Goal: Task Accomplishment & Management: Complete application form

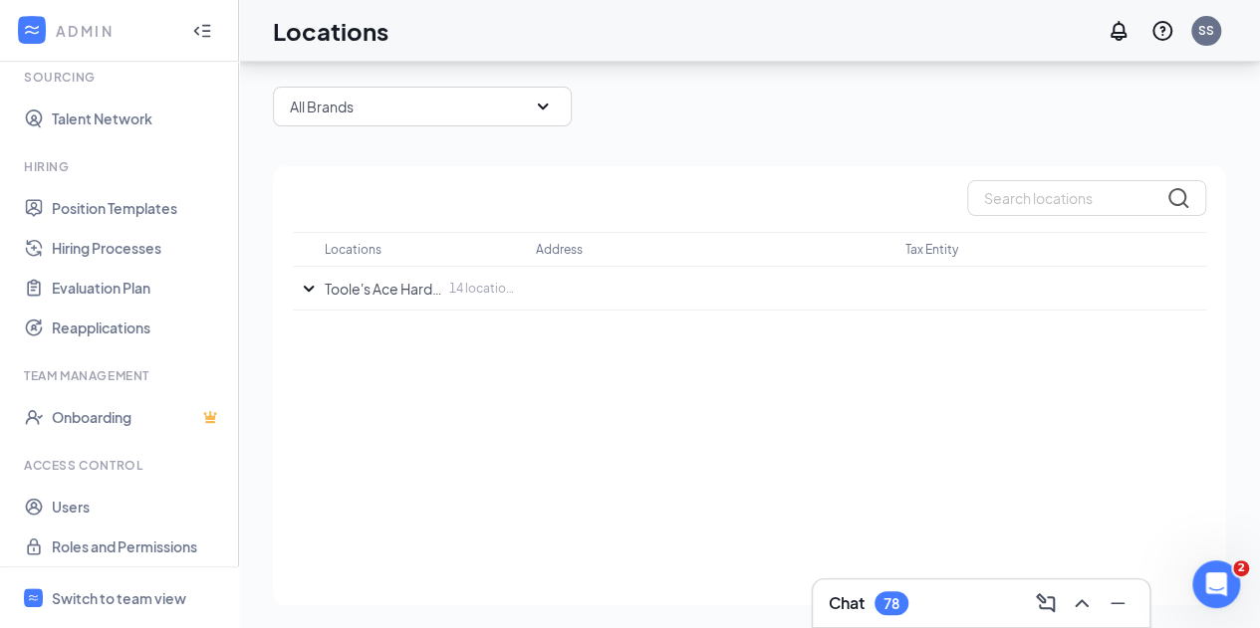
scroll to position [368, 0]
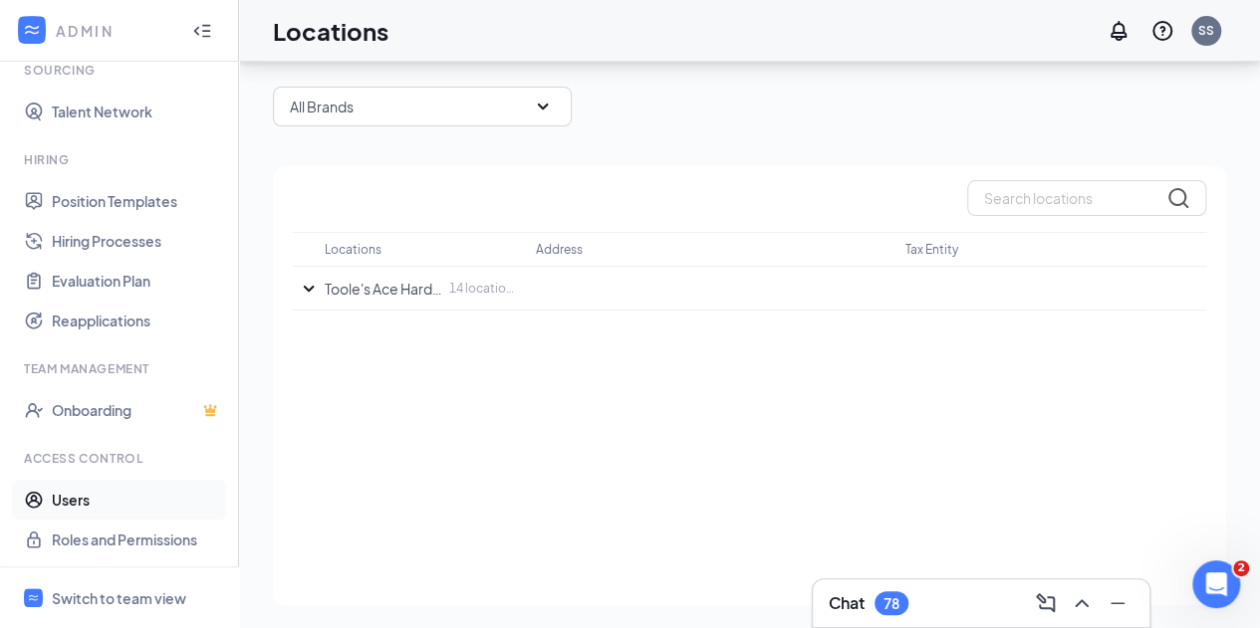
click at [101, 489] on link "Users" at bounding box center [137, 500] width 170 height 40
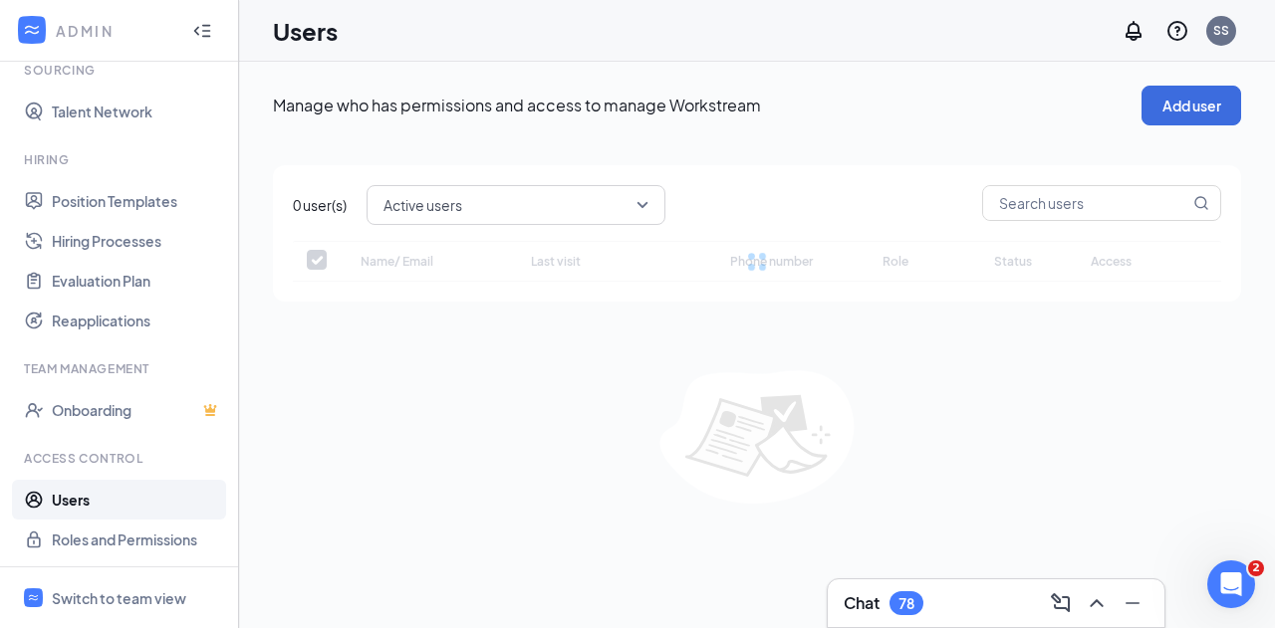
checkbox input "false"
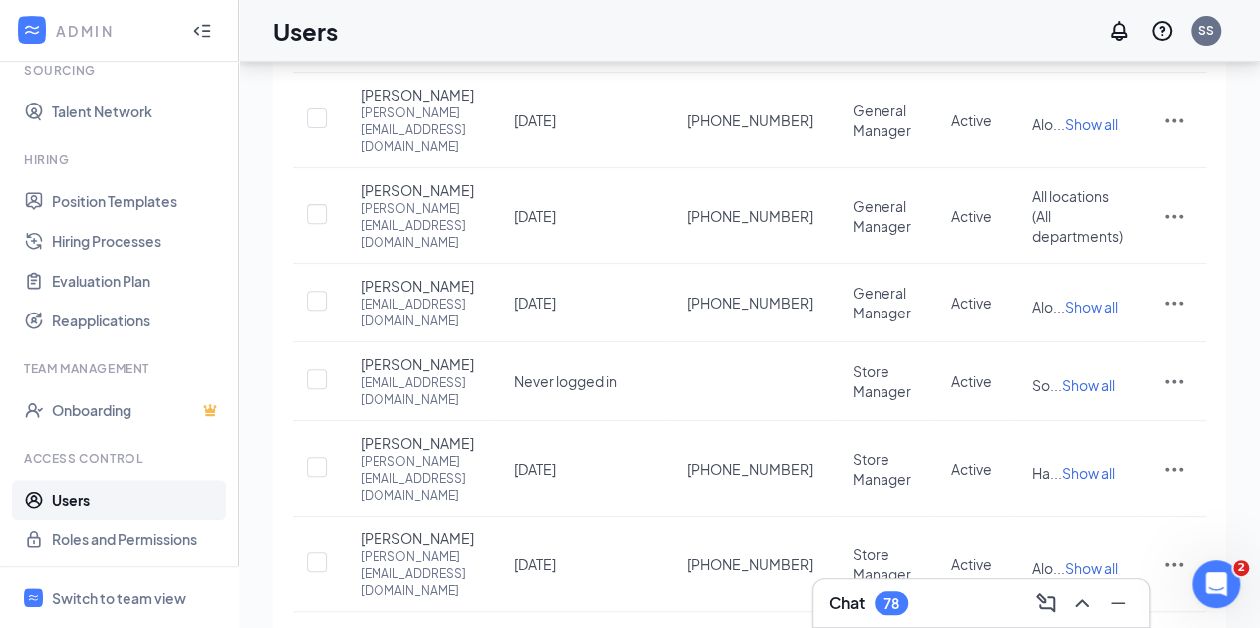
scroll to position [299, 0]
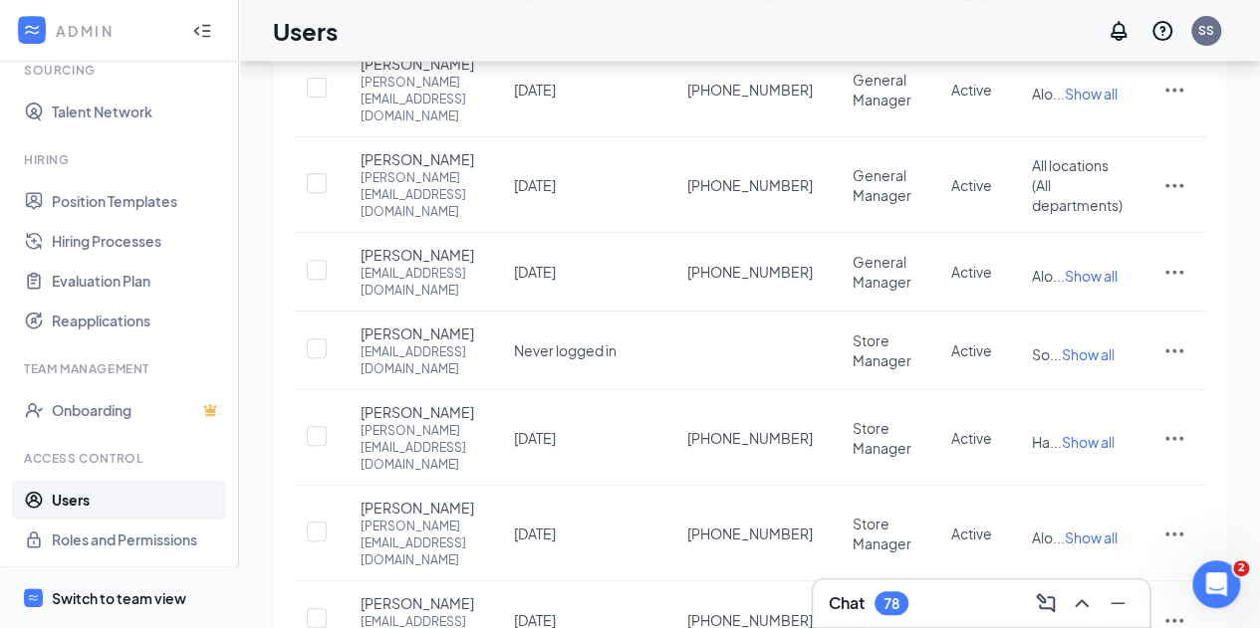
click at [153, 584] on span "Switch to team view" at bounding box center [137, 598] width 170 height 61
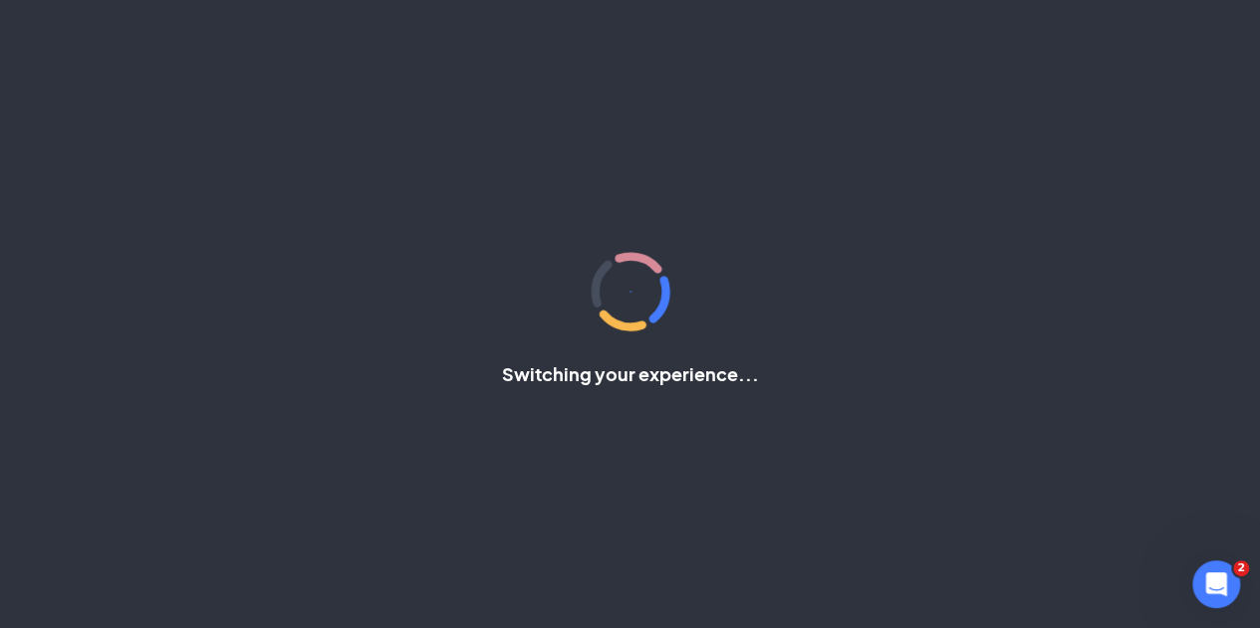
scroll to position [189, 0]
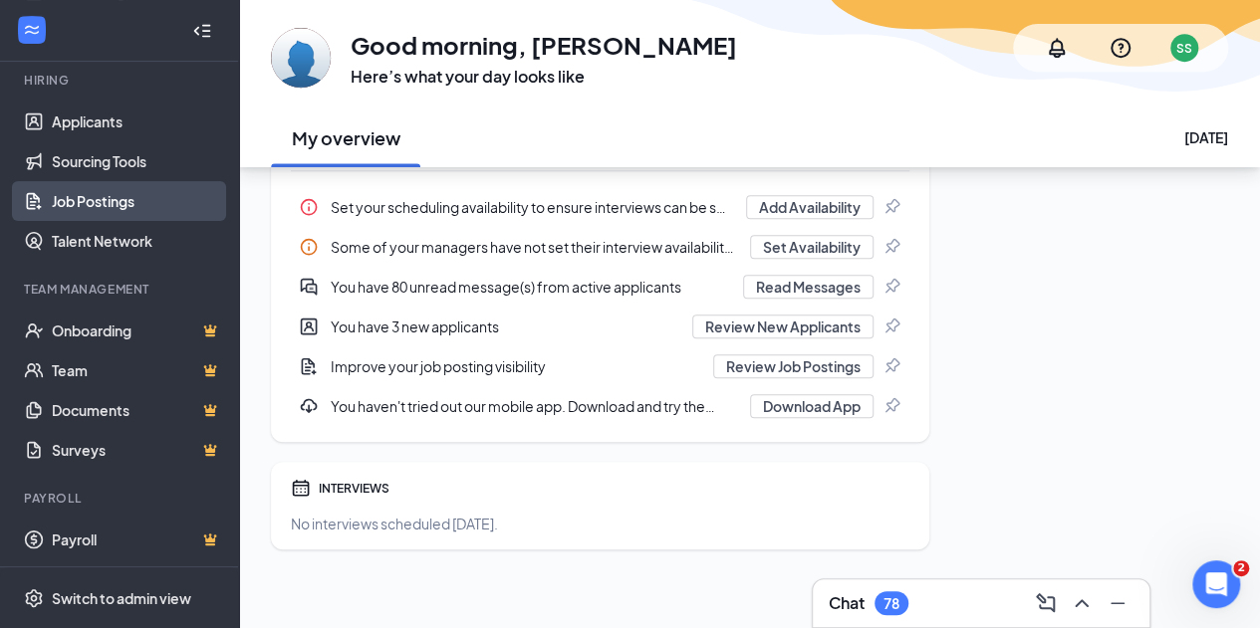
click at [88, 202] on link "Job Postings" at bounding box center [137, 201] width 170 height 40
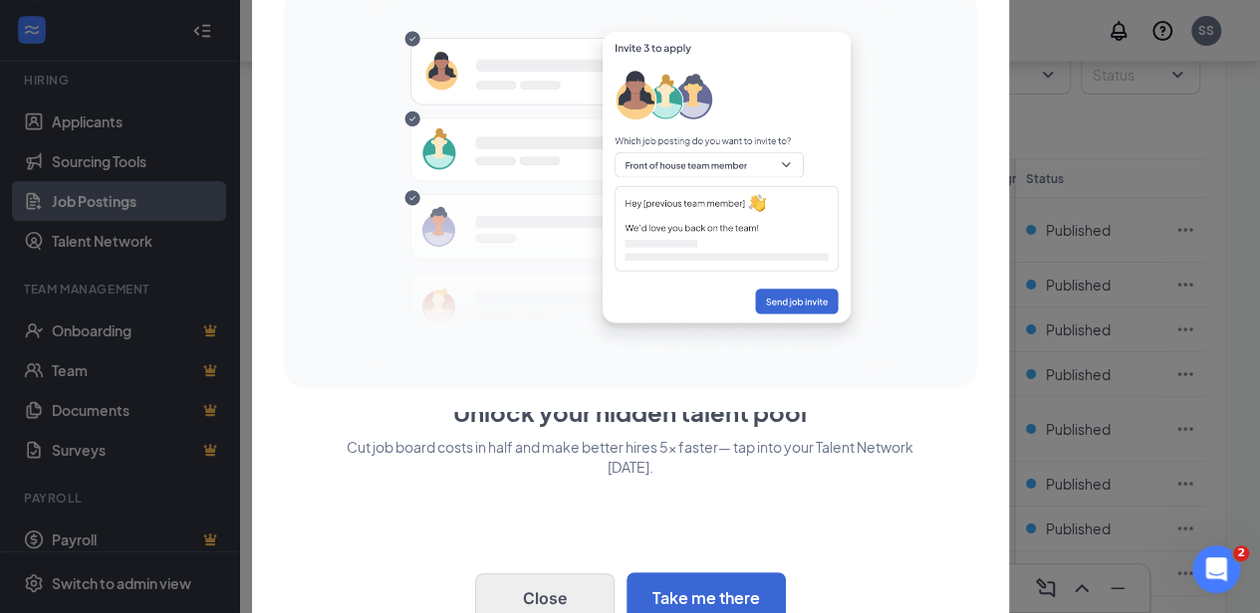
scroll to position [205, 0]
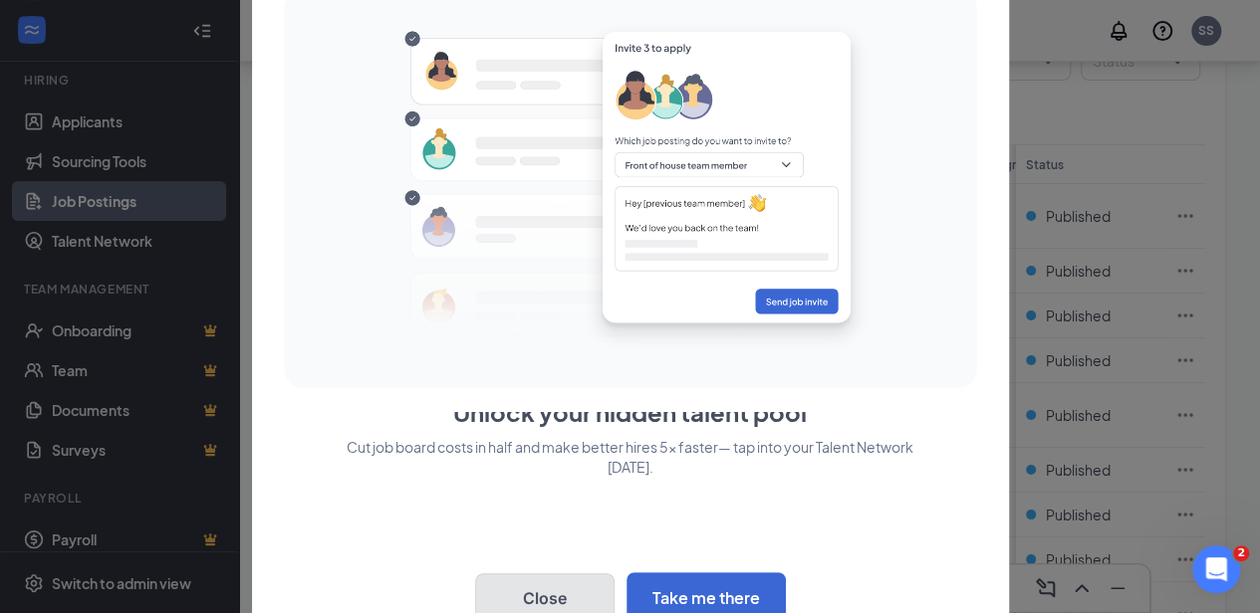
click at [540, 592] on button "Close" at bounding box center [544, 599] width 139 height 50
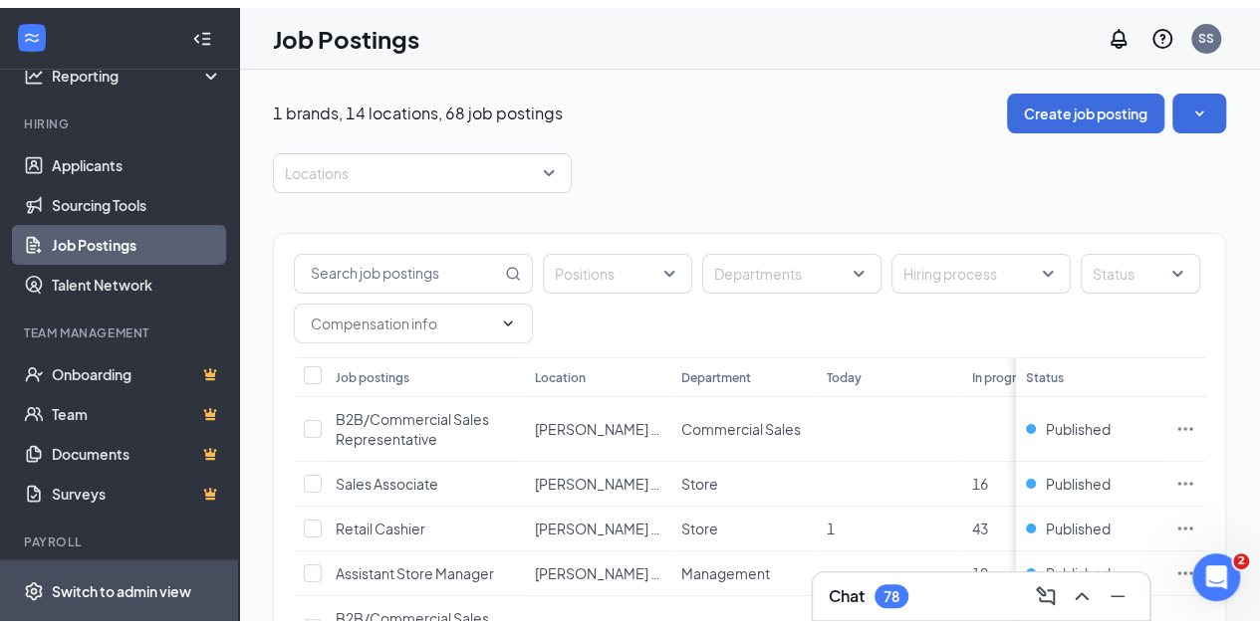
scroll to position [135, 0]
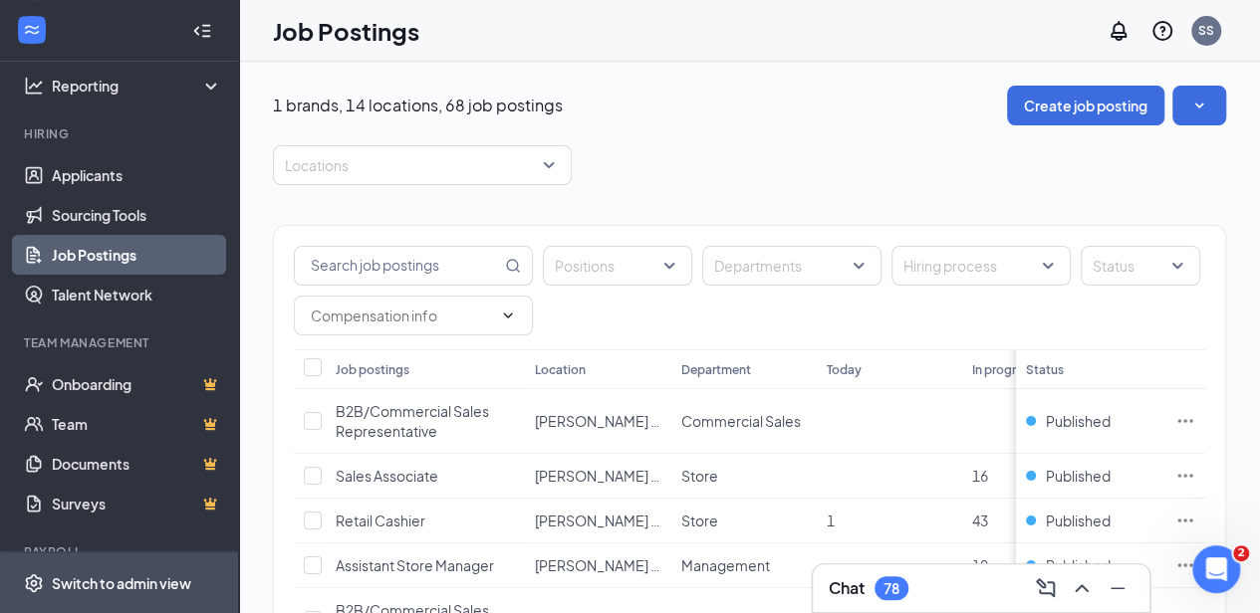
click at [138, 593] on div "Switch to admin view" at bounding box center [121, 584] width 139 height 20
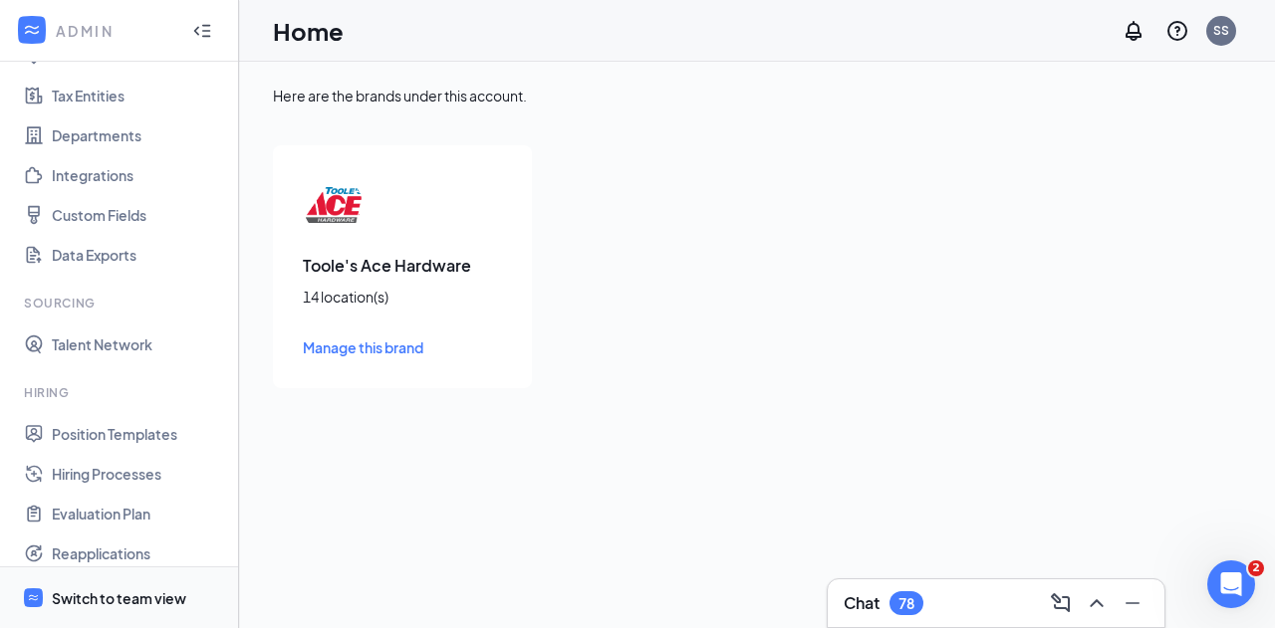
click at [135, 598] on div "Switch to team view" at bounding box center [119, 598] width 134 height 20
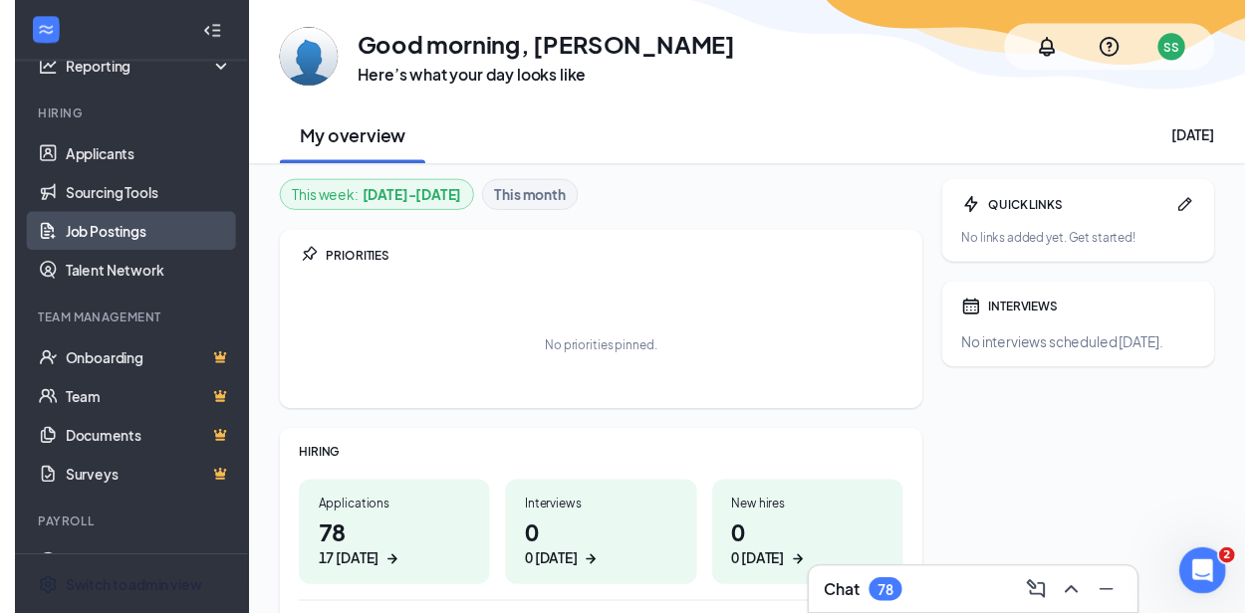
scroll to position [142, 0]
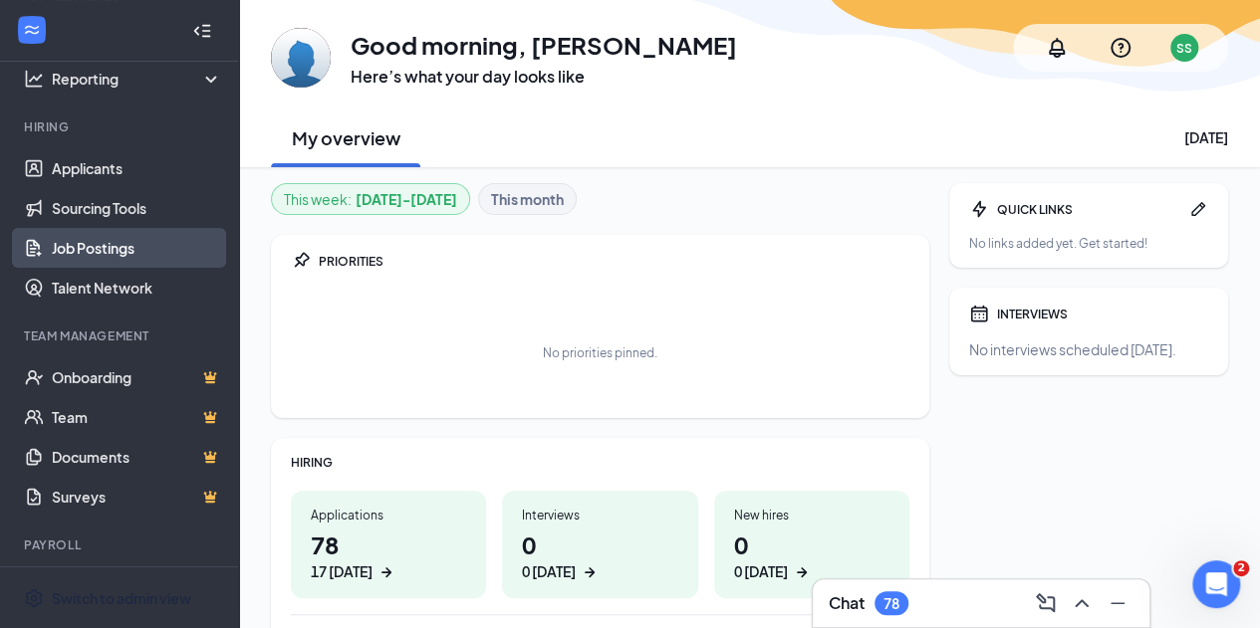
click at [57, 245] on link "Job Postings" at bounding box center [137, 248] width 170 height 40
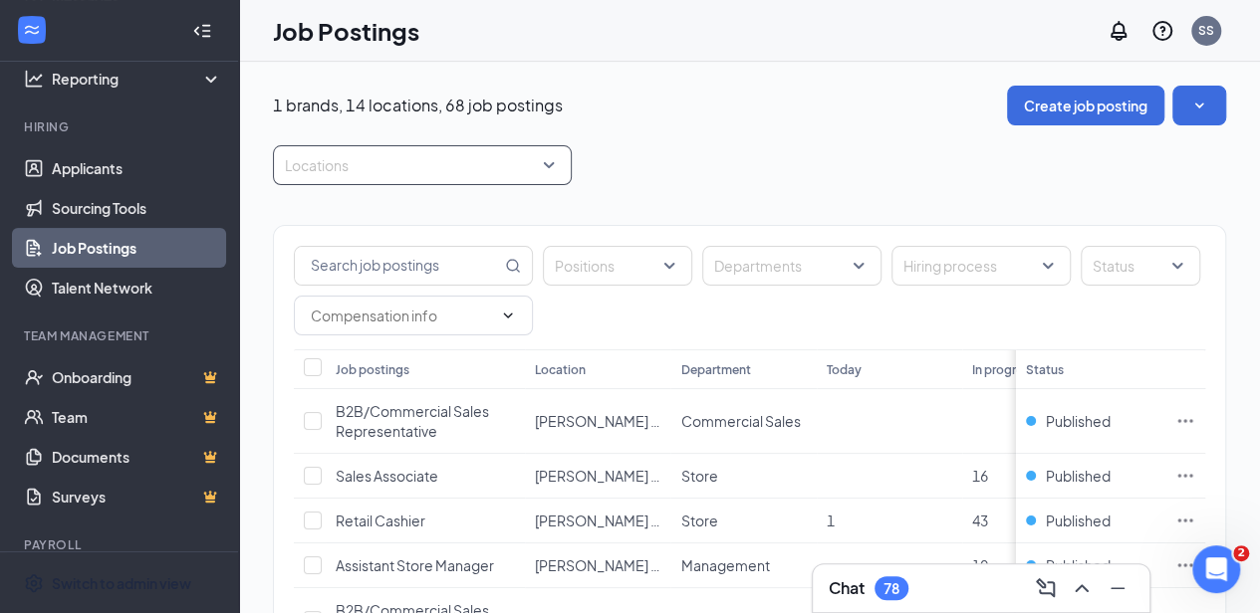
click at [357, 160] on div at bounding box center [412, 165] width 269 height 32
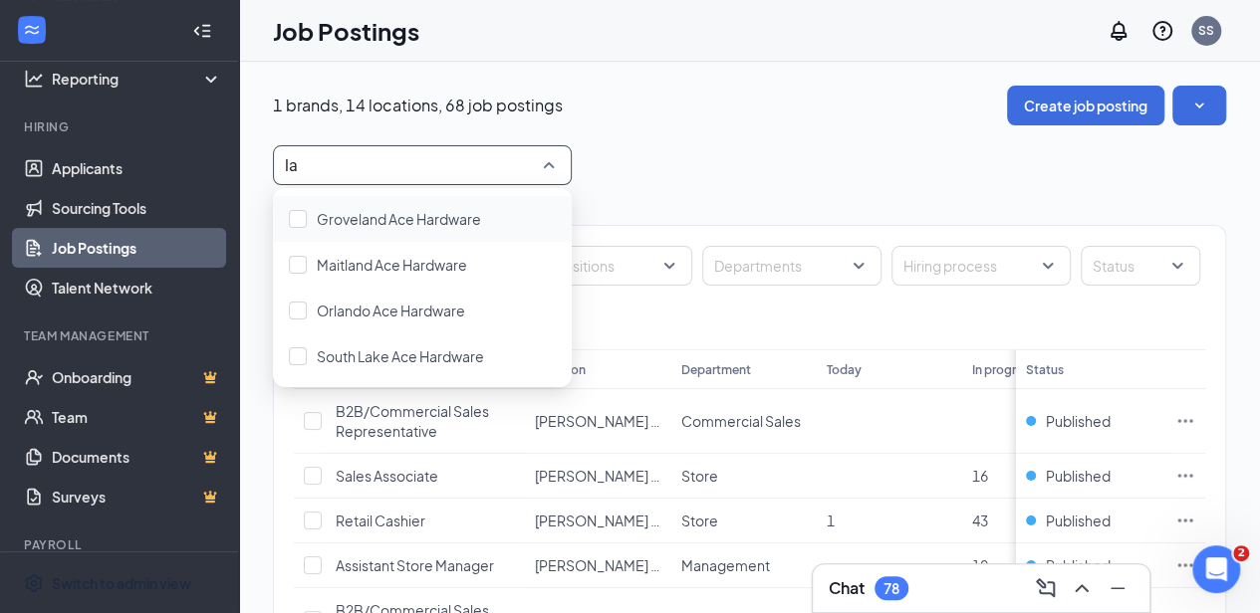
type input "l"
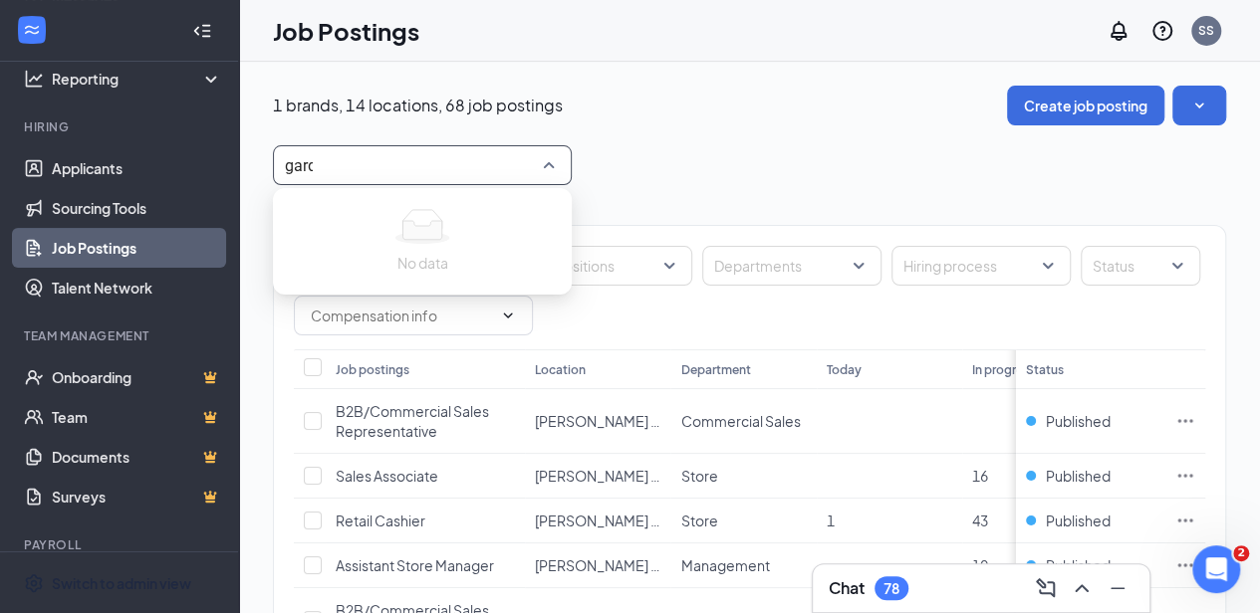
type input "garden"
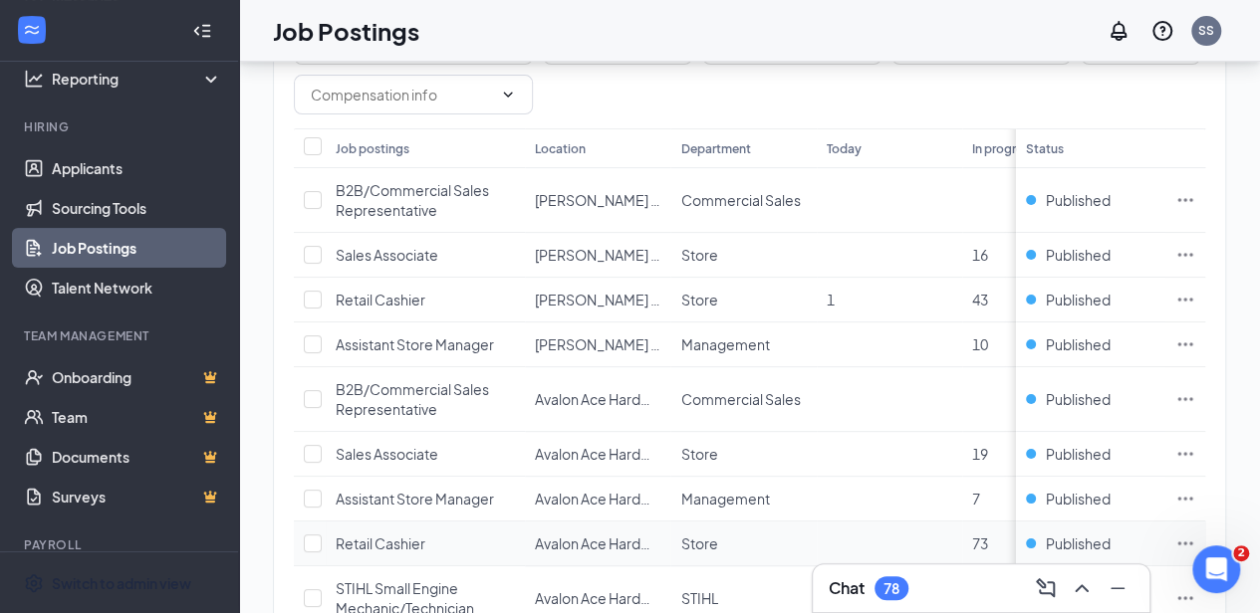
scroll to position [184, 0]
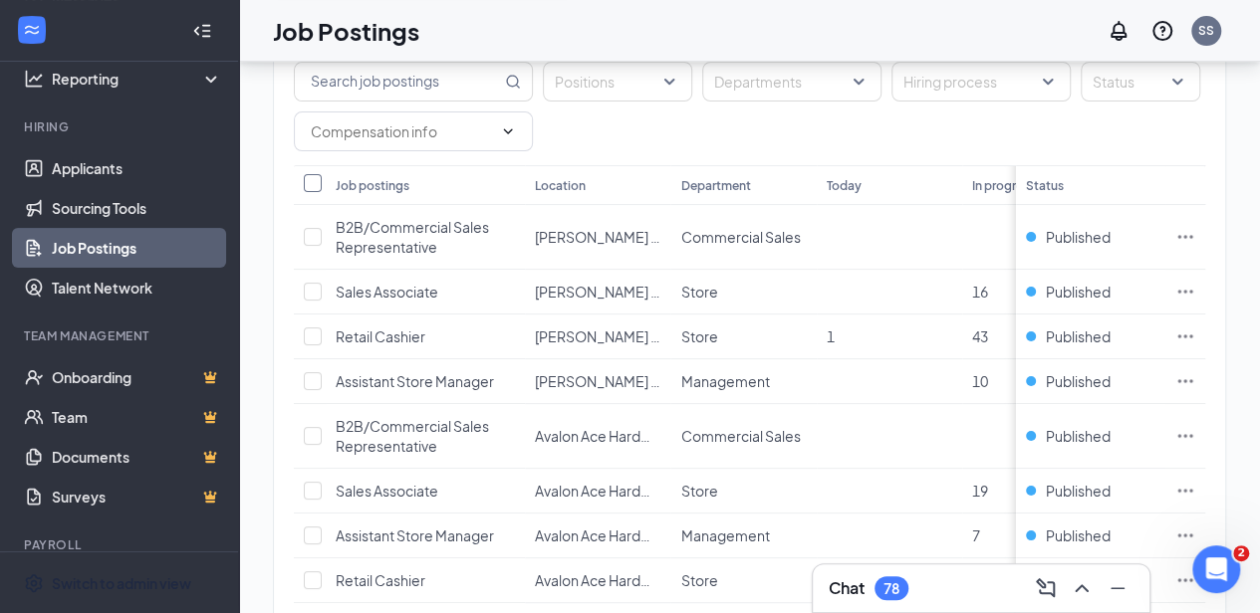
click at [308, 181] on input "Select all" at bounding box center [313, 183] width 18 height 18
checkbox input "true"
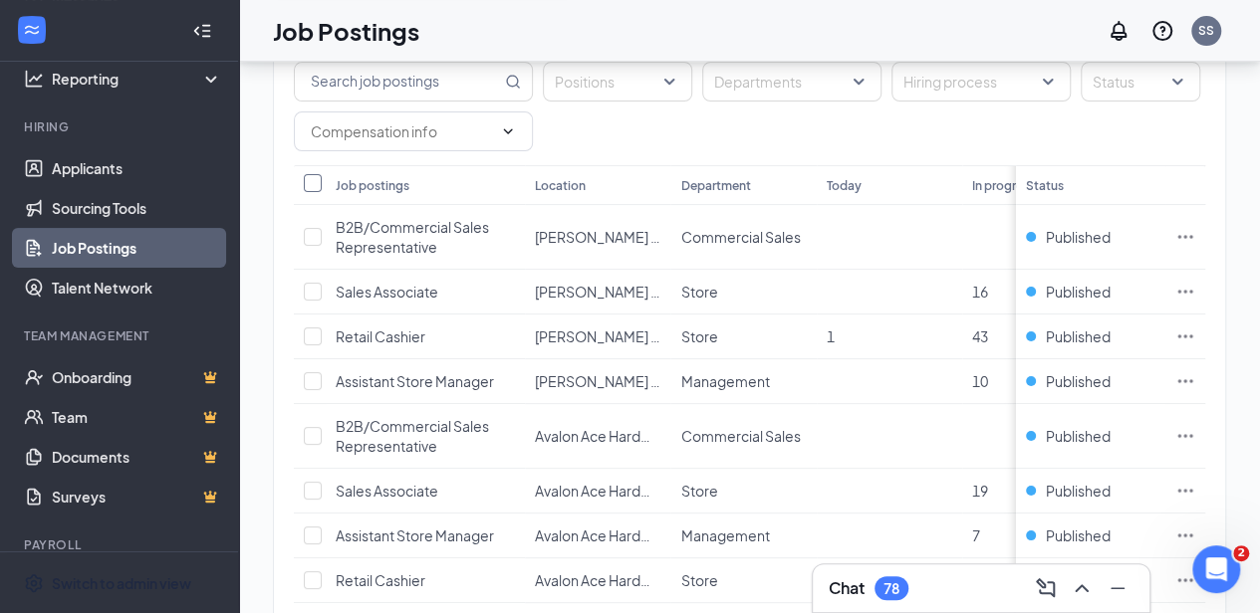
checkbox input "true"
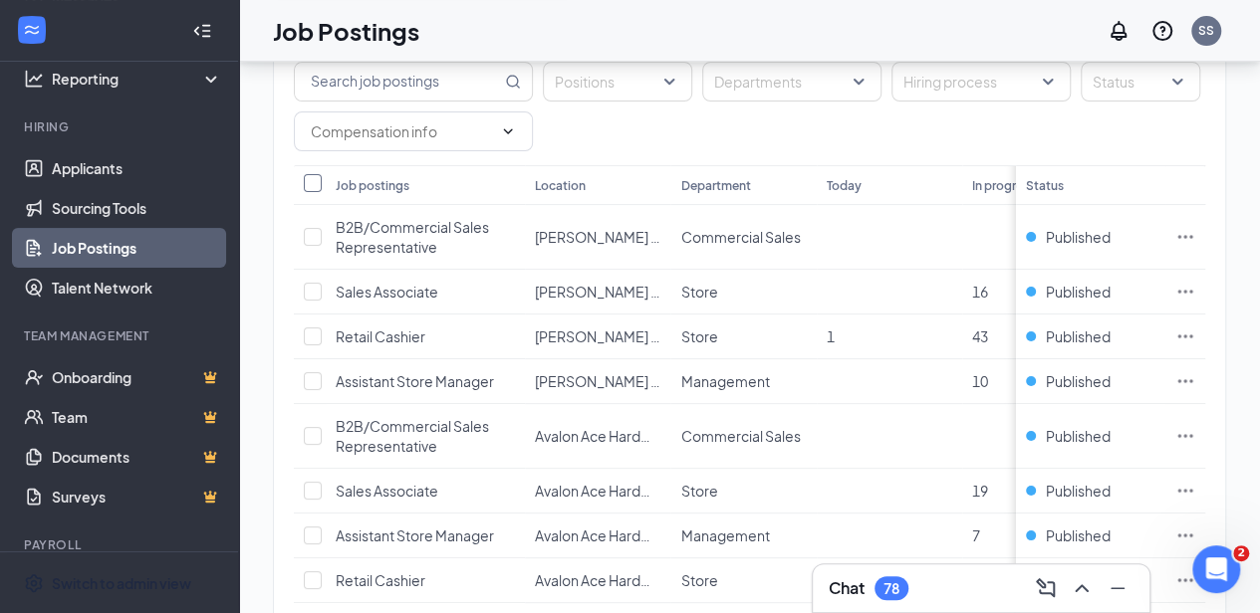
checkbox input "true"
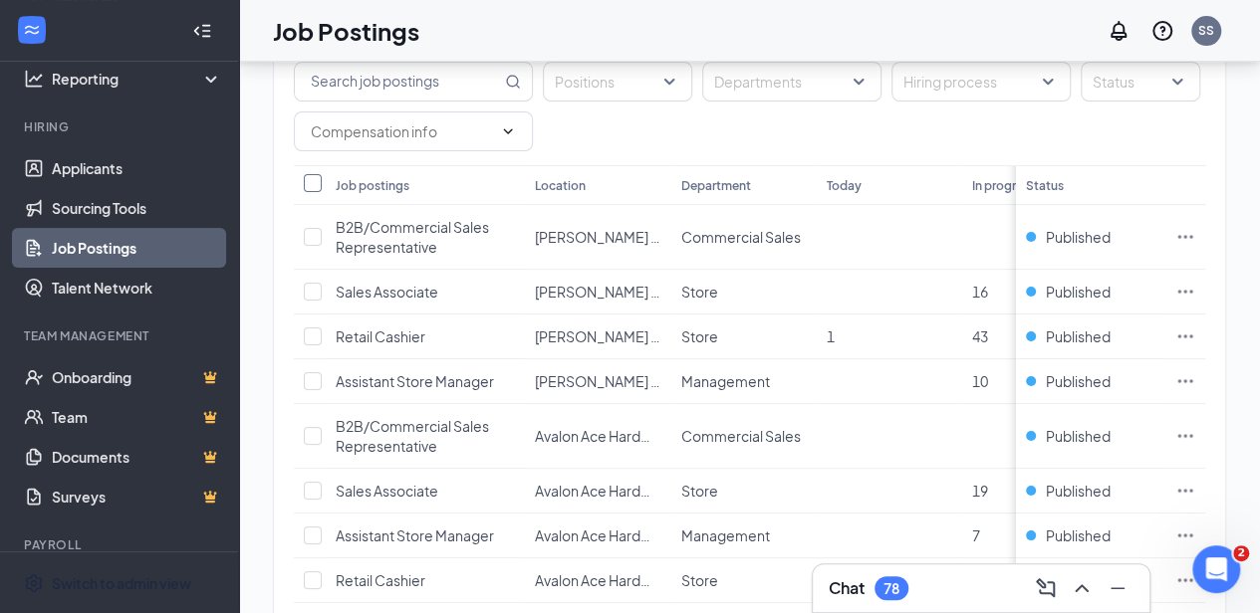
checkbox input "true"
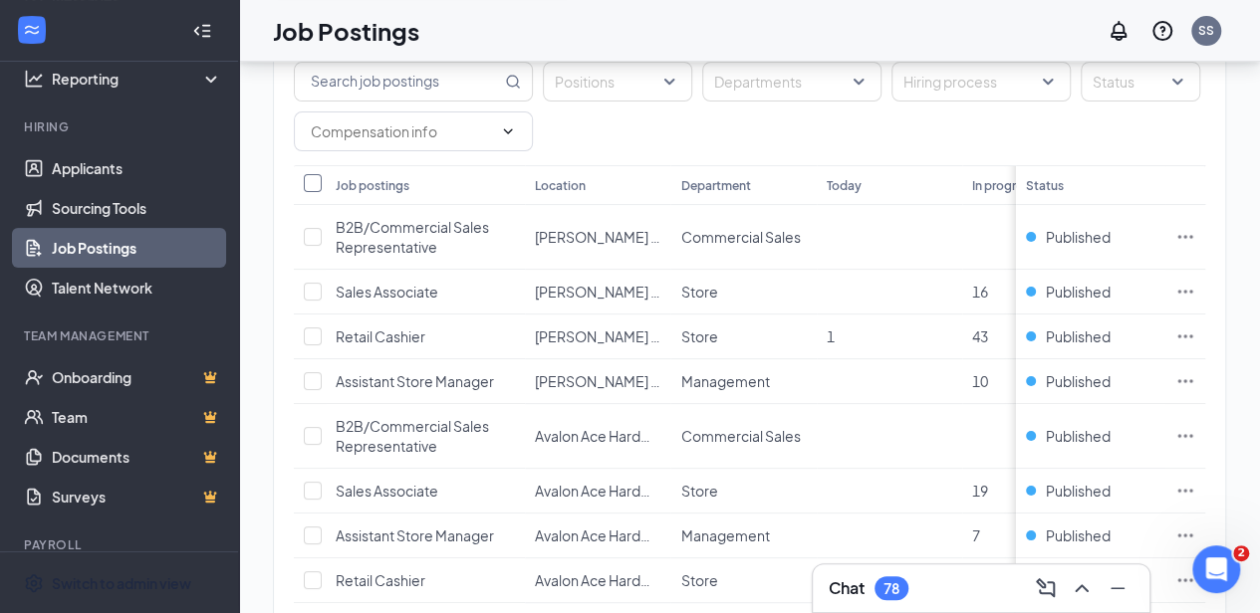
checkbox input "true"
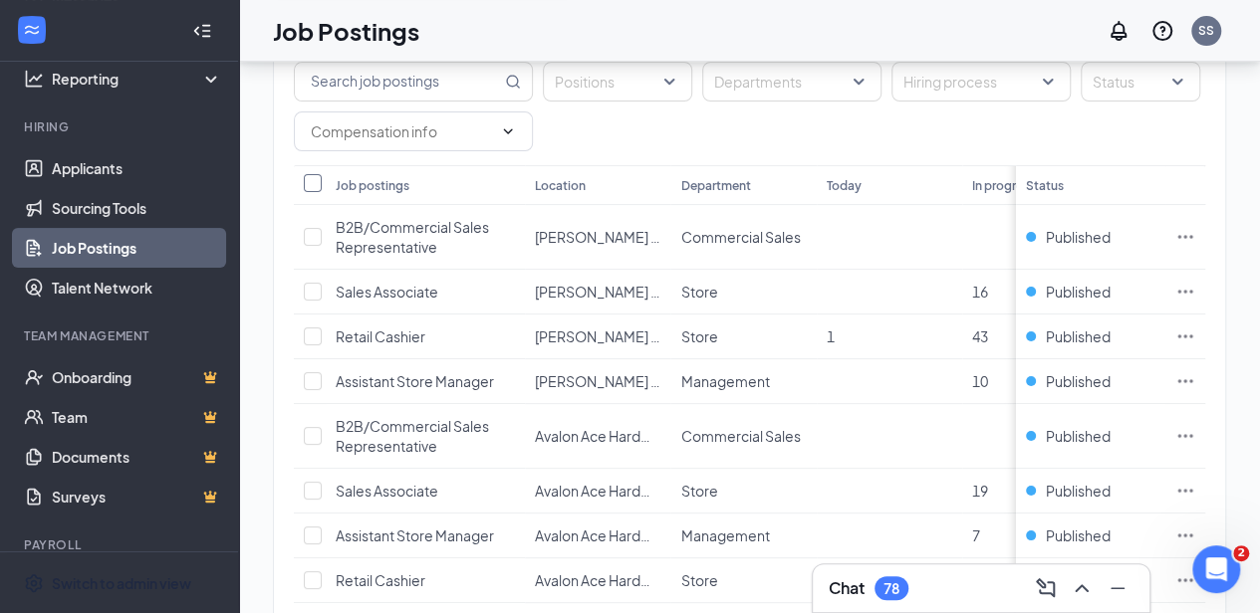
checkbox input "true"
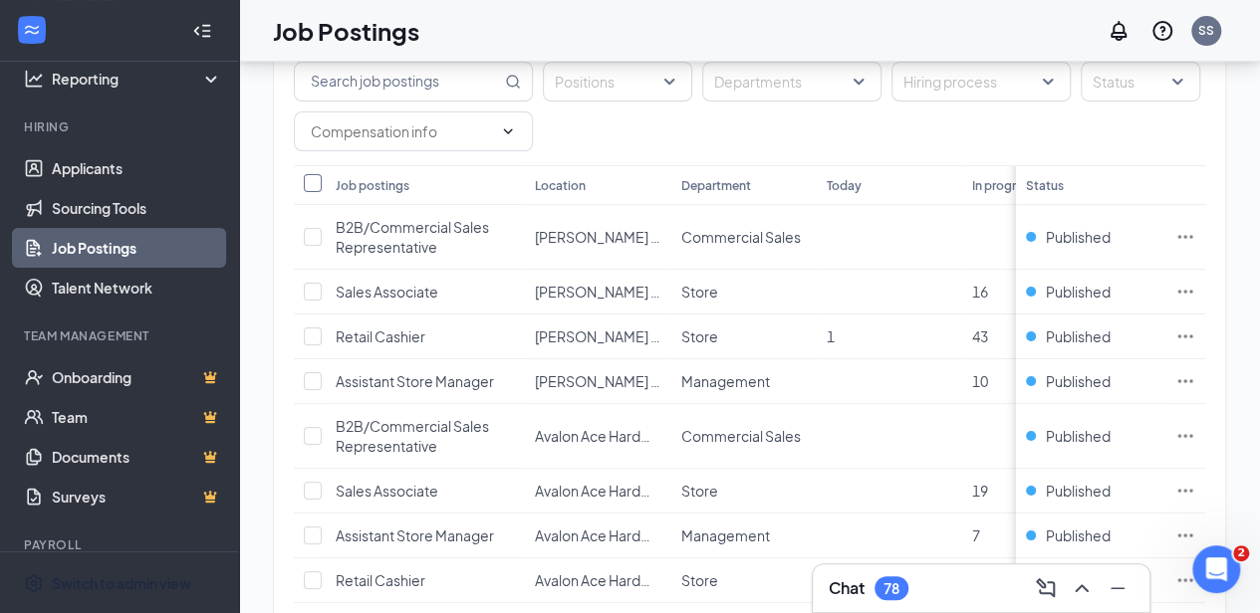
checkbox input "true"
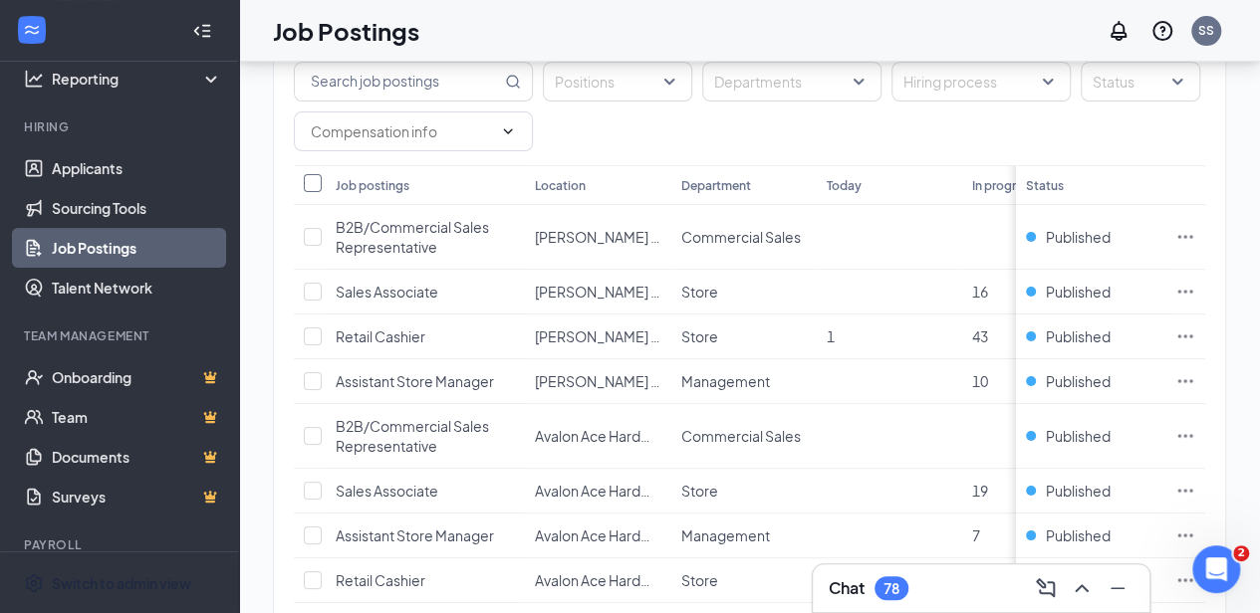
checkbox input "true"
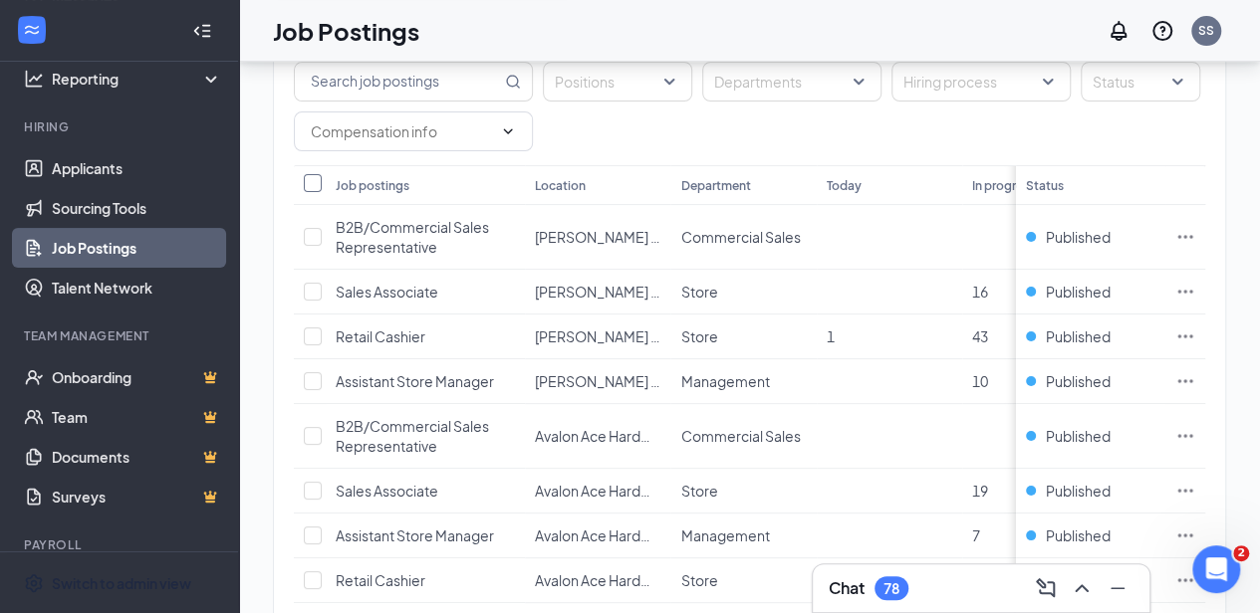
checkbox input "true"
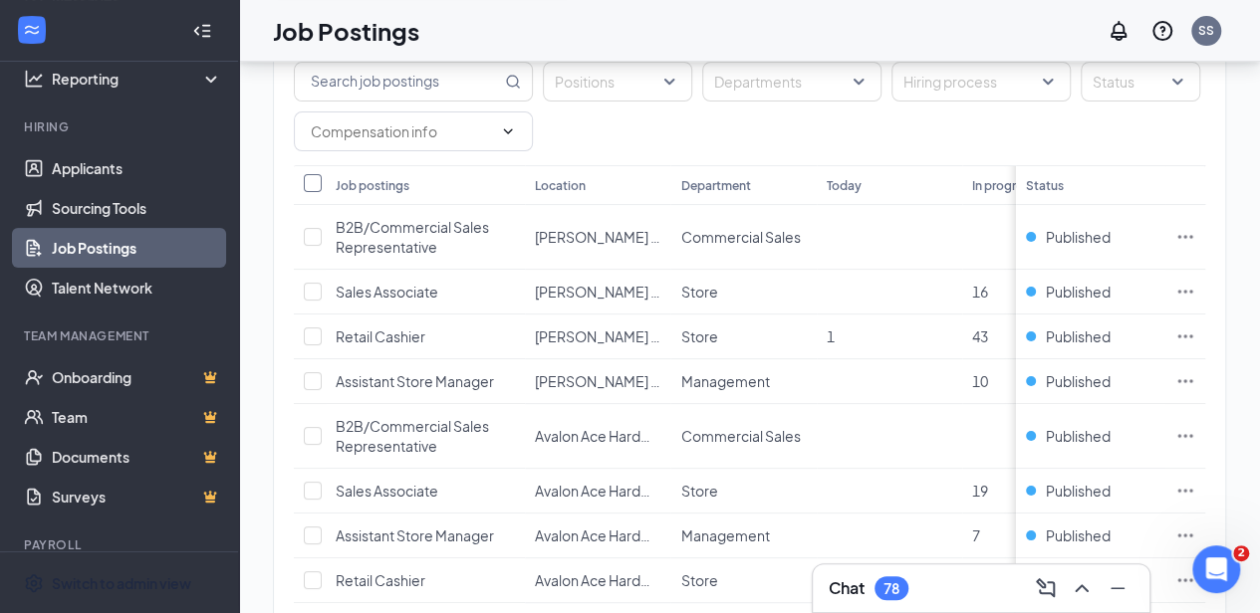
checkbox input "true"
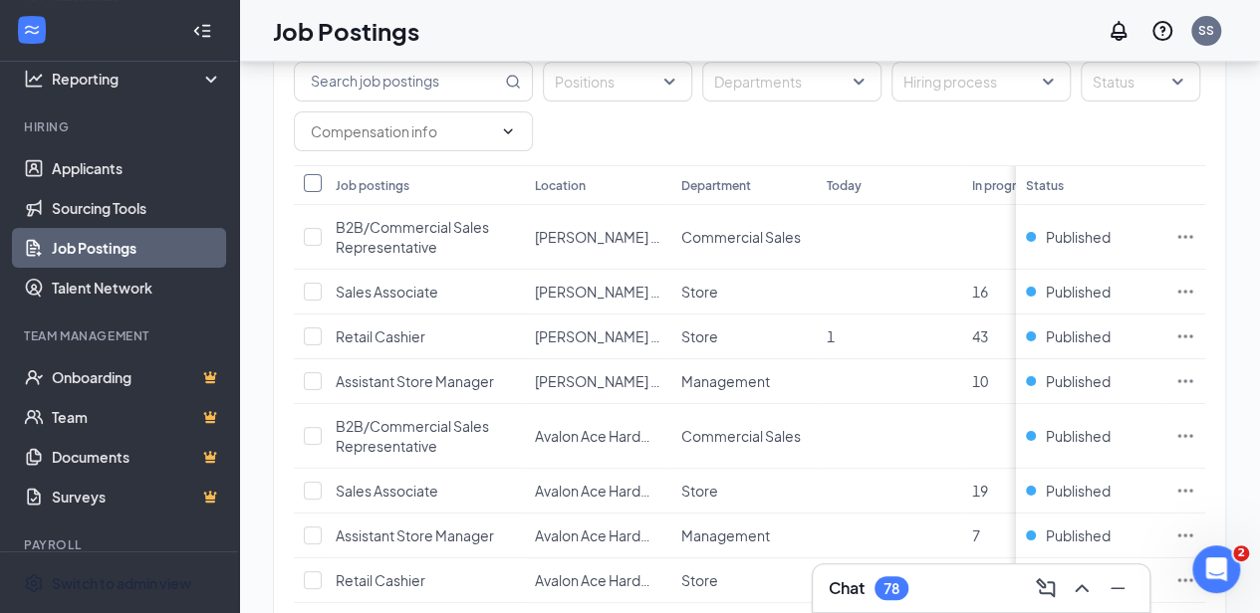
checkbox input "true"
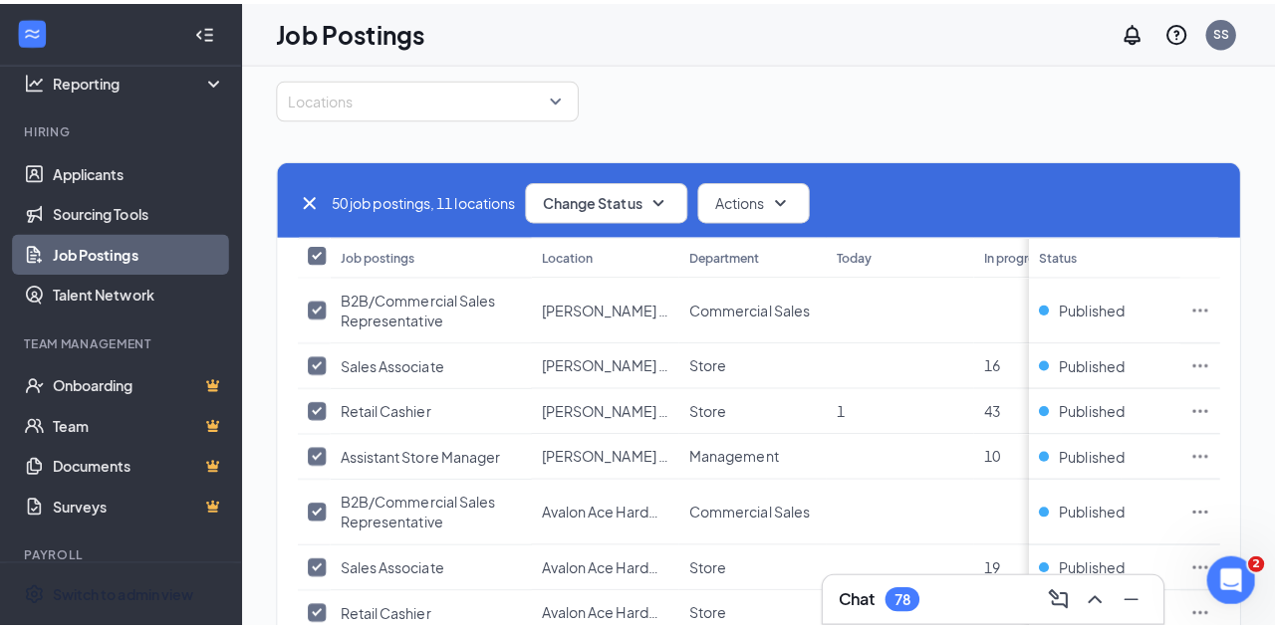
scroll to position [0, 0]
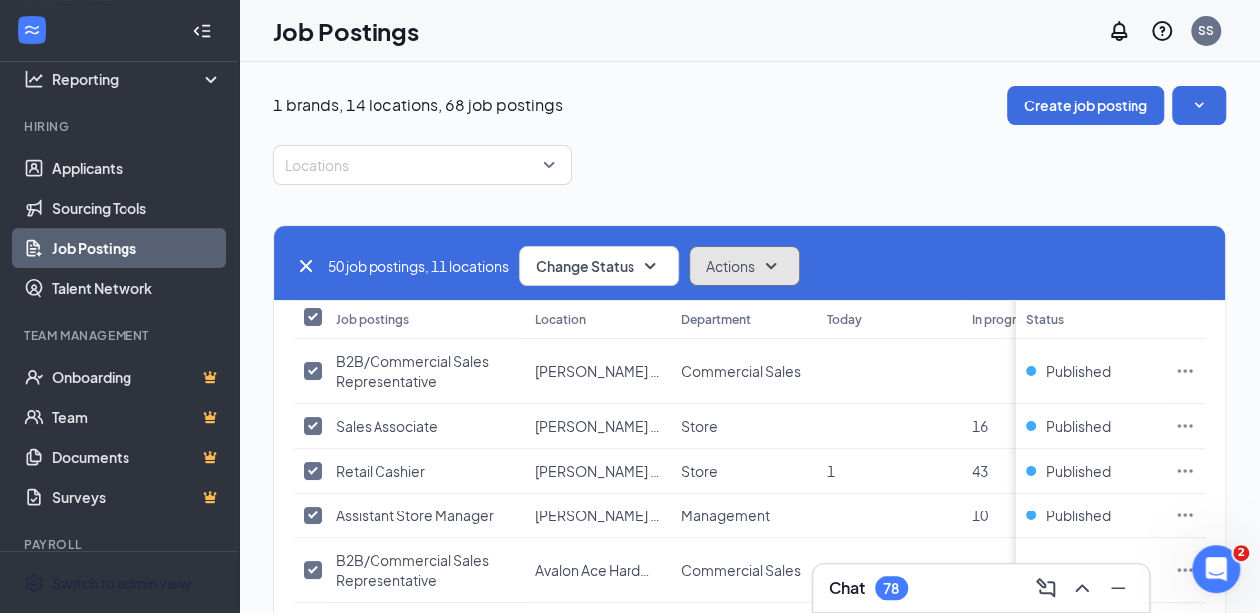
click at [771, 261] on icon "SmallChevronDown" at bounding box center [771, 266] width 24 height 24
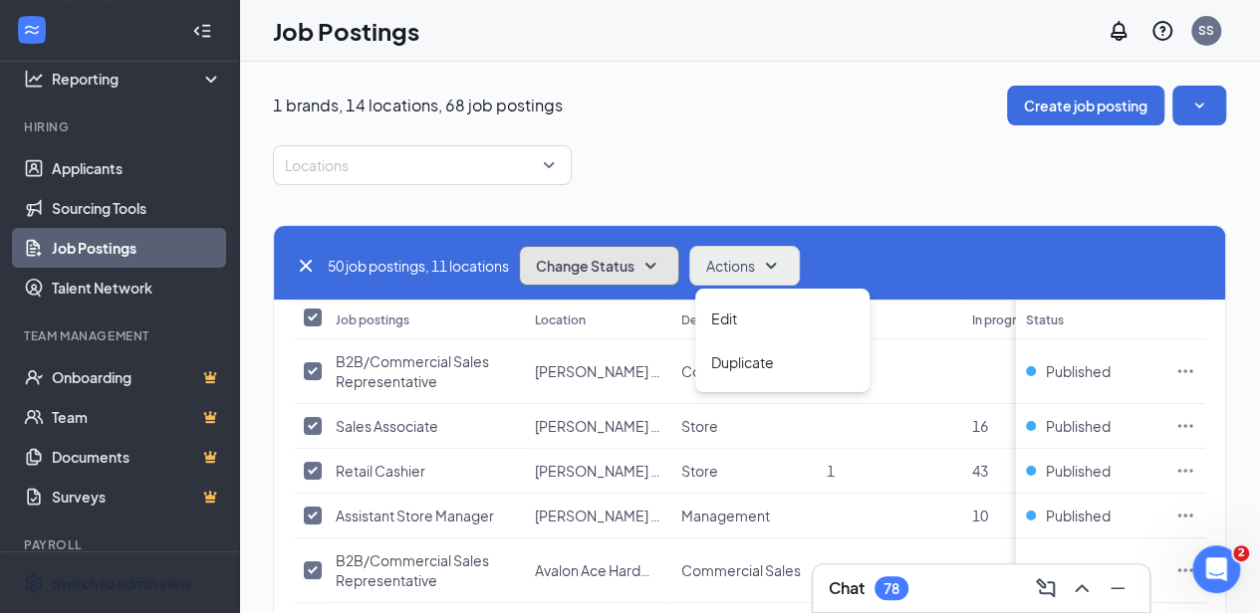
click at [625, 254] on button "Change Status" at bounding box center [599, 266] width 160 height 40
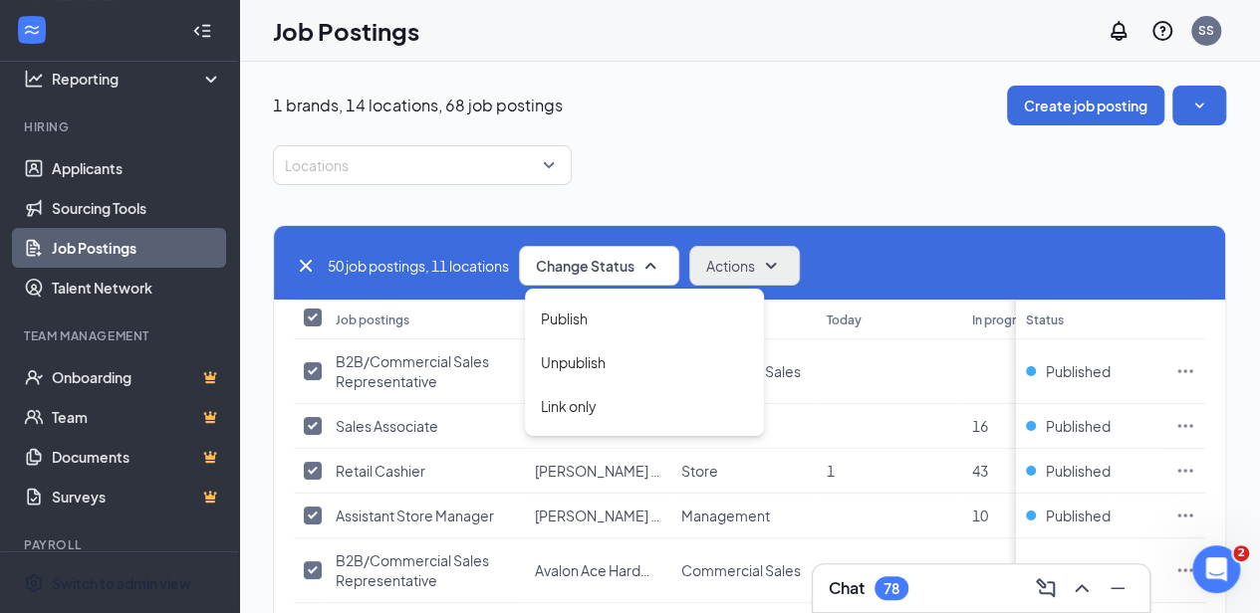
click at [672, 159] on div "Locations" at bounding box center [749, 165] width 953 height 40
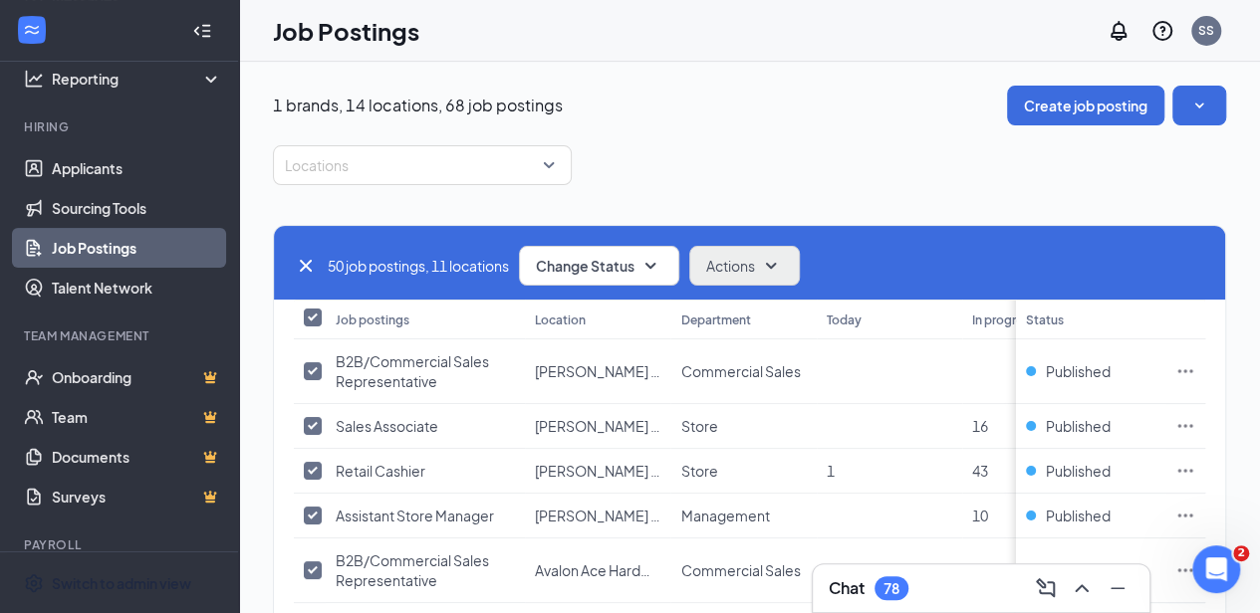
click at [312, 268] on icon "Cross" at bounding box center [306, 266] width 24 height 24
checkbox input "false"
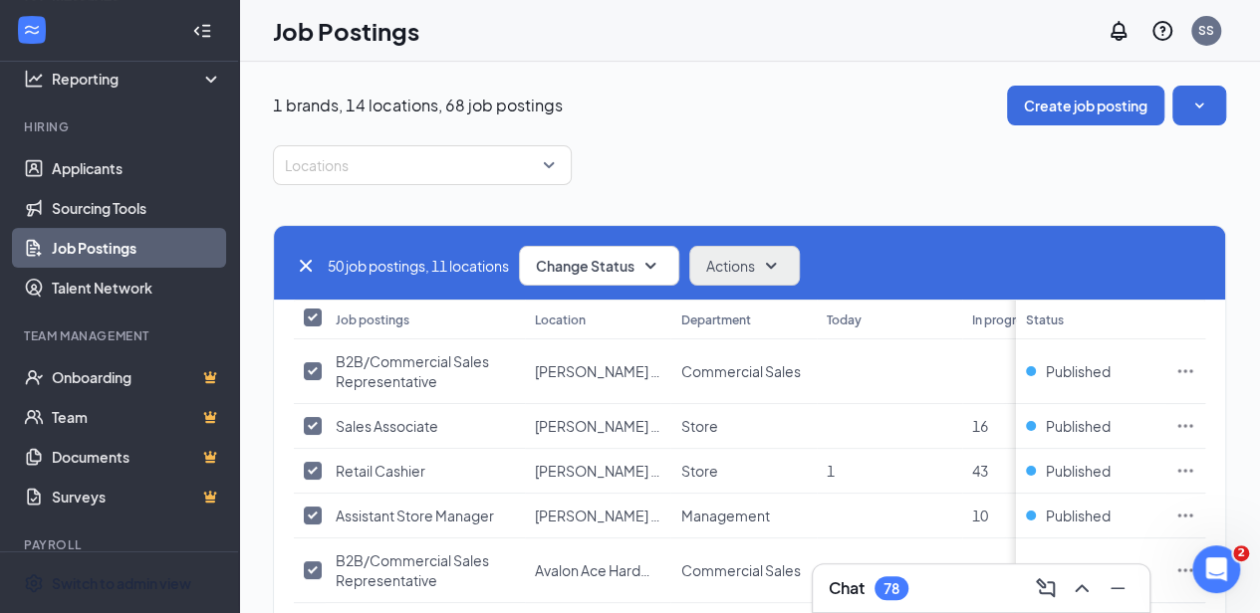
checkbox input "false"
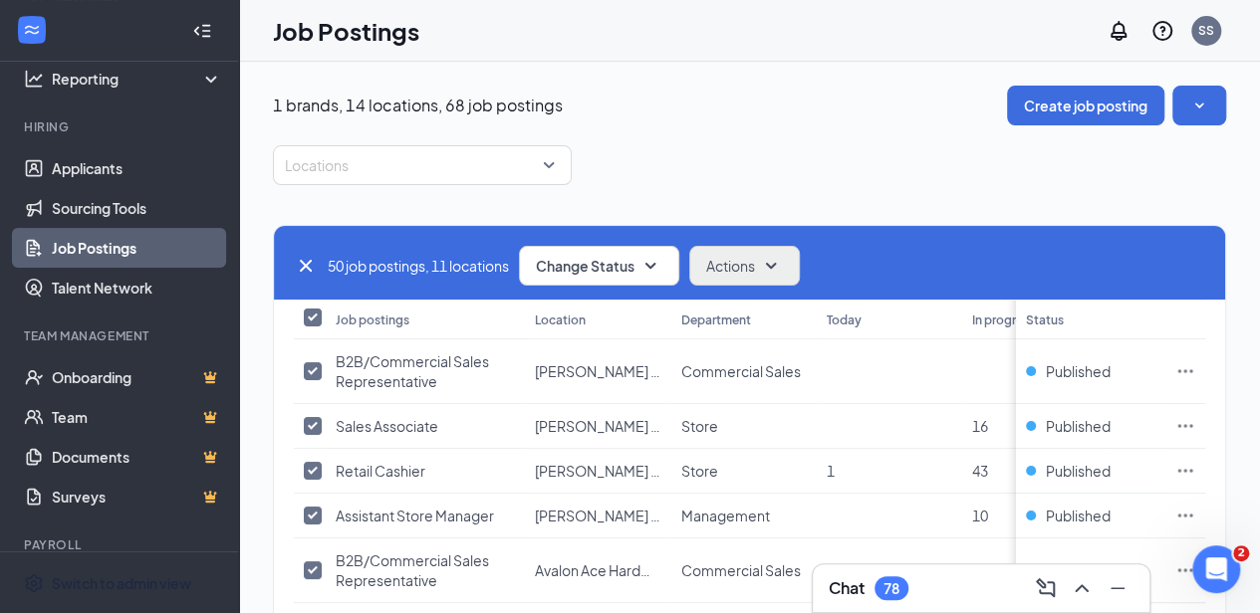
checkbox input "false"
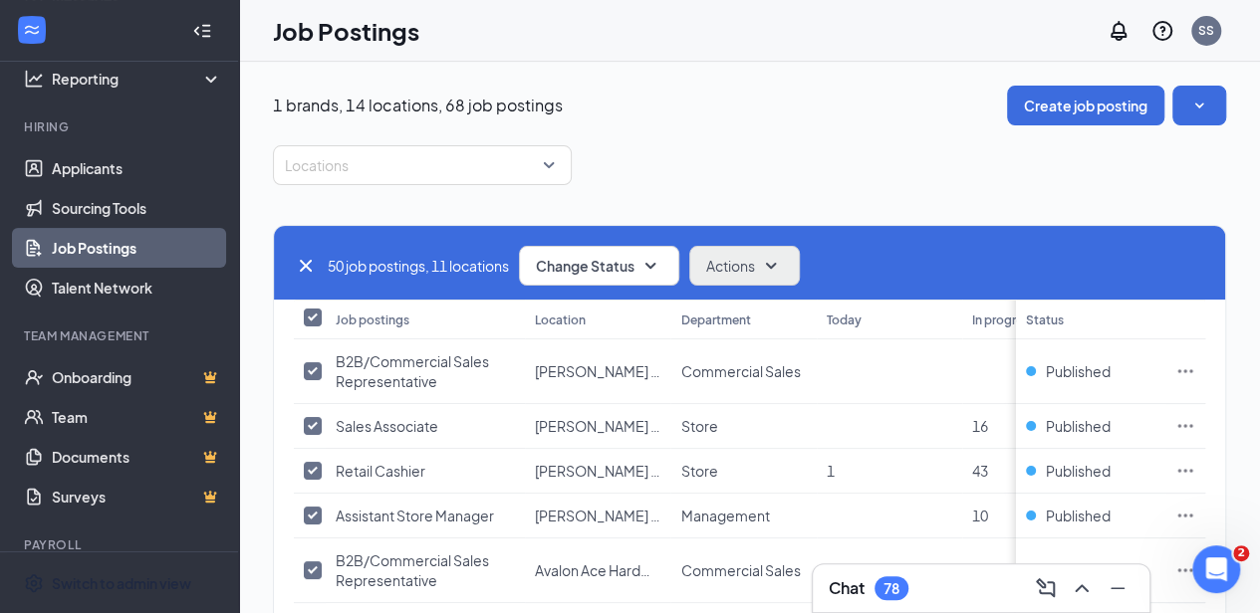
checkbox input "false"
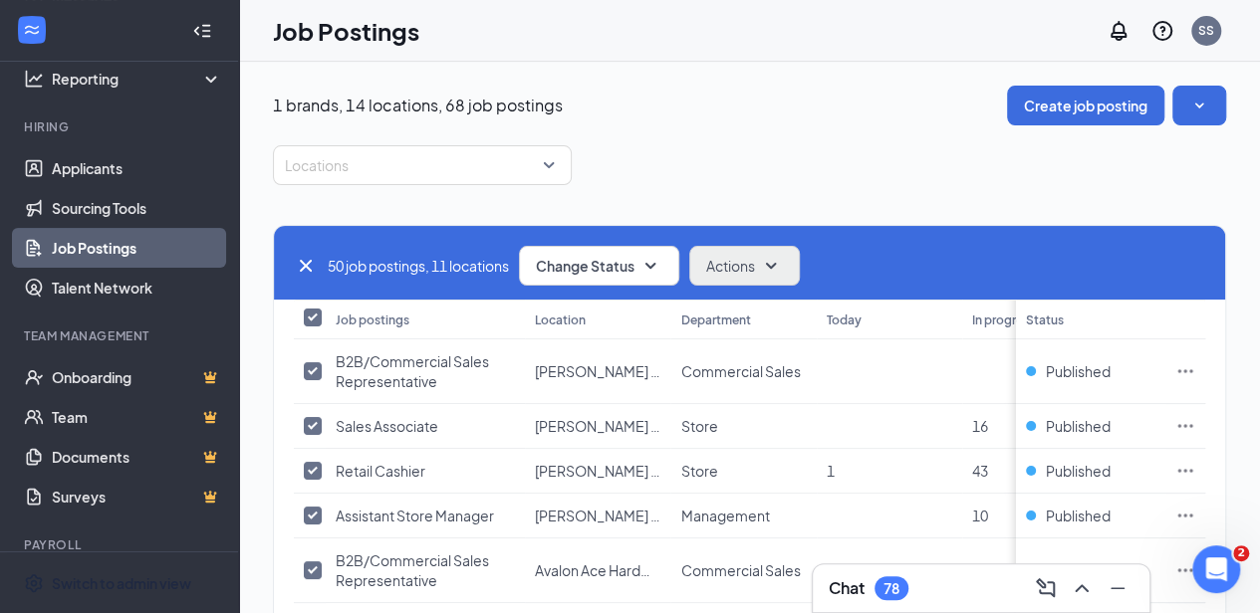
checkbox input "false"
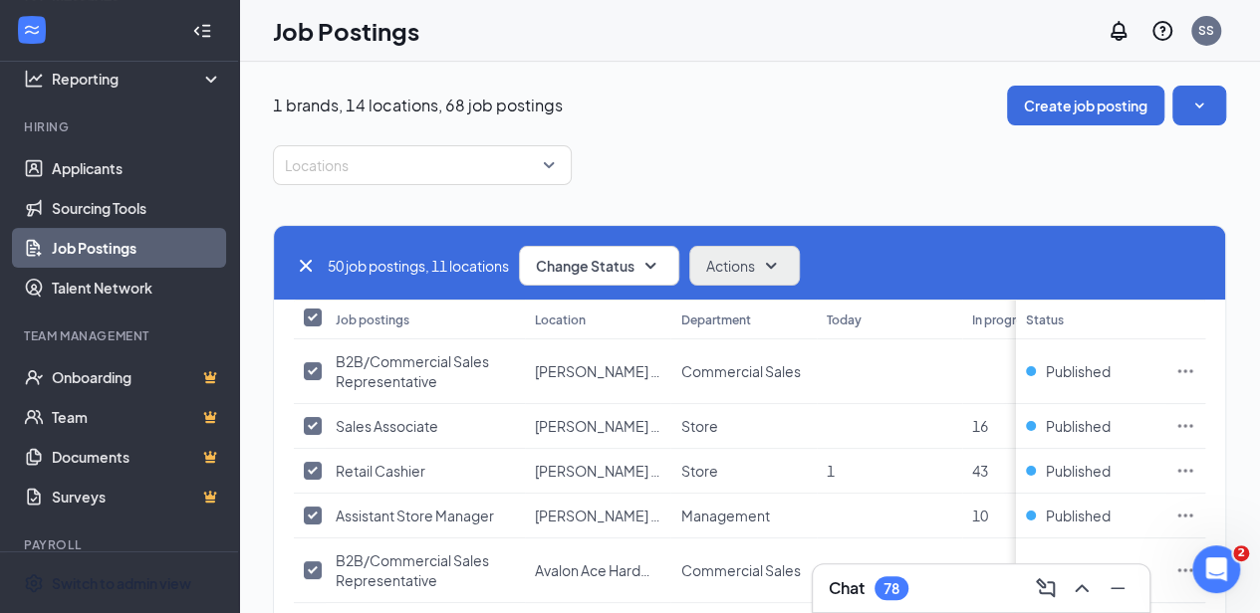
checkbox input "false"
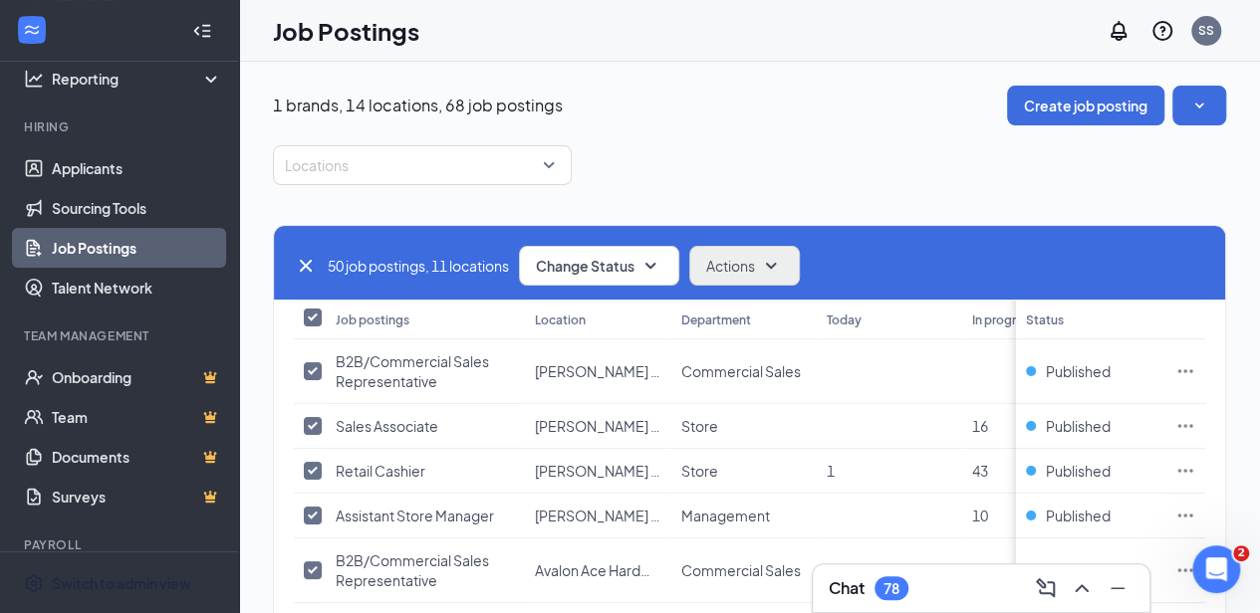
checkbox input "false"
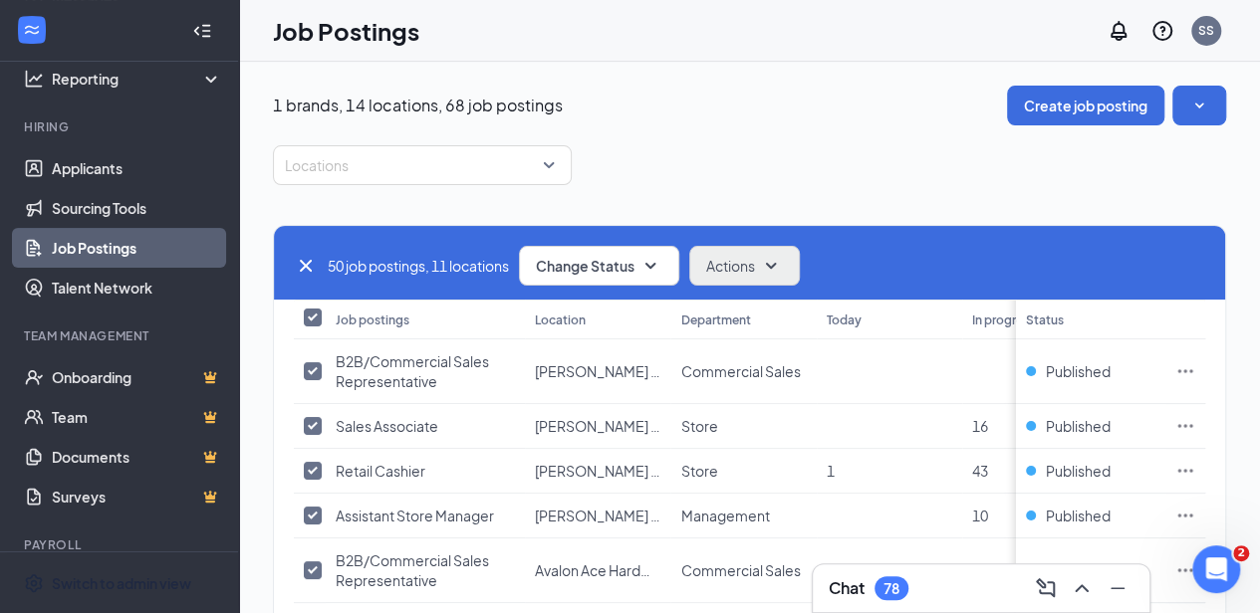
checkbox input "false"
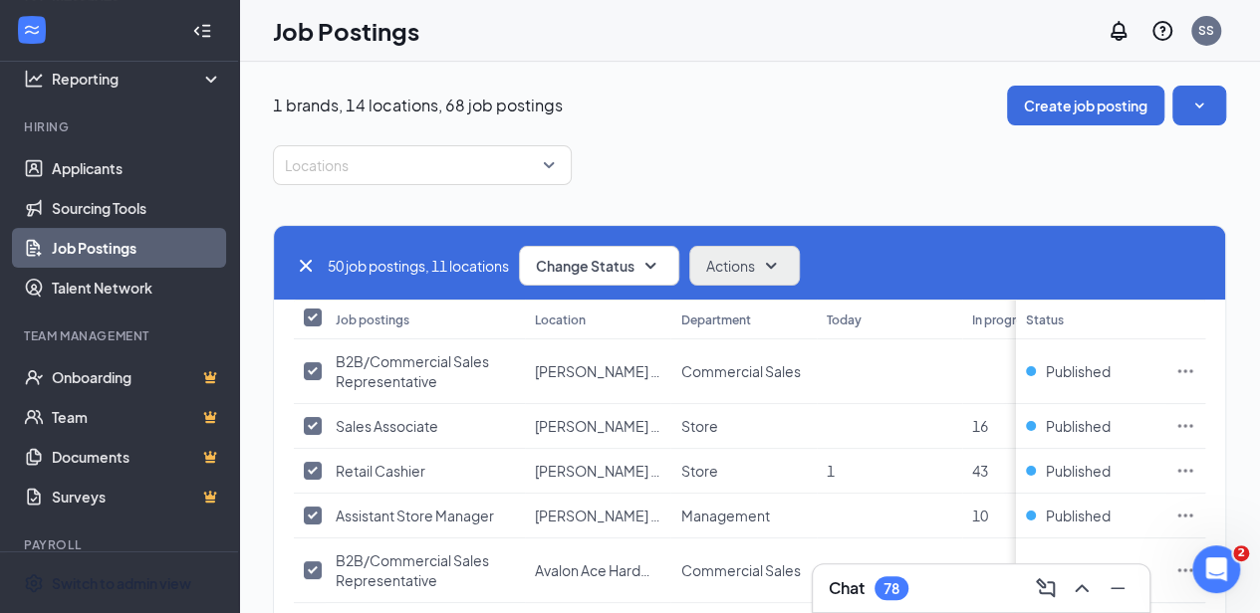
checkbox input "false"
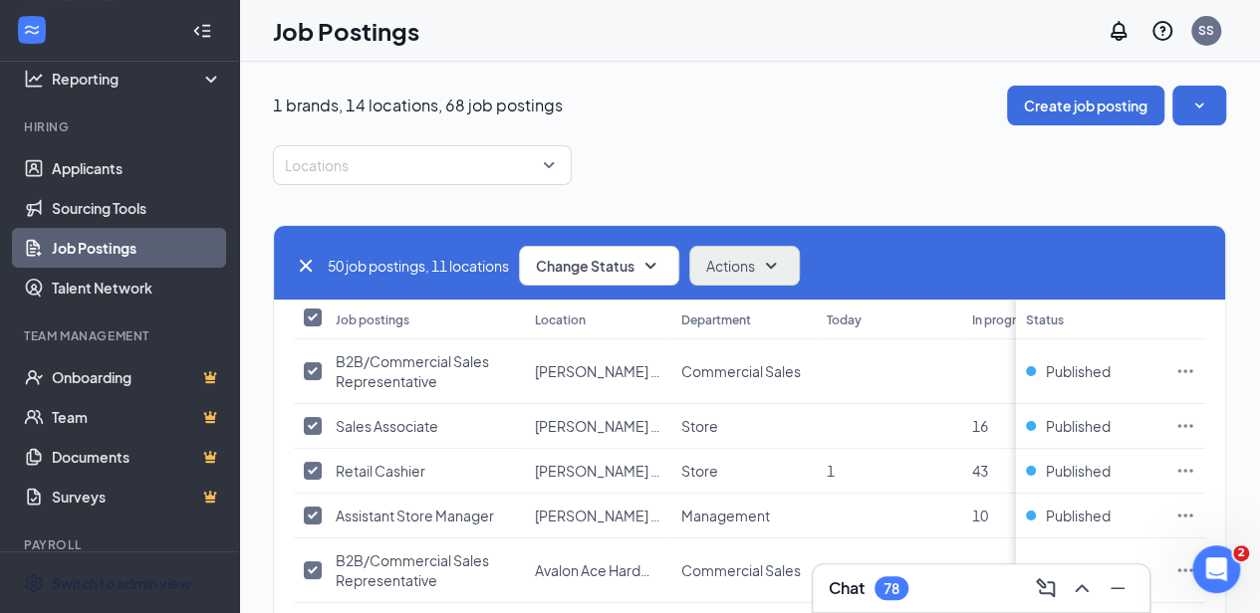
checkbox input "false"
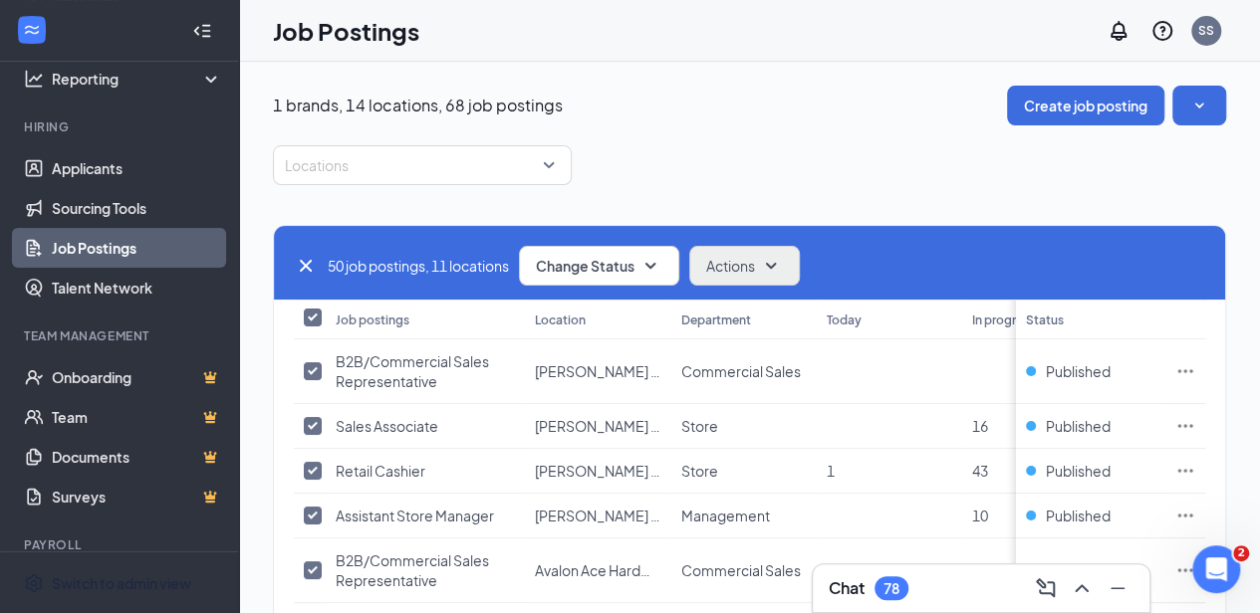
checkbox input "false"
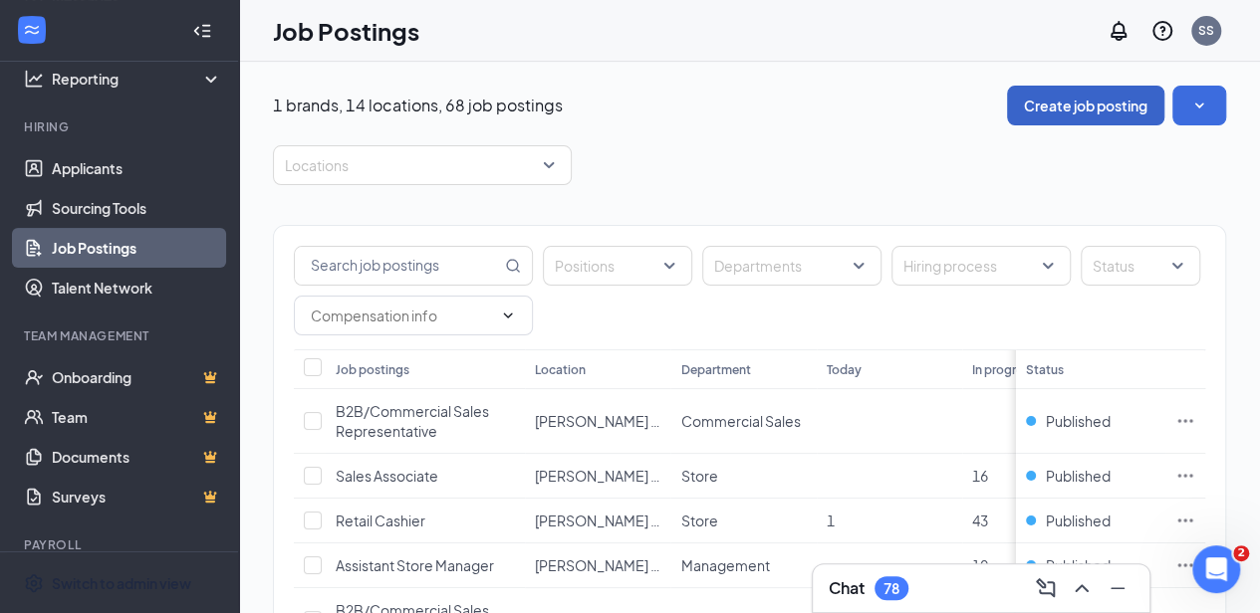
click at [1075, 106] on button "Create job posting" at bounding box center [1085, 106] width 157 height 40
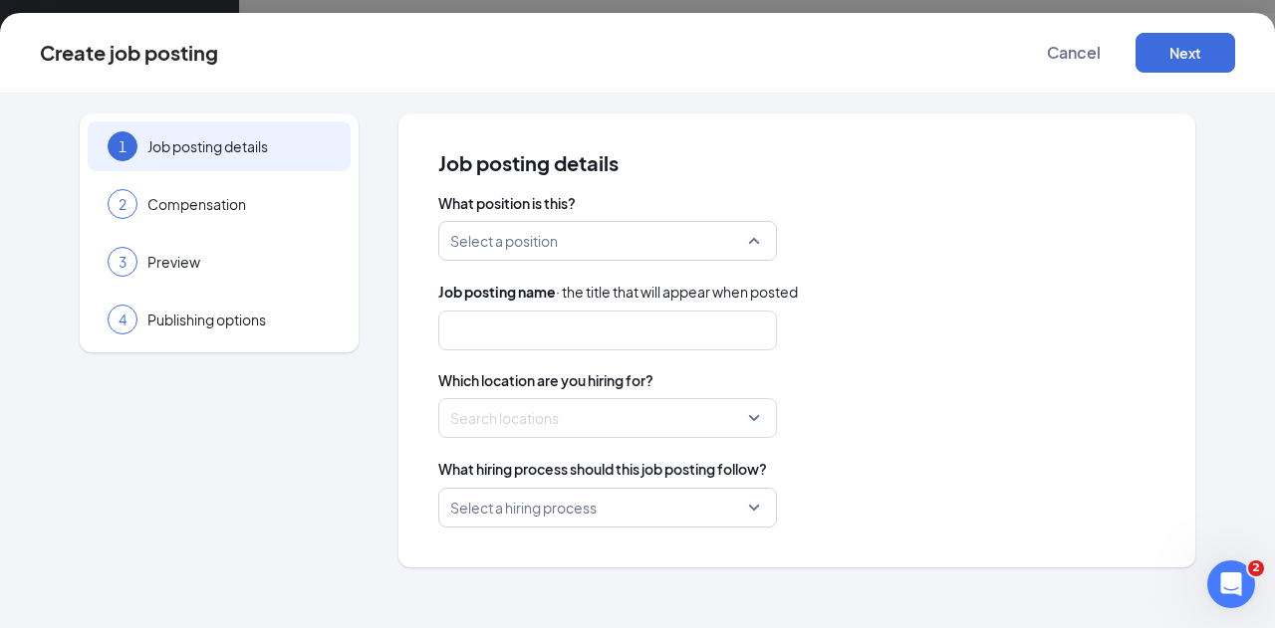
click at [556, 249] on input "search" at bounding box center [600, 241] width 301 height 38
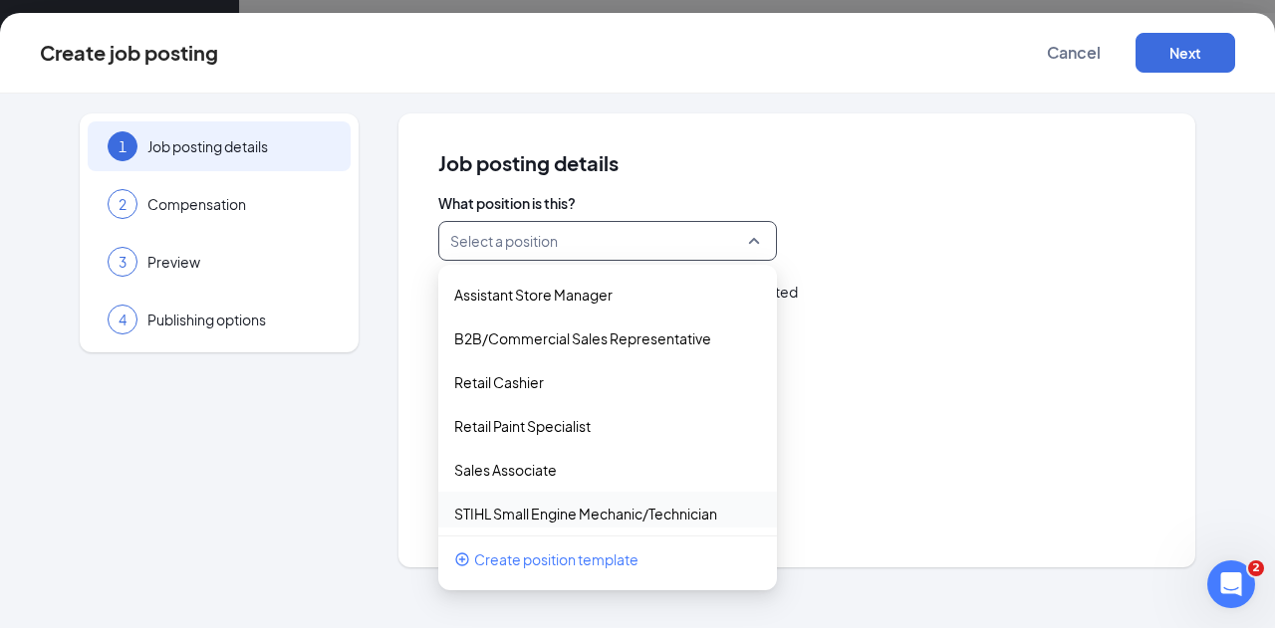
click at [540, 557] on span "Create position template" at bounding box center [556, 560] width 164 height 22
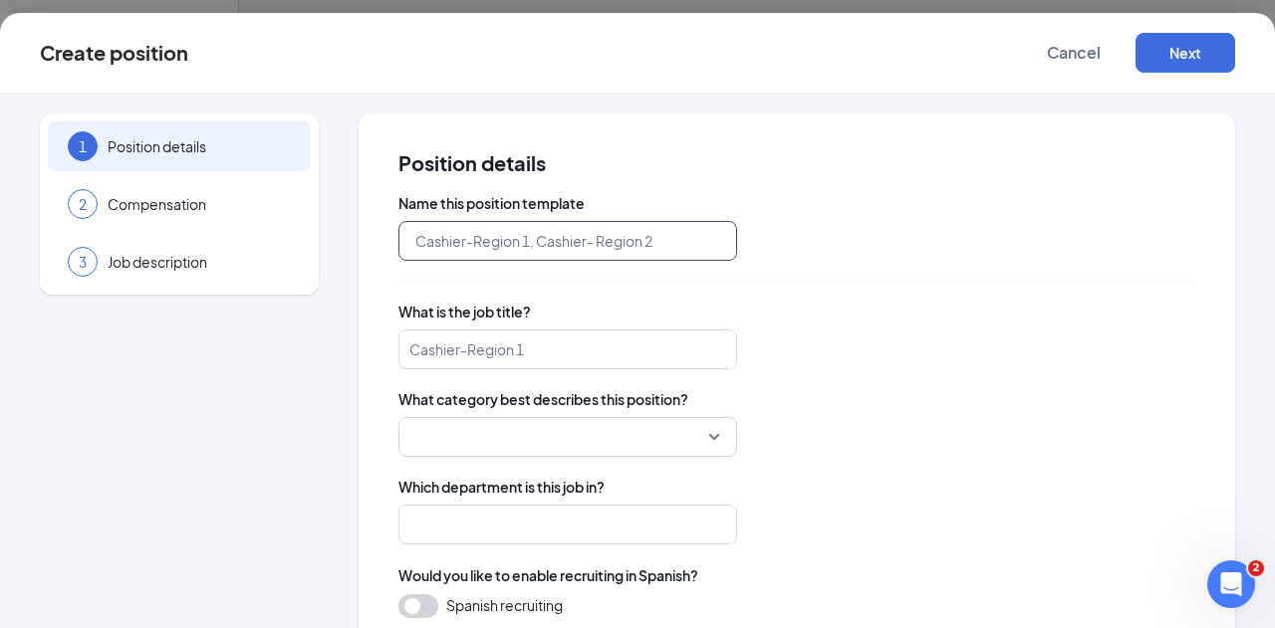
click at [458, 242] on input "text" at bounding box center [567, 241] width 339 height 40
type input "L"
type input "Lawn & Garden Department Manager"
click at [543, 248] on input "Lawn & Garden Department Manager" at bounding box center [567, 241] width 339 height 40
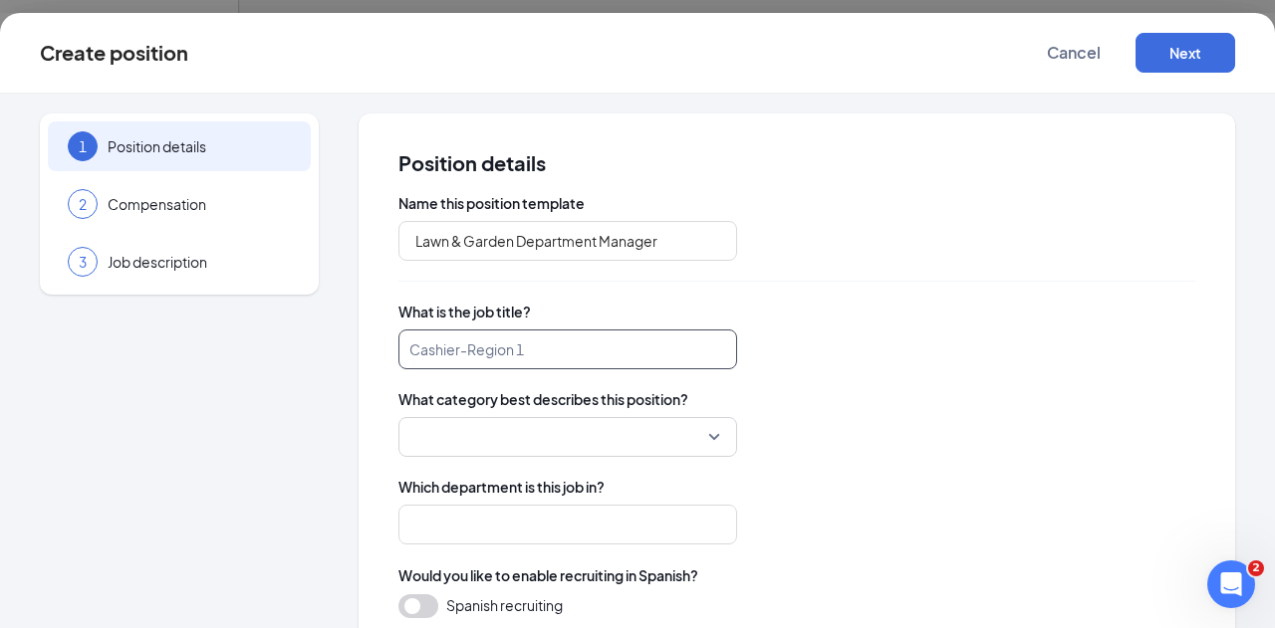
click at [517, 342] on input "search" at bounding box center [567, 350] width 339 height 40
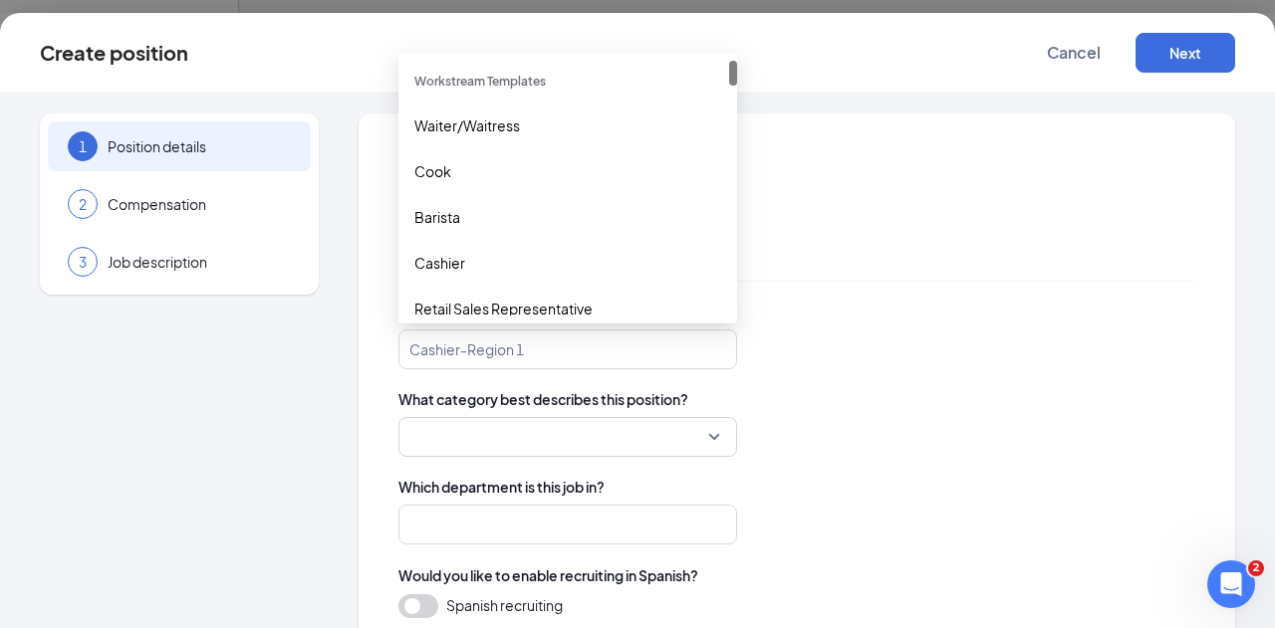
click at [392, 334] on div "Position details Name this position template Lawn & Garden Department Manager W…" at bounding box center [796, 623] width 876 height 1019
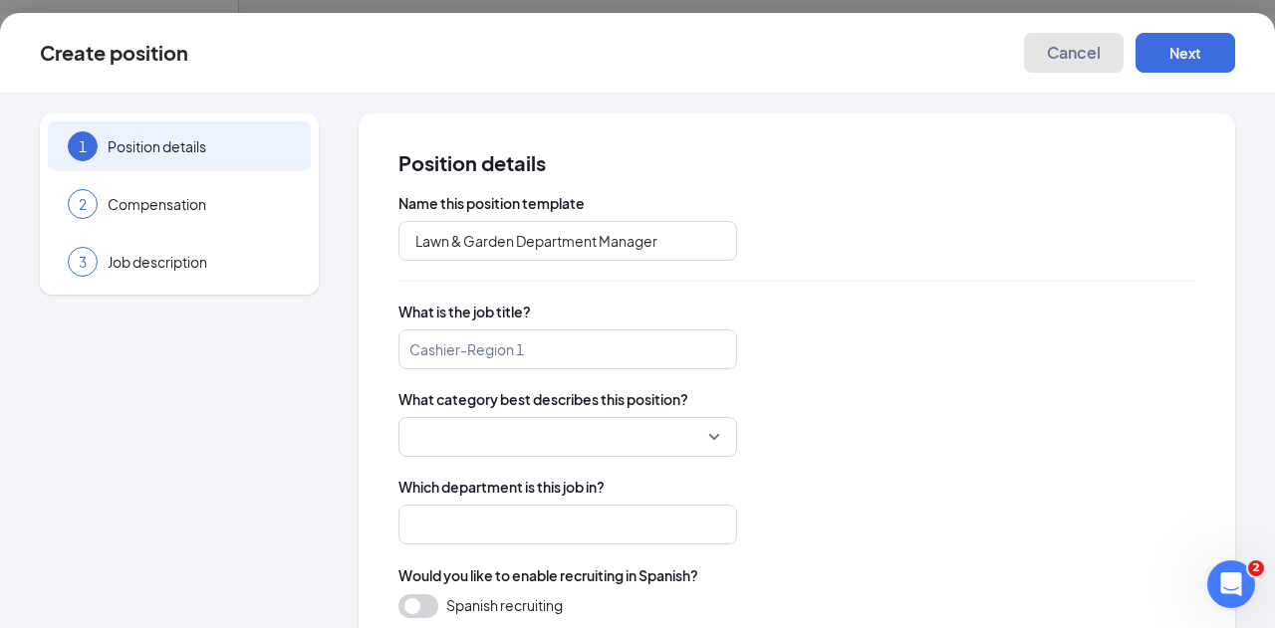
click at [1087, 45] on span "Cancel" at bounding box center [1074, 53] width 54 height 20
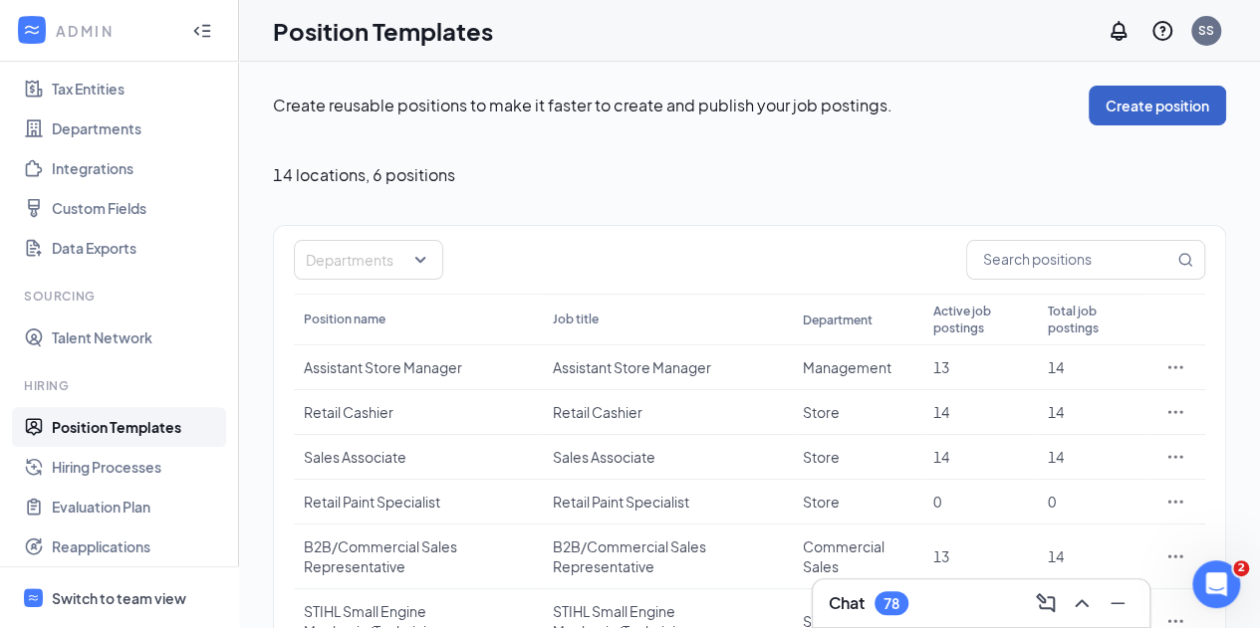
click at [1151, 99] on button "Create position" at bounding box center [1156, 106] width 137 height 40
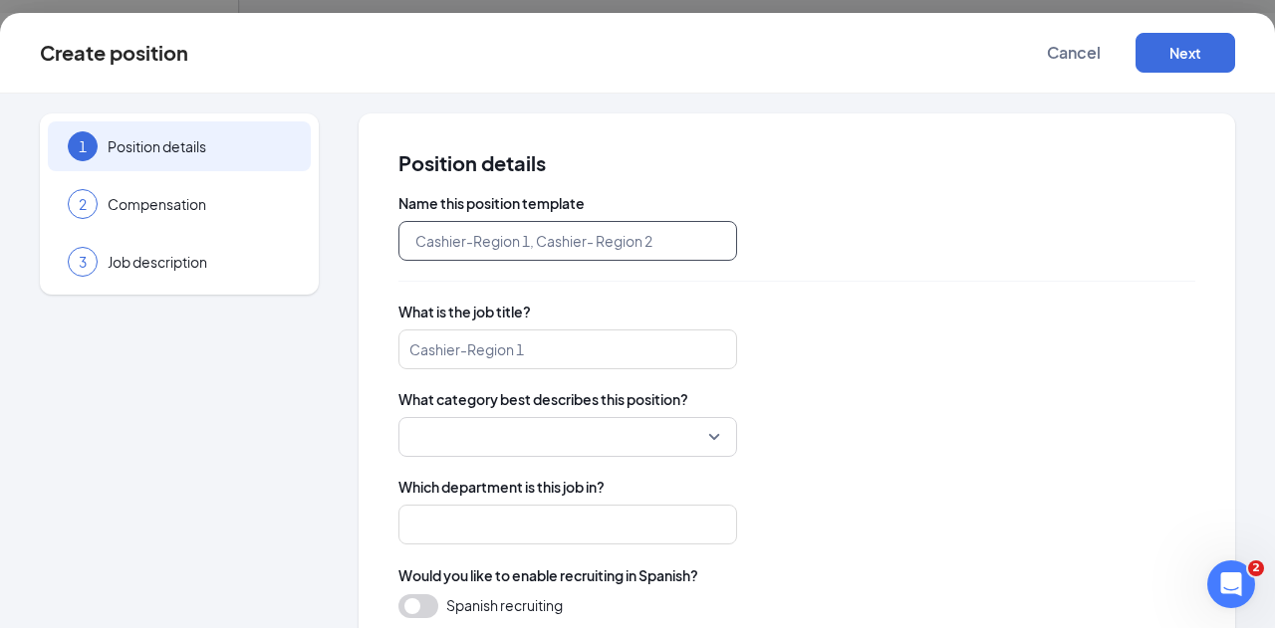
click at [526, 222] on input "text" at bounding box center [567, 241] width 339 height 40
paste input "Lawn & Garden Department Manager"
type input "Lawn & Garden Department Manager"
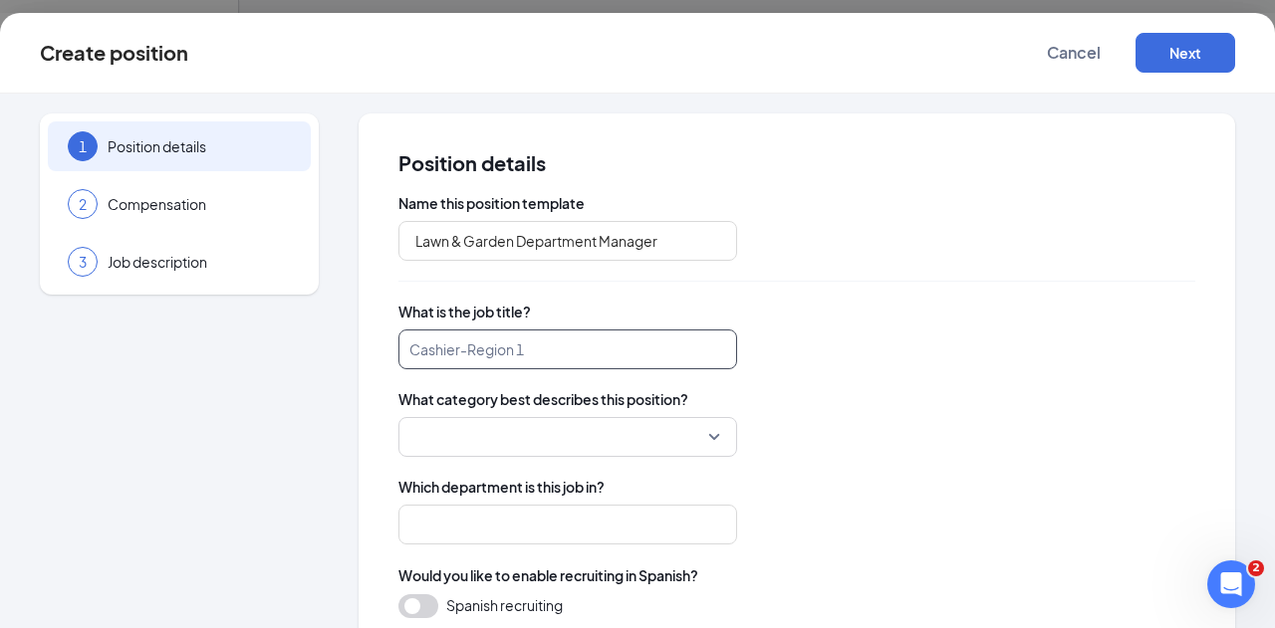
click at [536, 343] on input "search" at bounding box center [567, 350] width 339 height 40
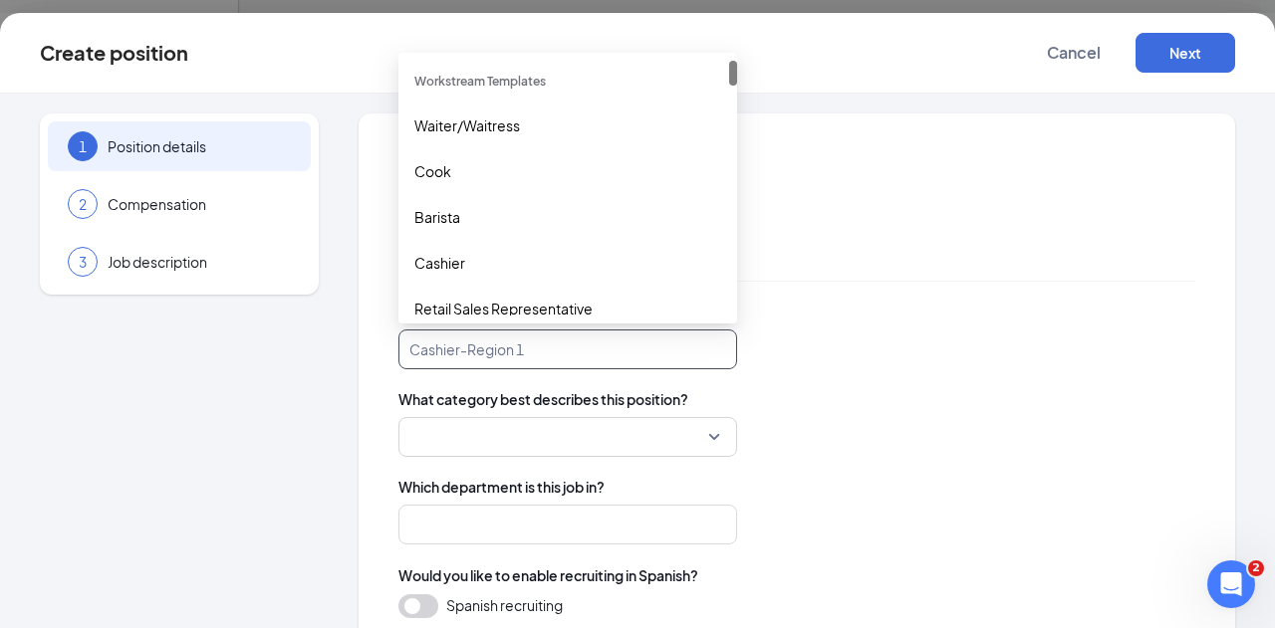
paste input "Lawn & Garden Department Manager"
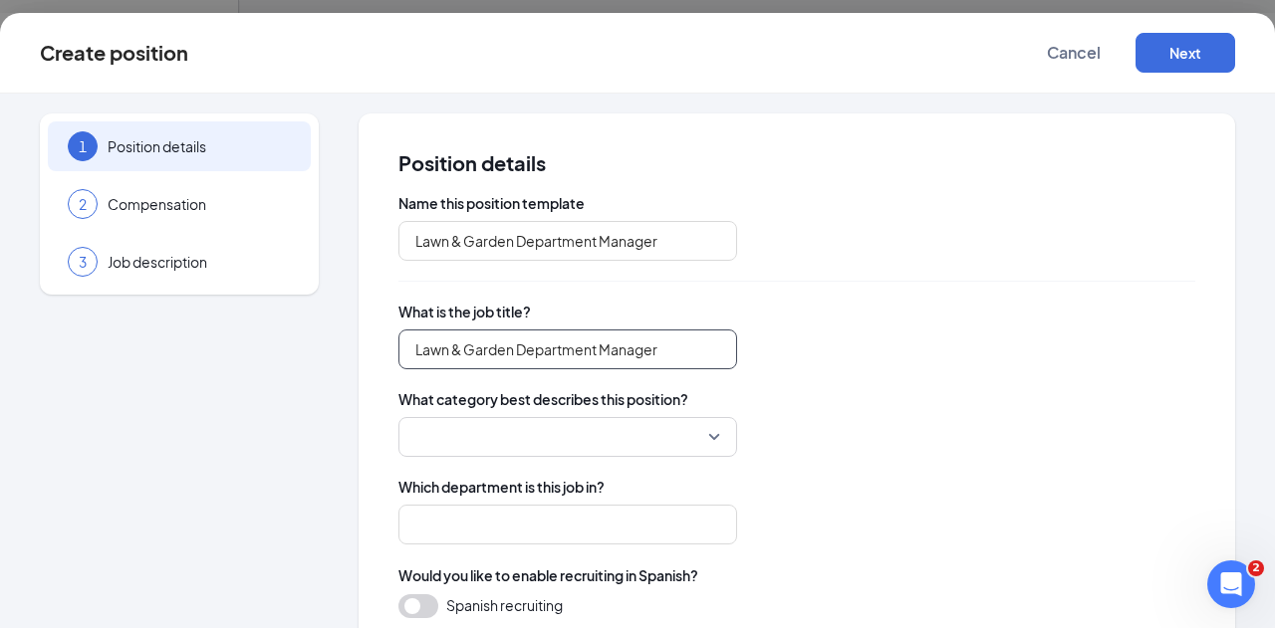
type input "Lawn & Garden Department Manager"
click at [566, 421] on input "search" at bounding box center [560, 437] width 301 height 38
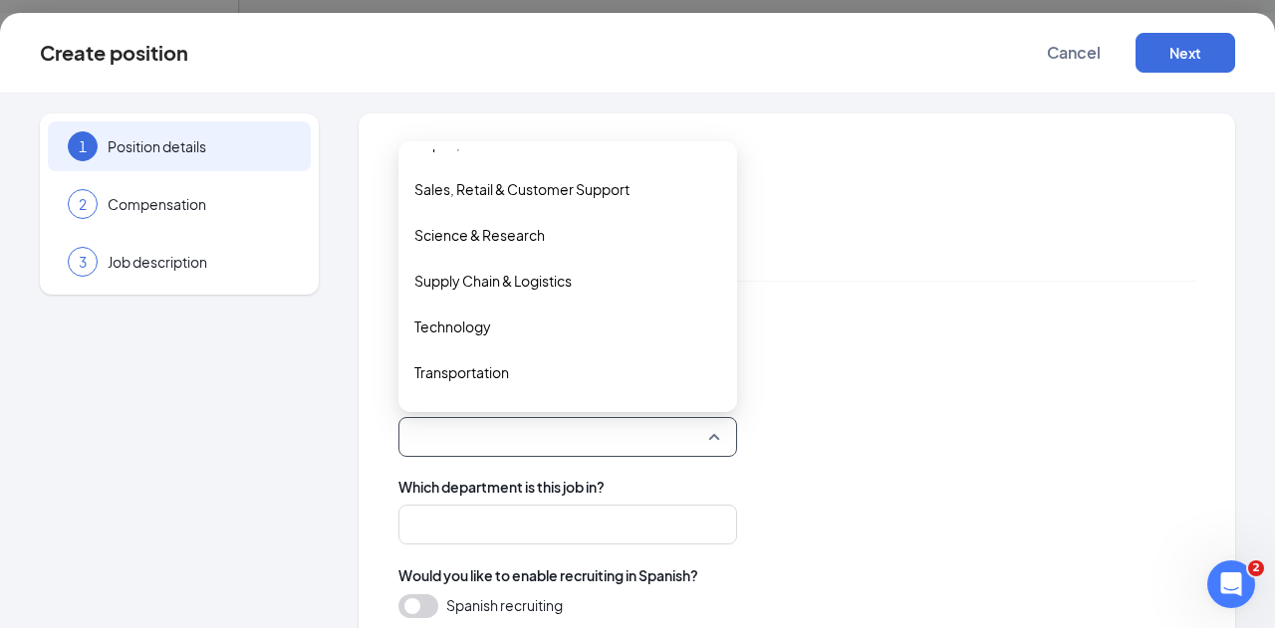
scroll to position [839, 0]
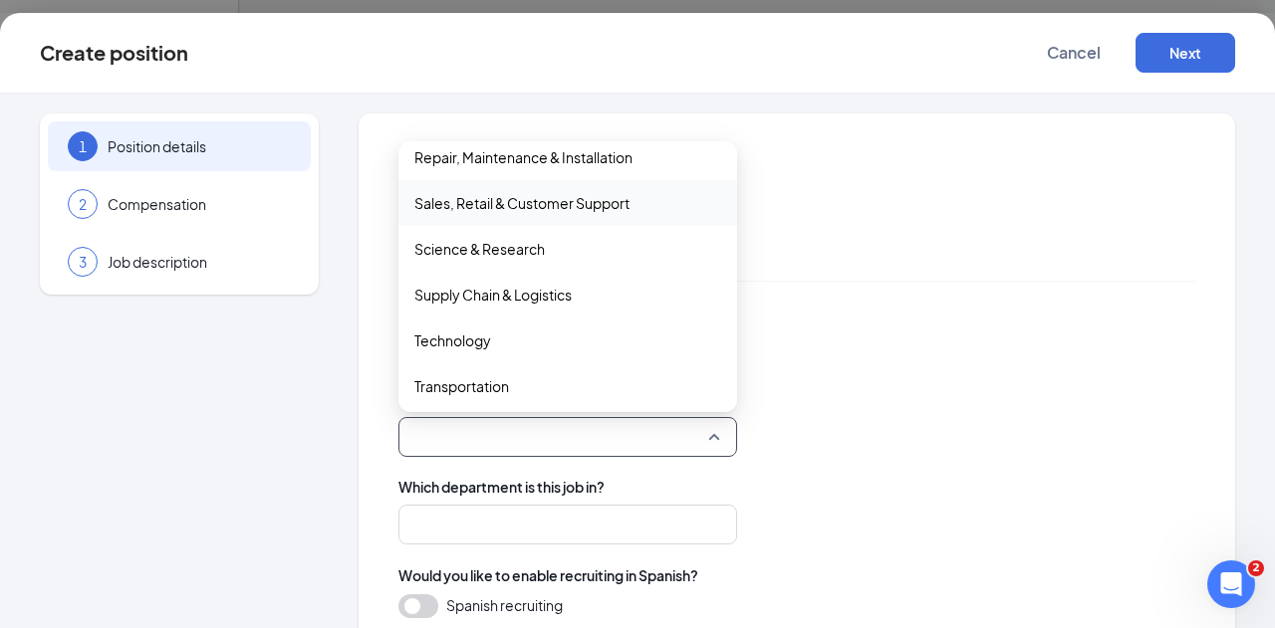
click at [613, 206] on span "Sales, Retail & Customer Support" at bounding box center [521, 203] width 215 height 22
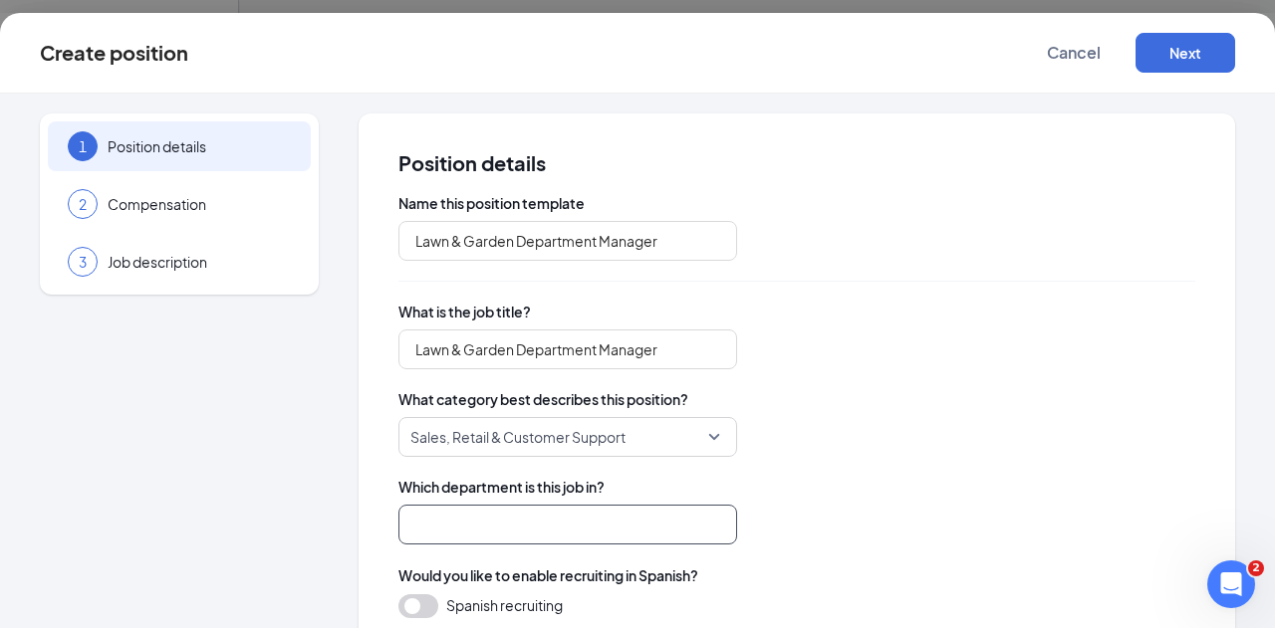
click at [632, 505] on input "search" at bounding box center [567, 525] width 339 height 40
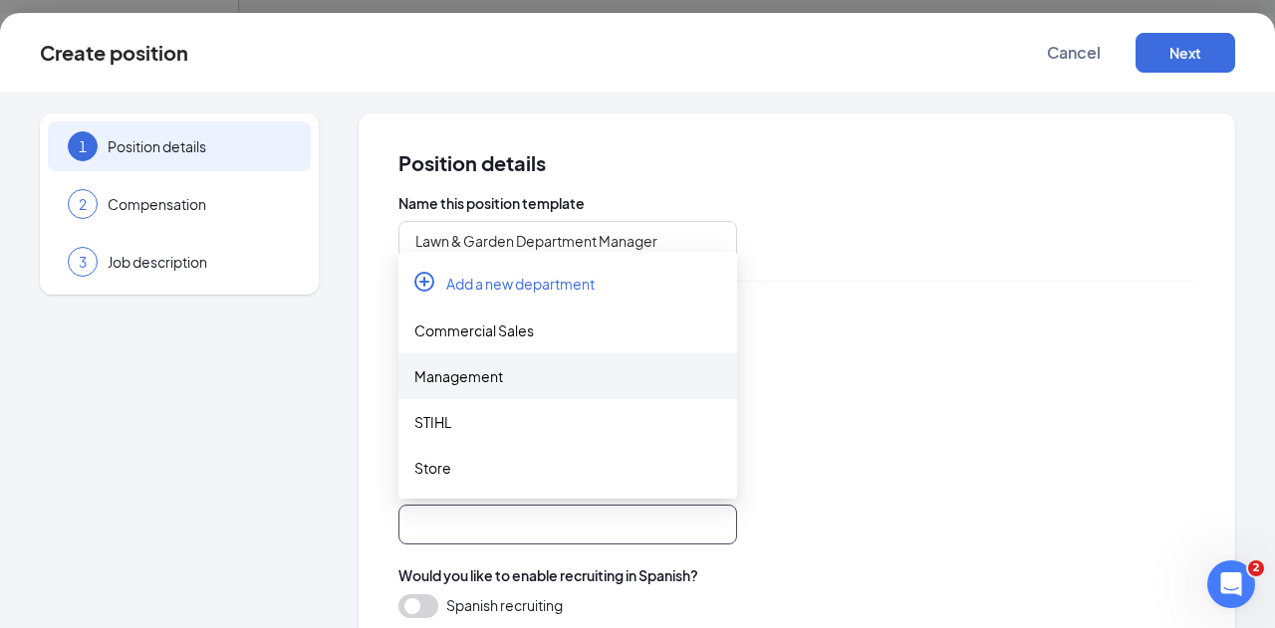
click at [516, 385] on div "Management" at bounding box center [567, 376] width 307 height 22
type input "Management"
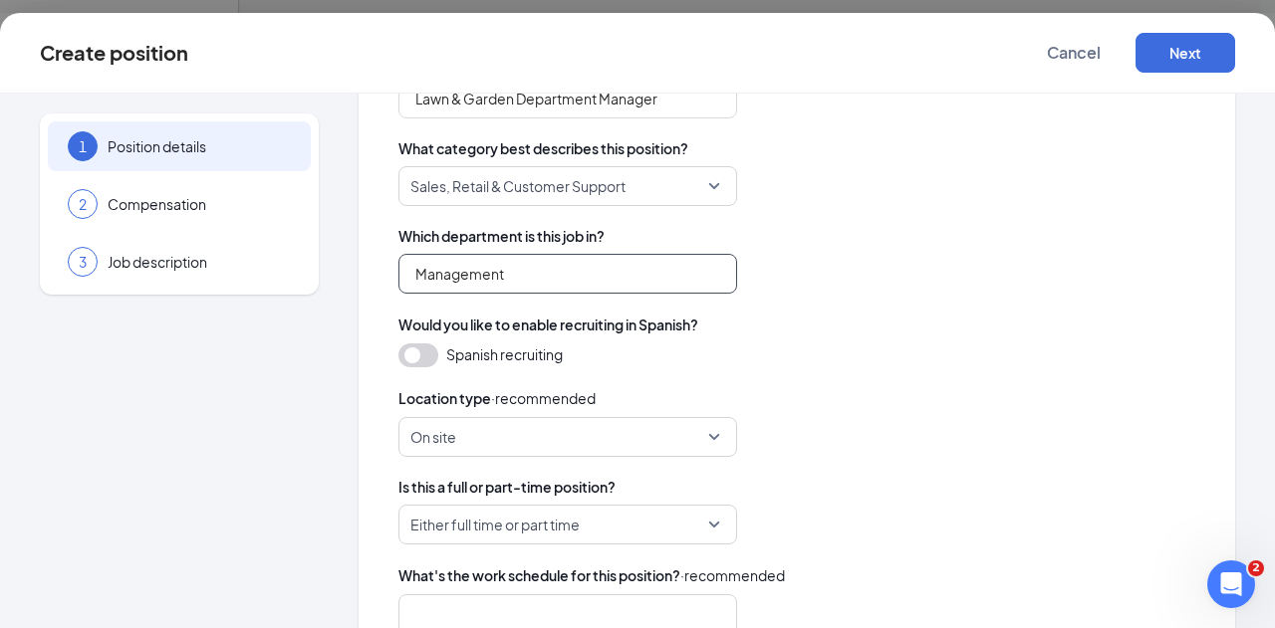
scroll to position [258, 0]
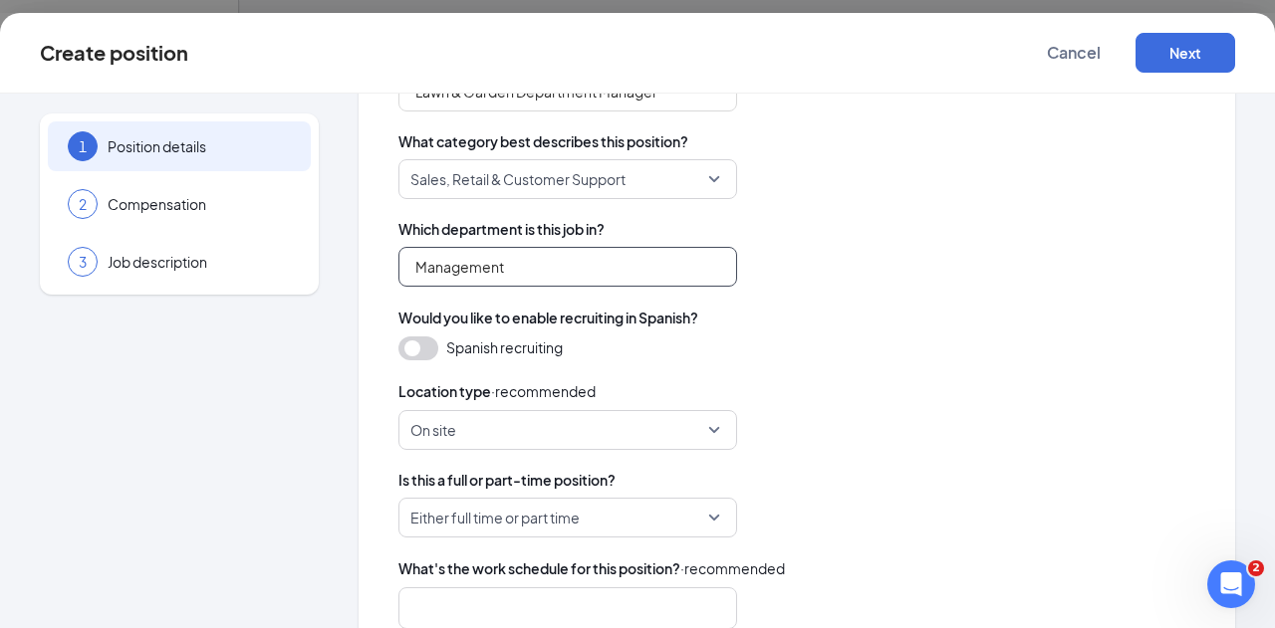
click at [677, 430] on span "On site" at bounding box center [558, 430] width 297 height 38
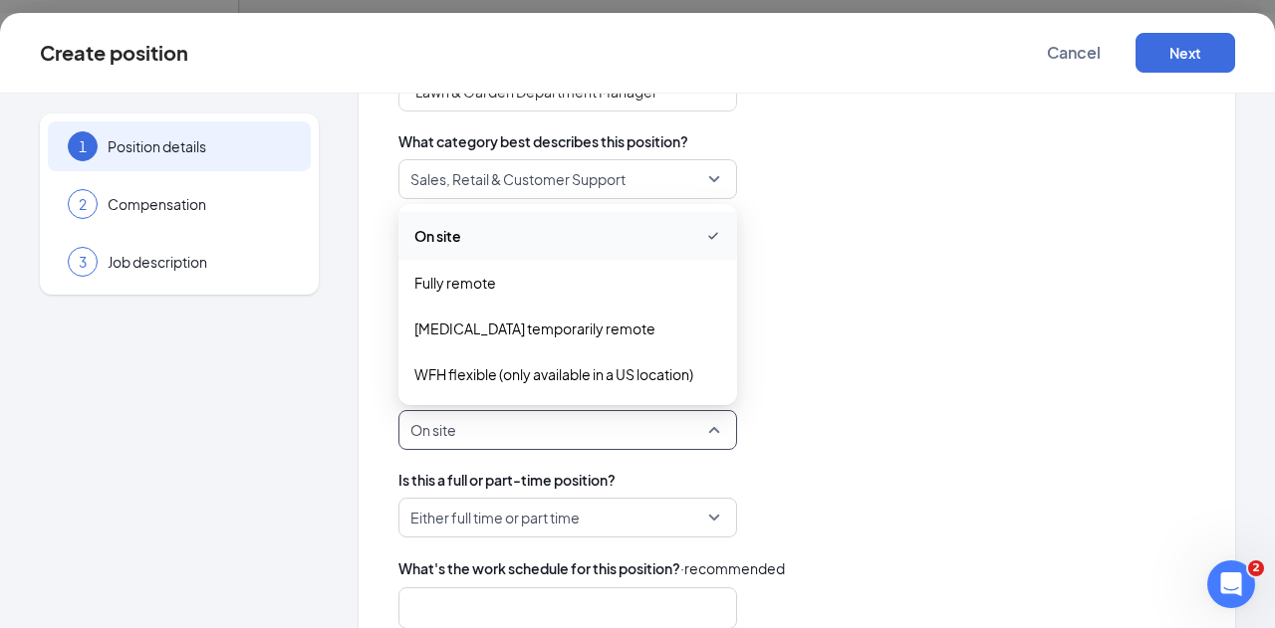
click at [983, 280] on div "Management" at bounding box center [796, 267] width 797 height 40
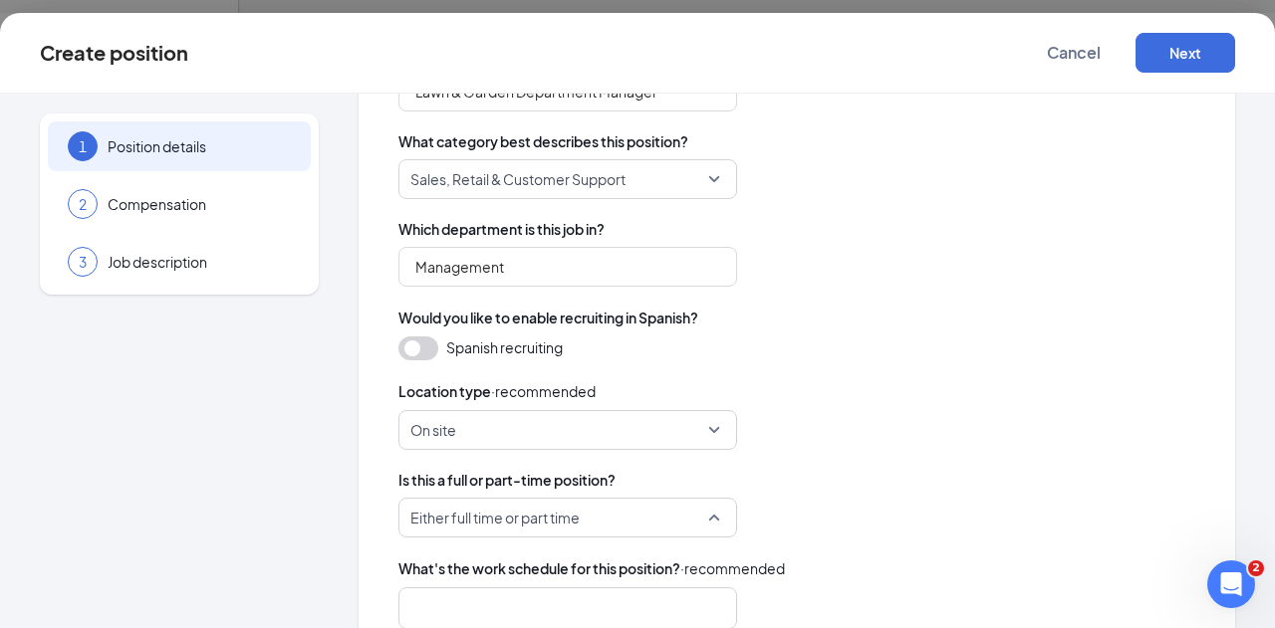
click at [677, 509] on span "Either full time or part time" at bounding box center [558, 518] width 297 height 38
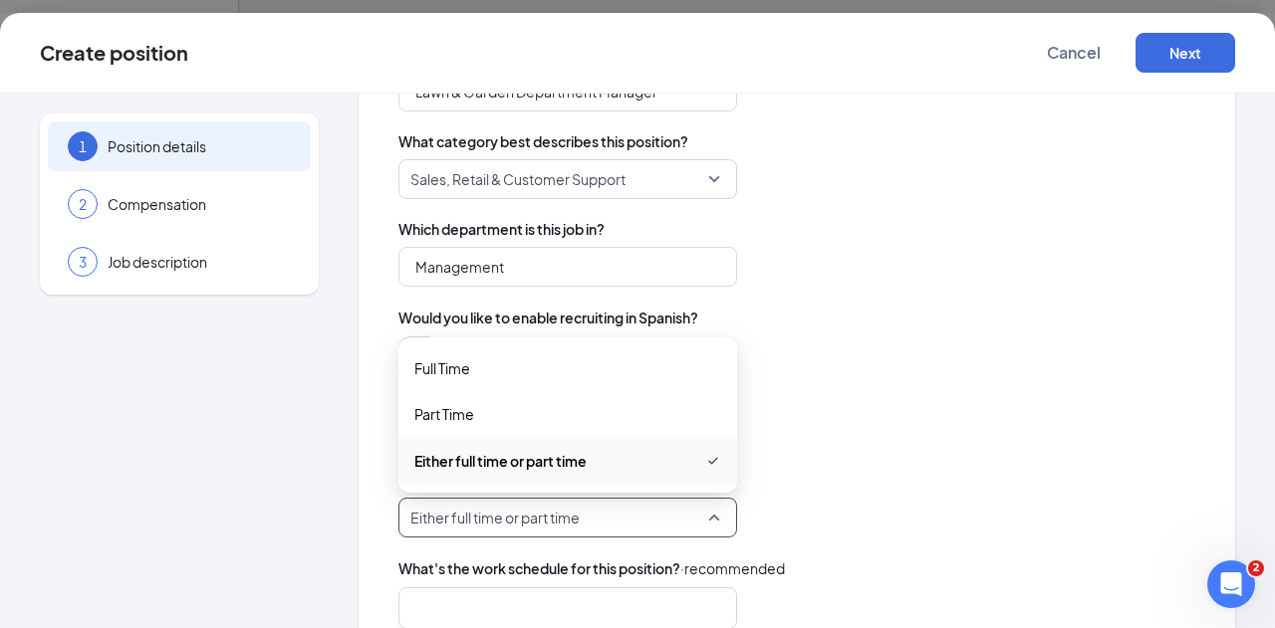
click at [892, 465] on div "Name this position template Lawn & Garden Department Manager What is the job ti…" at bounding box center [796, 384] width 797 height 899
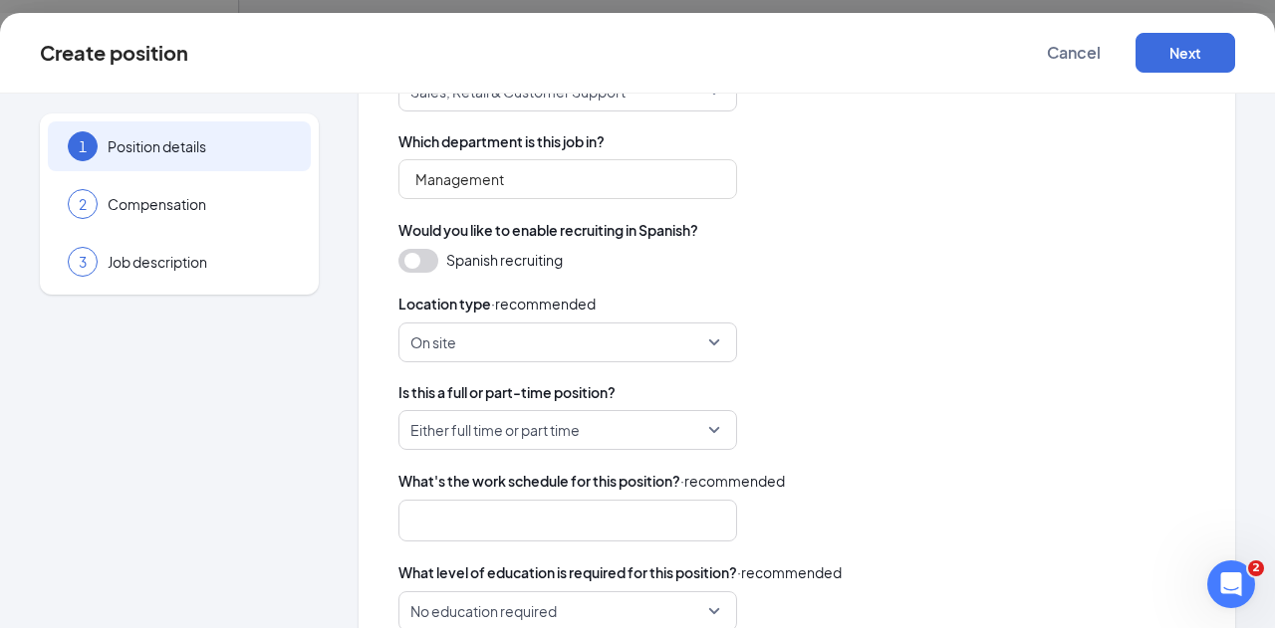
scroll to position [400, 0]
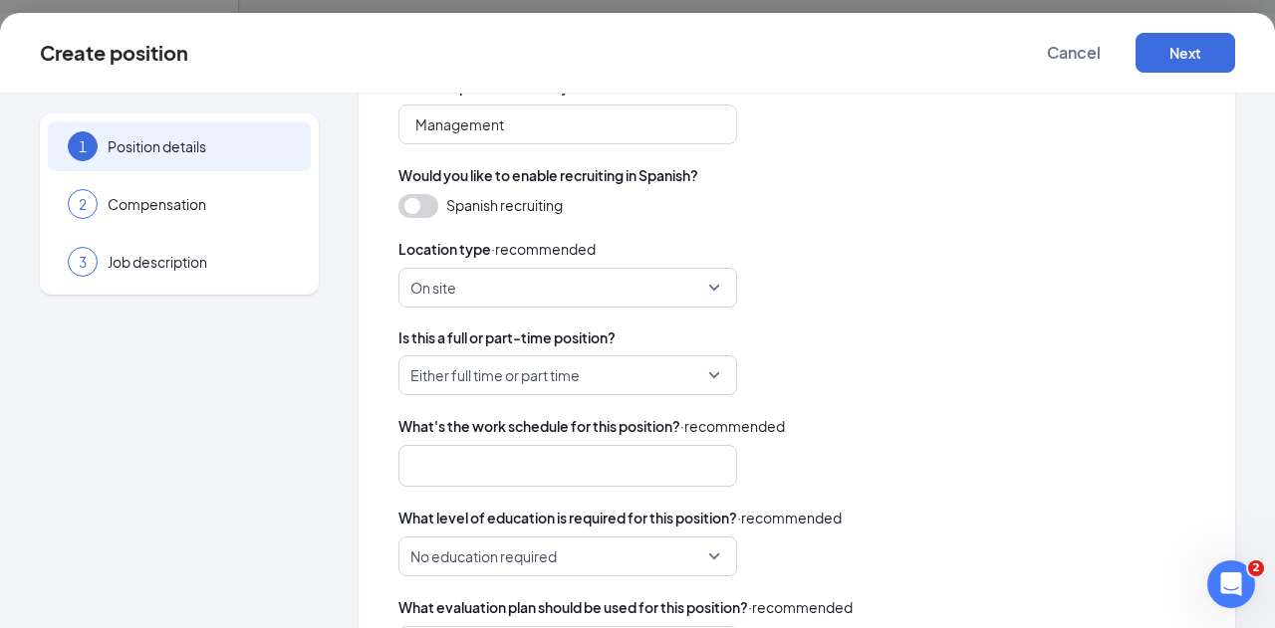
click at [615, 372] on span "Either full time or part time" at bounding box center [558, 375] width 297 height 38
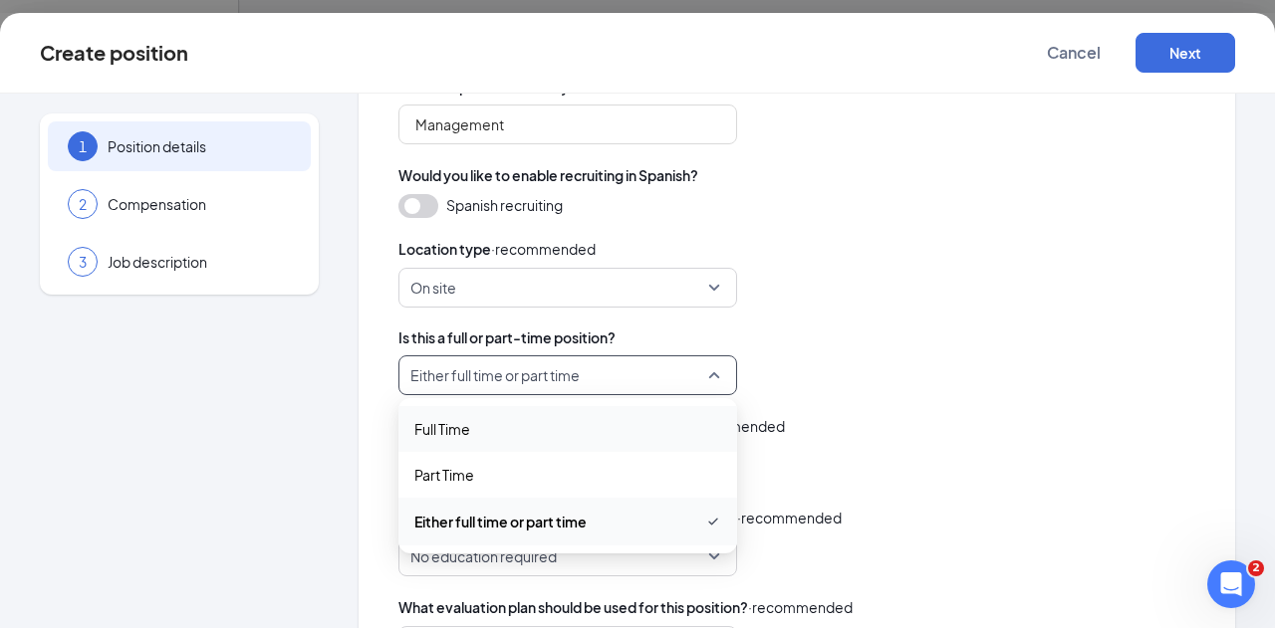
click at [545, 432] on span "Full Time" at bounding box center [567, 429] width 307 height 22
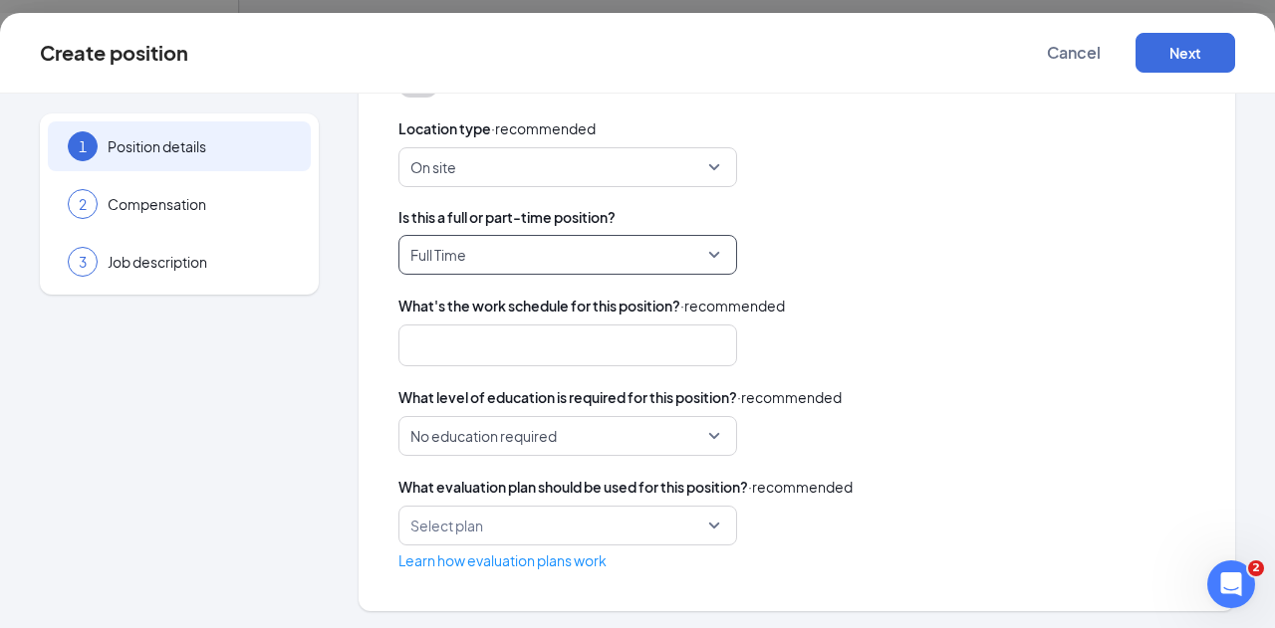
scroll to position [522, 0]
click at [661, 344] on div at bounding box center [558, 345] width 286 height 32
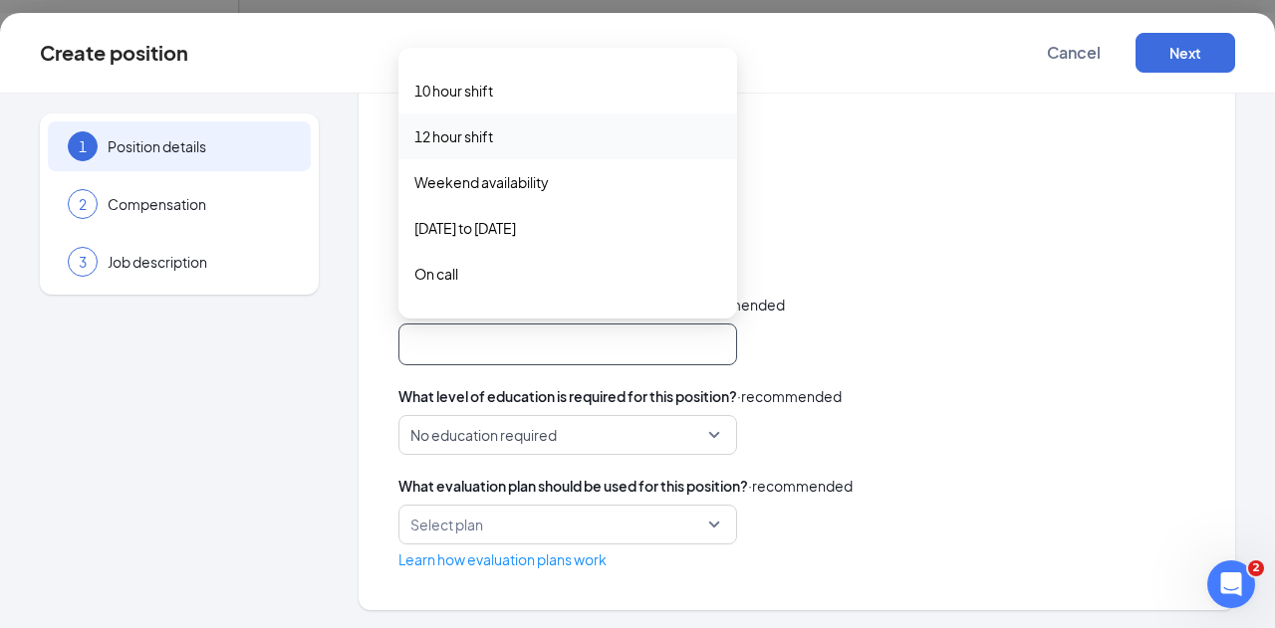
scroll to position [6, 0]
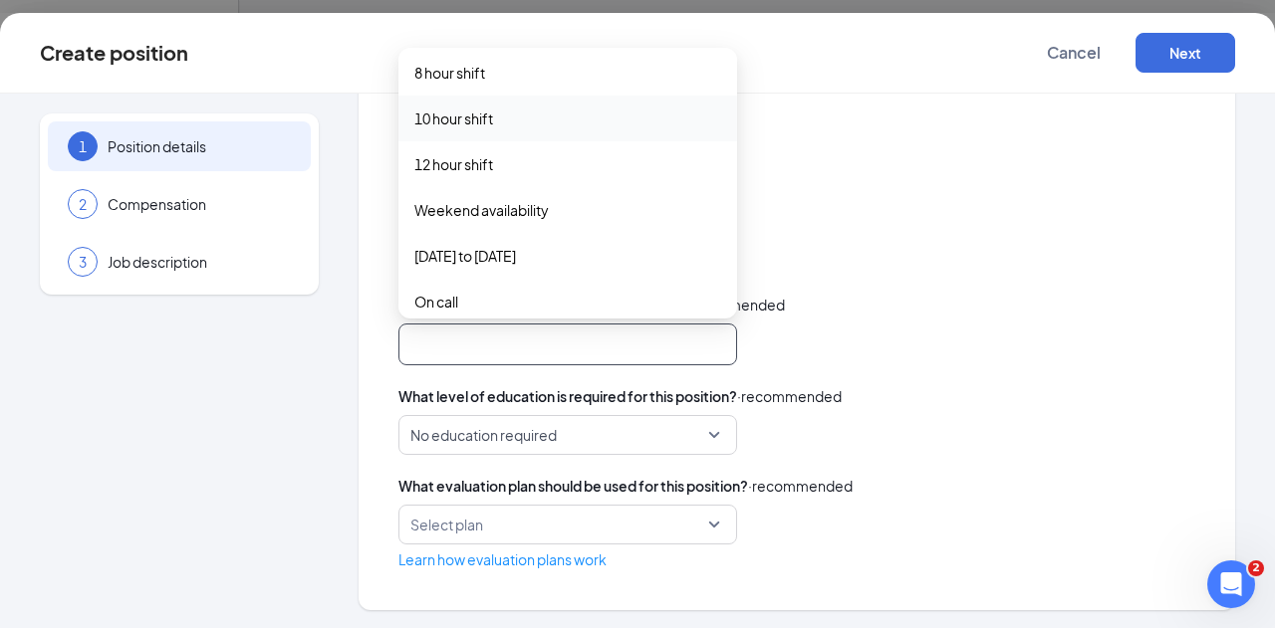
click at [524, 114] on span "10 hour shift" at bounding box center [567, 119] width 307 height 22
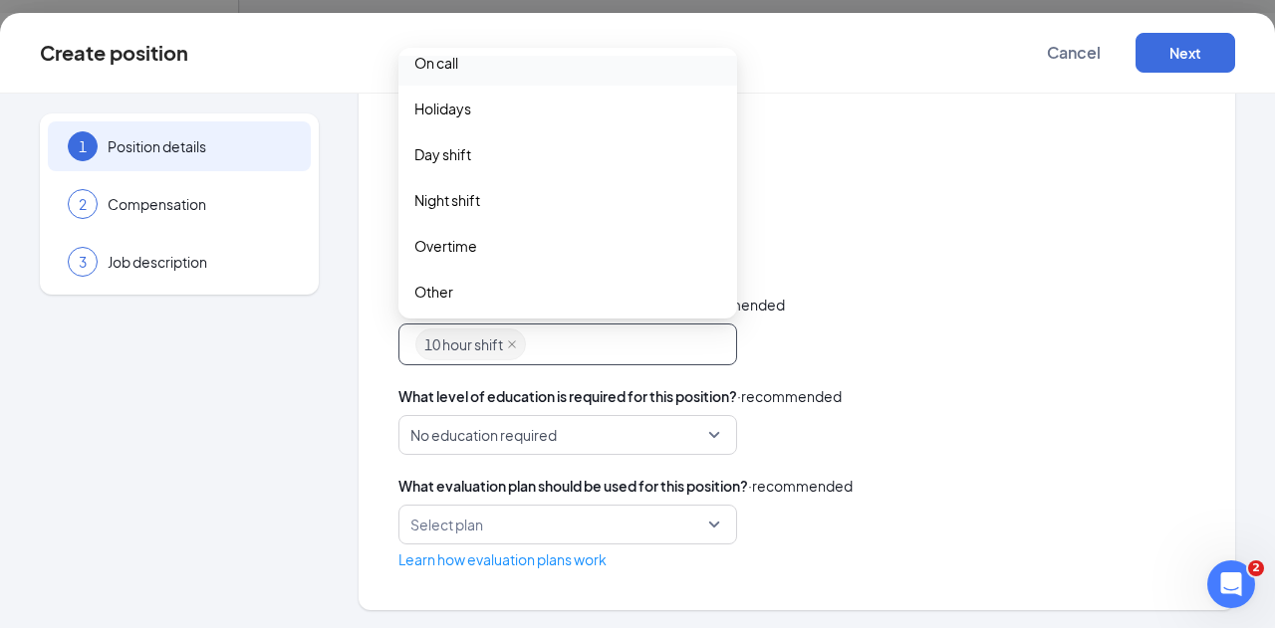
scroll to position [251, 0]
click at [468, 250] on span "Overtime" at bounding box center [445, 242] width 63 height 22
click at [650, 421] on span "No education required" at bounding box center [558, 435] width 297 height 38
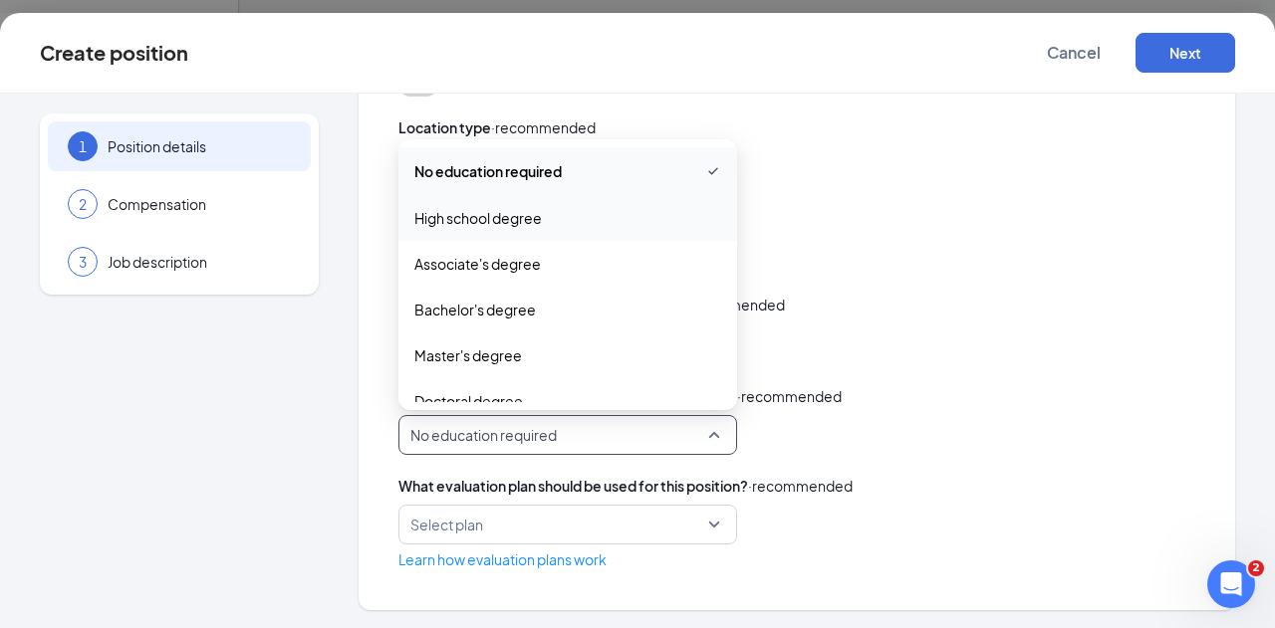
click at [816, 234] on div "Full Time full_time part_time Full Time Part Time Either full time or part time" at bounding box center [796, 254] width 797 height 40
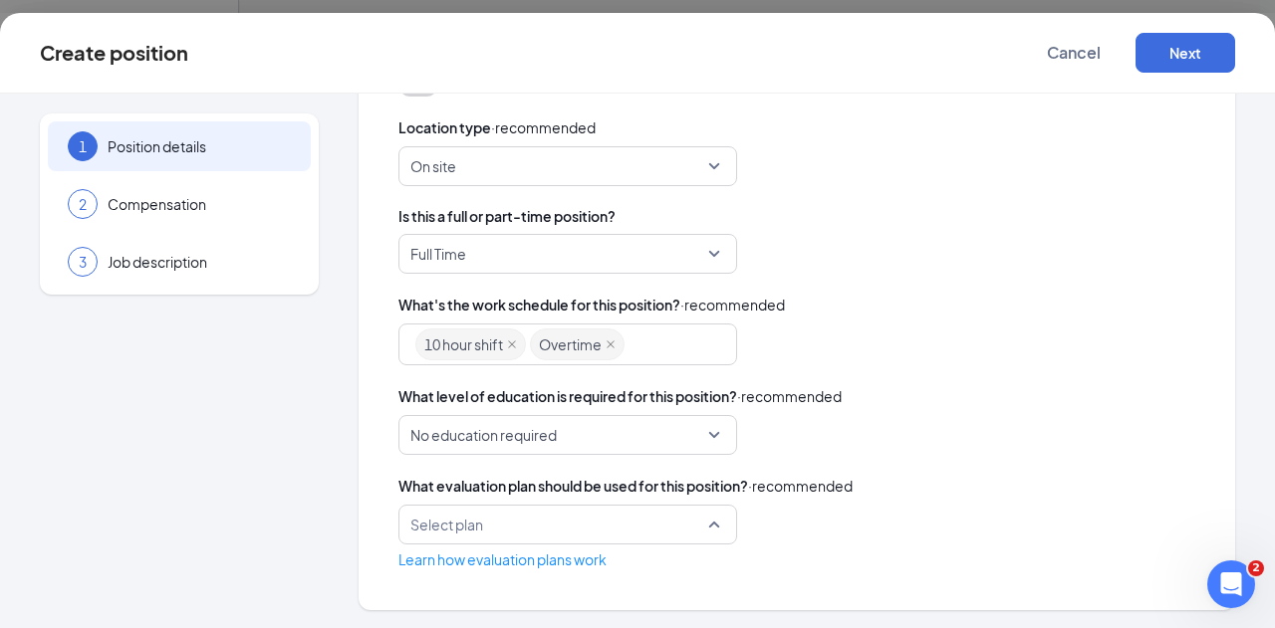
click at [643, 525] on input "search" at bounding box center [560, 525] width 301 height 38
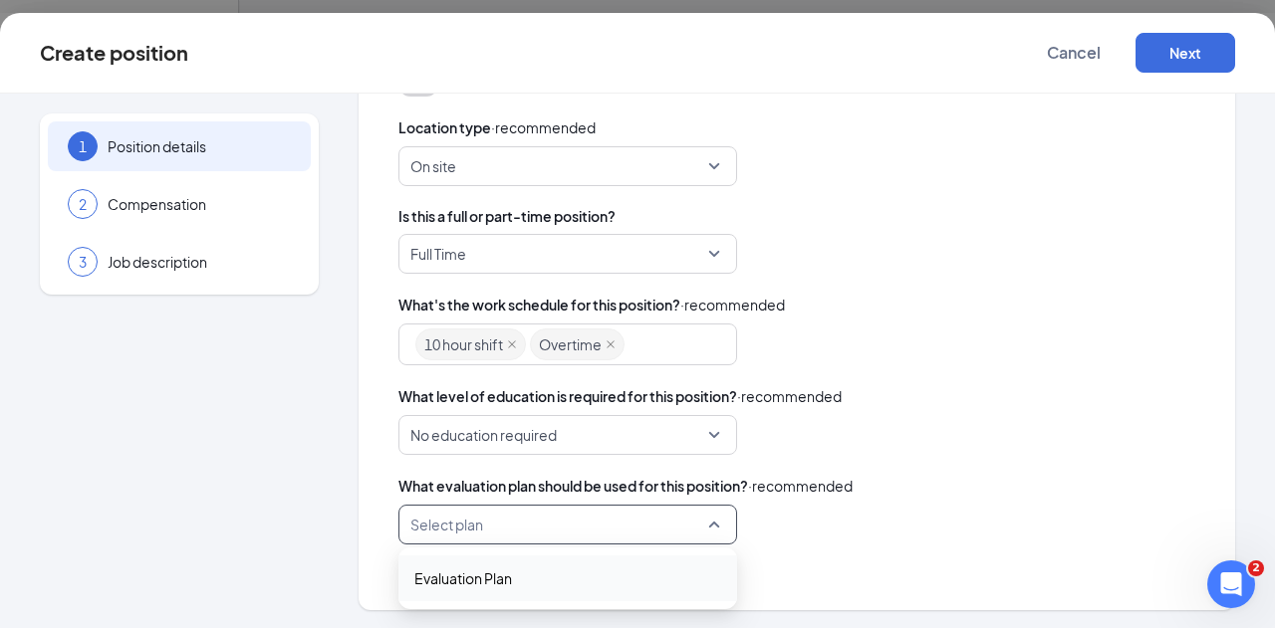
click at [902, 502] on div "What evaluation plan should be used for this position? · recommended Select pla…" at bounding box center [796, 523] width 797 height 96
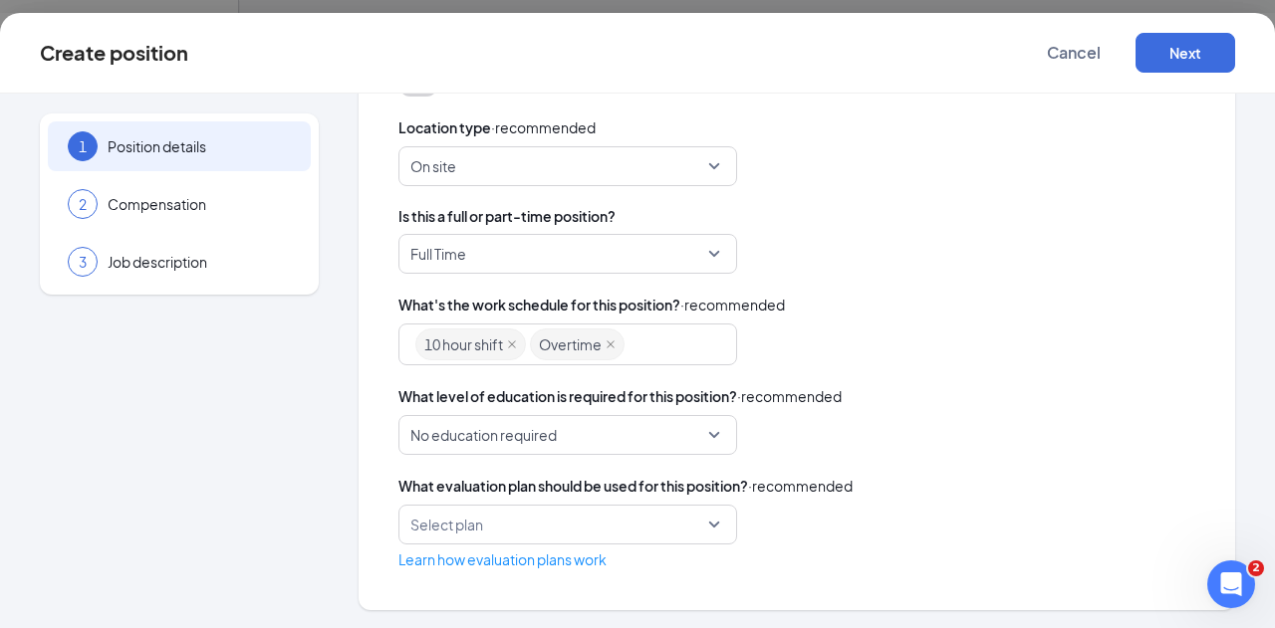
click at [690, 342] on div "10 hour shift Overtime" at bounding box center [558, 345] width 286 height 36
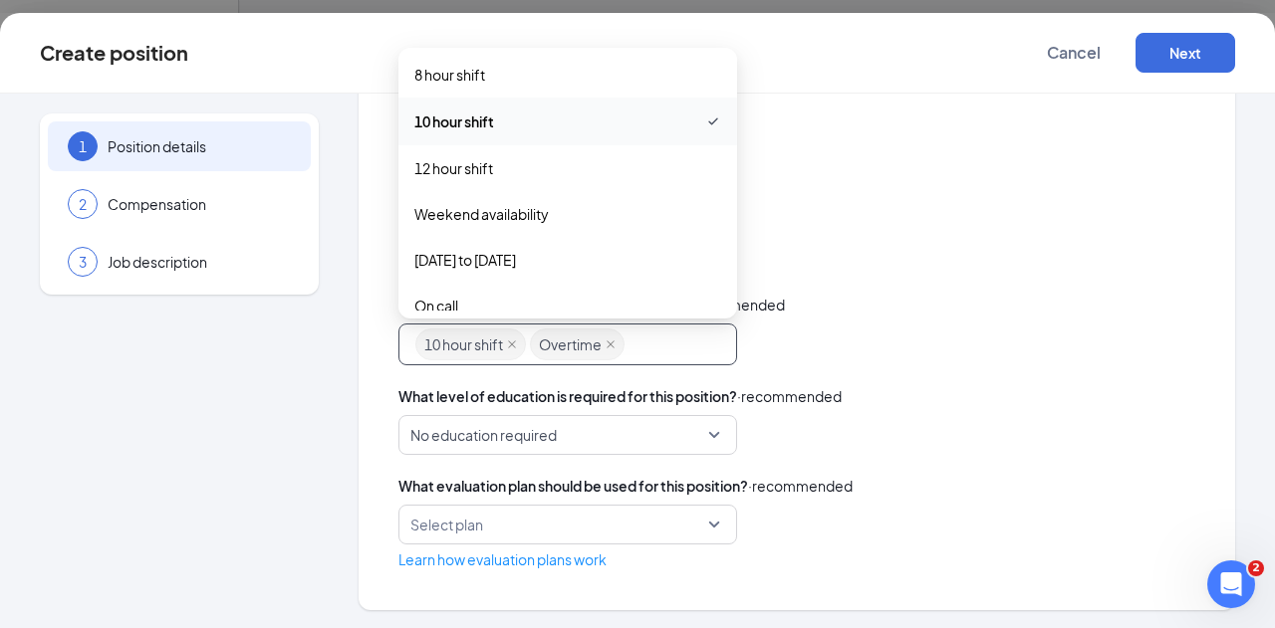
scroll to position [0, 0]
click at [627, 228] on span "Weekend availability" at bounding box center [567, 218] width 307 height 22
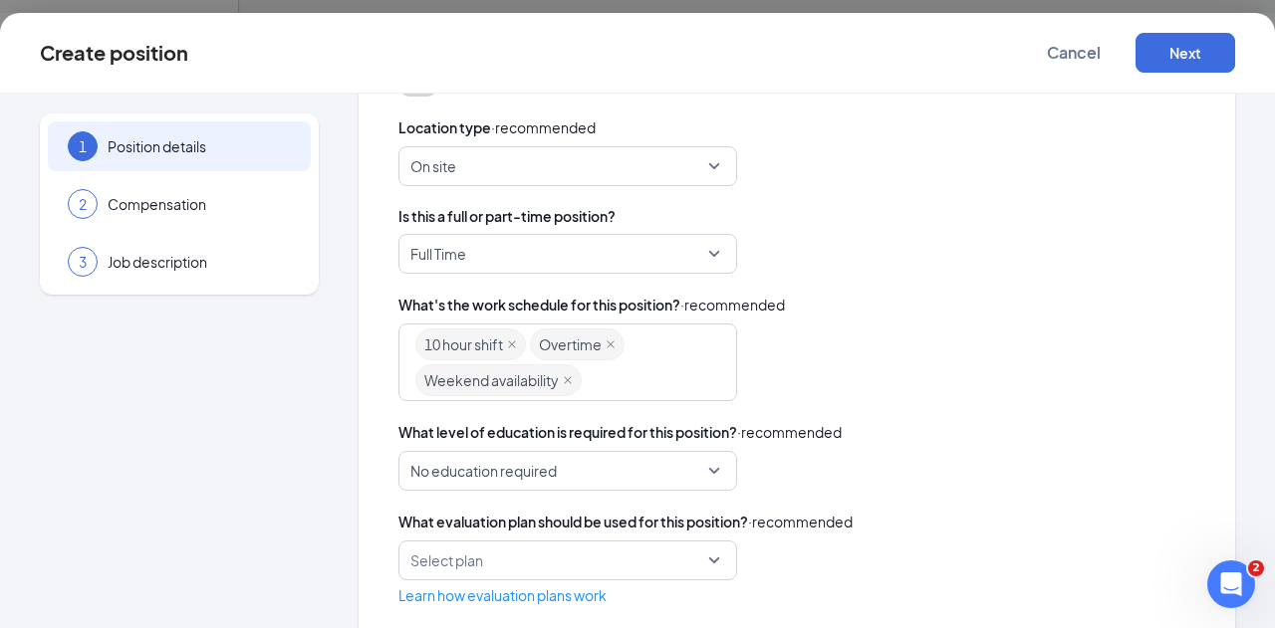
click at [887, 159] on div "On site on_site fully_remote On site Fully remote [MEDICAL_DATA] temporarily re…" at bounding box center [796, 166] width 797 height 40
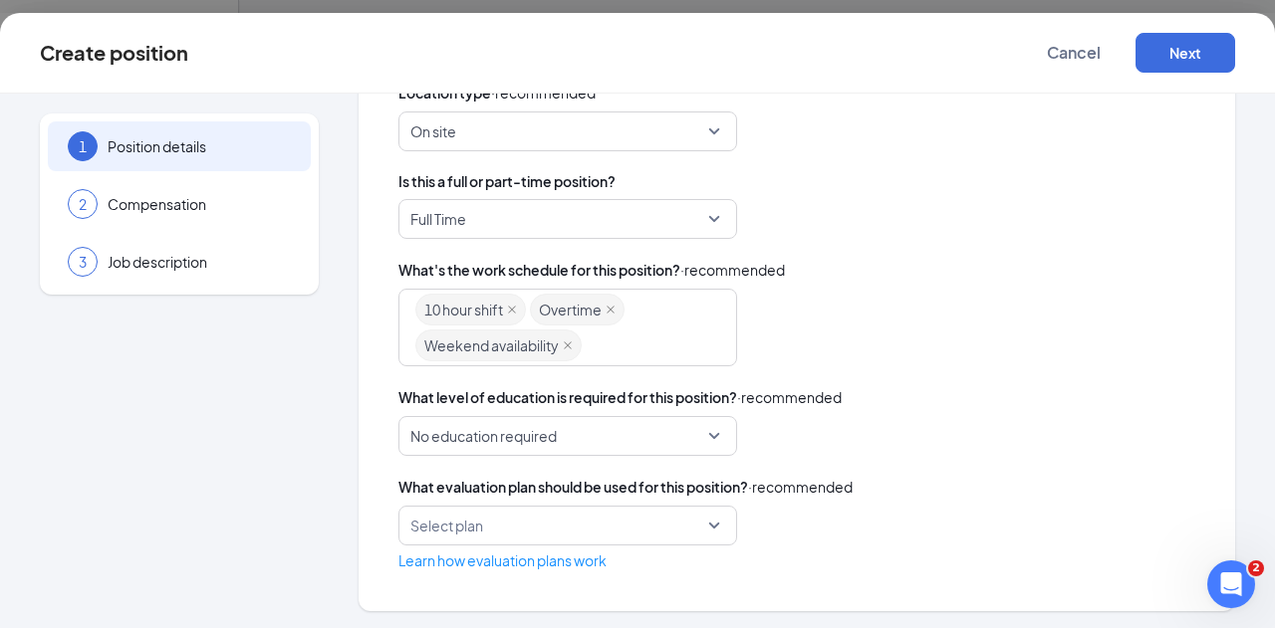
scroll to position [558, 0]
click at [1179, 60] on button "Next" at bounding box center [1185, 53] width 100 height 40
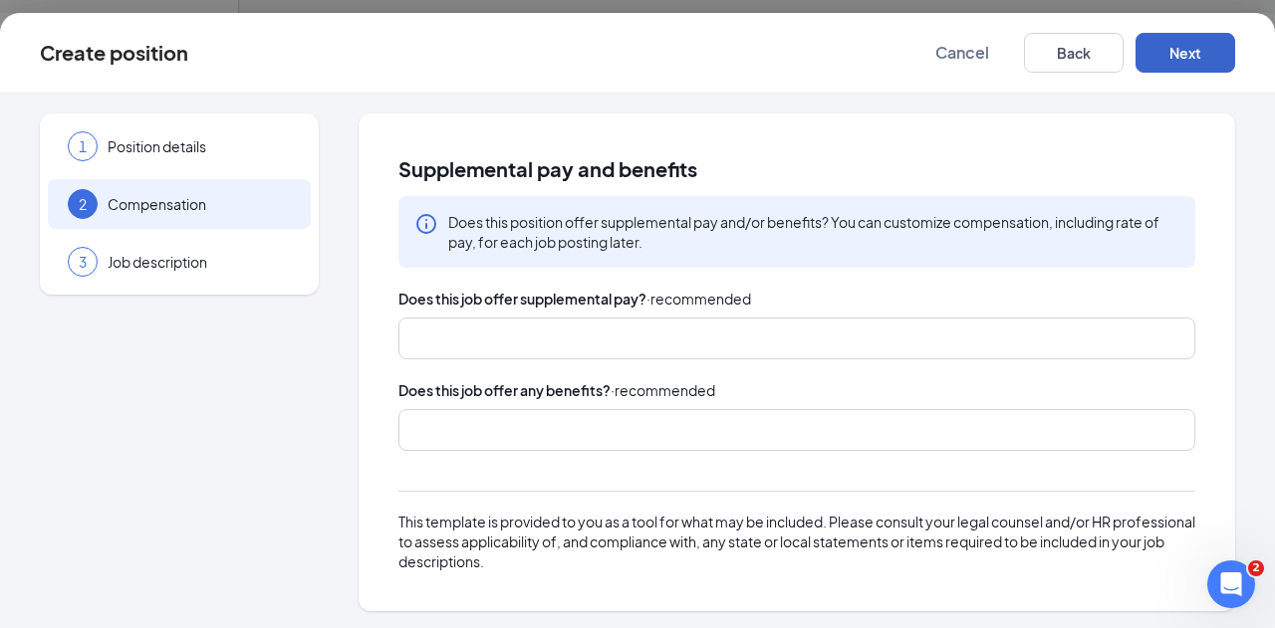
click at [651, 344] on div at bounding box center [787, 339] width 744 height 32
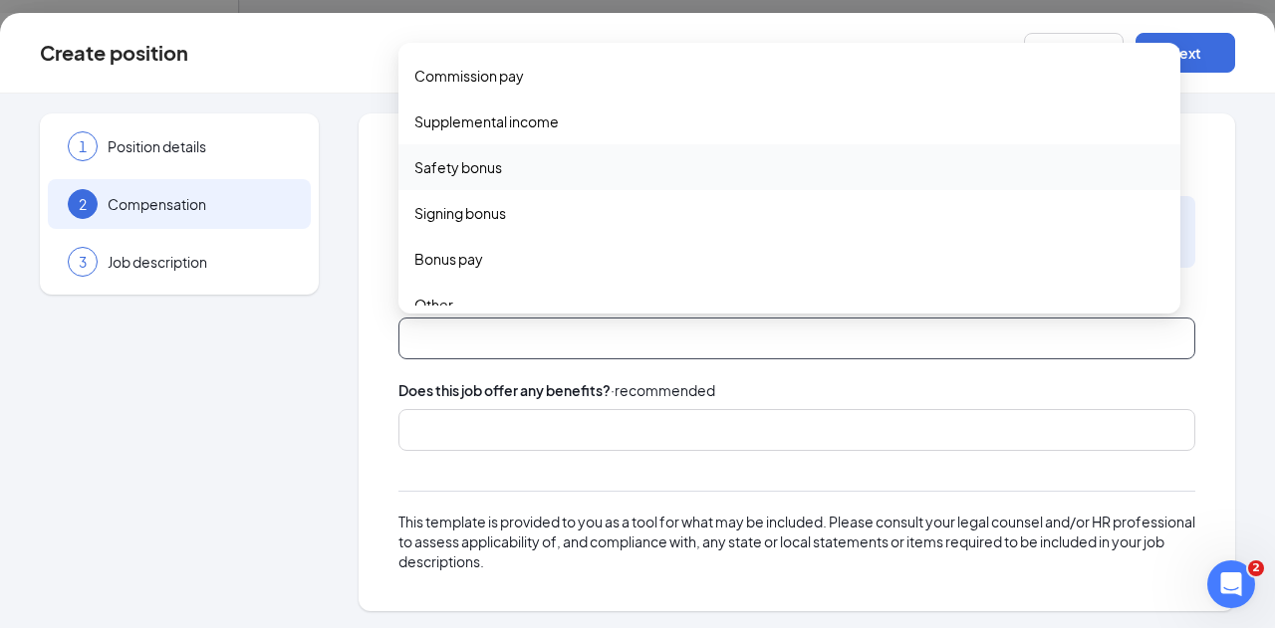
scroll to position [66, 0]
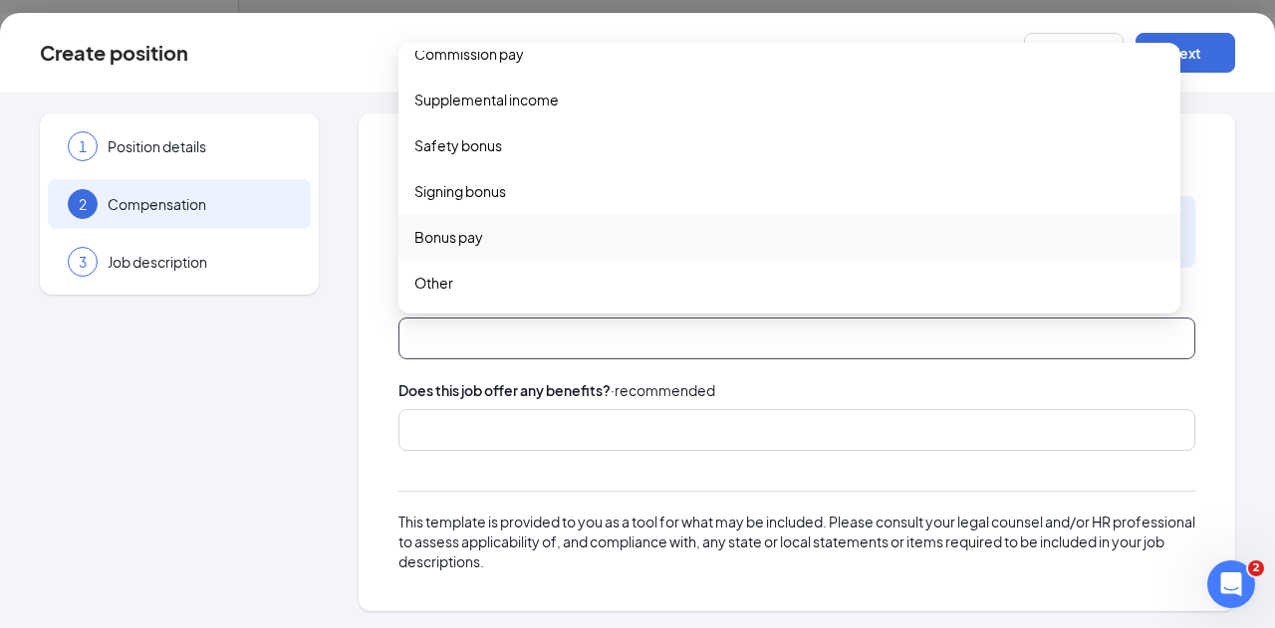
click at [595, 243] on span "Bonus pay" at bounding box center [789, 237] width 750 height 22
click at [601, 421] on div at bounding box center [787, 430] width 744 height 32
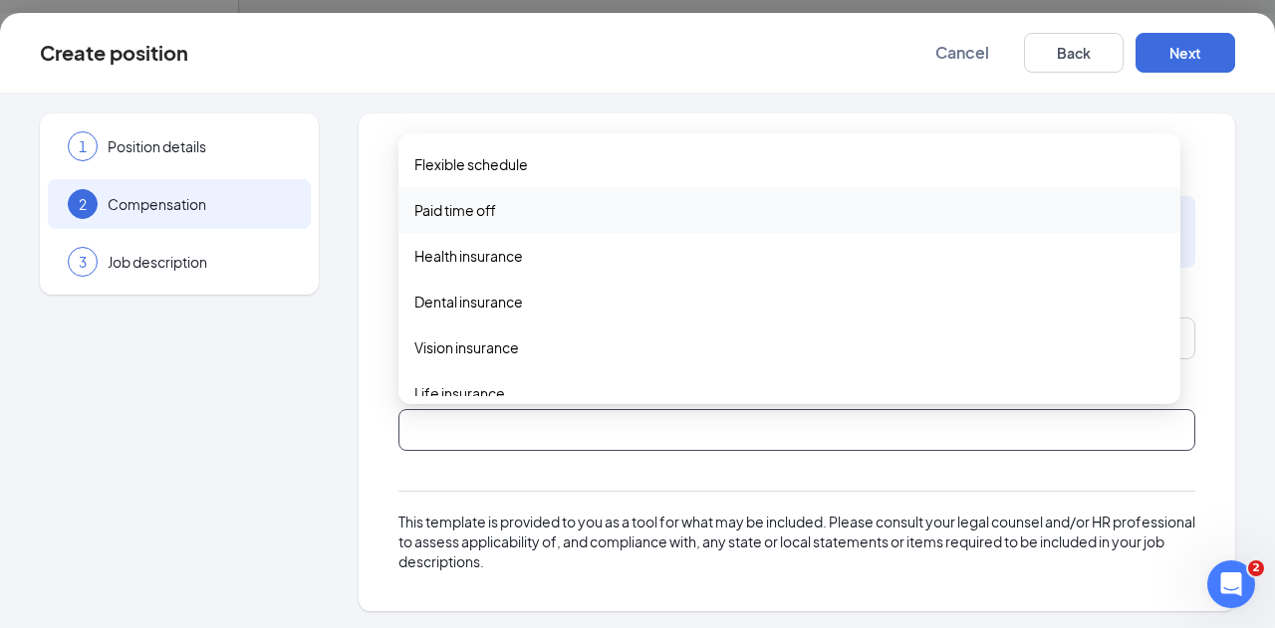
click at [551, 211] on span "Paid time off" at bounding box center [789, 210] width 750 height 22
click at [542, 262] on span "Health insurance" at bounding box center [789, 258] width 750 height 22
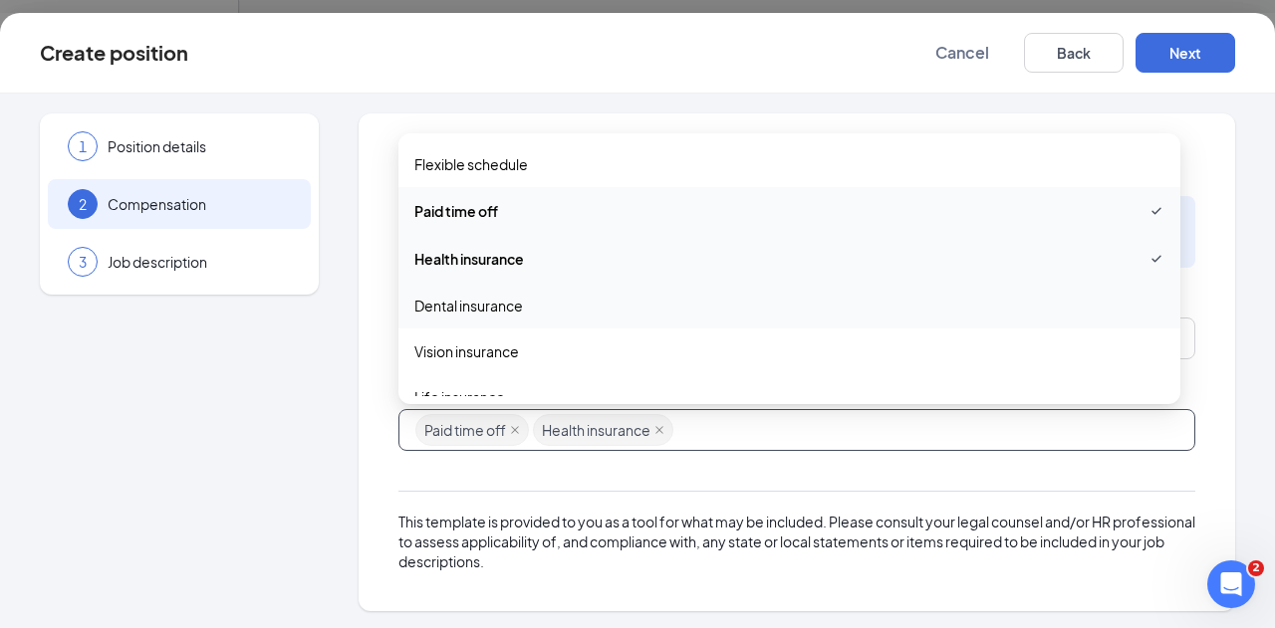
click at [529, 303] on span "Dental insurance" at bounding box center [789, 306] width 750 height 22
click at [521, 343] on span "Vision insurance" at bounding box center [789, 354] width 750 height 22
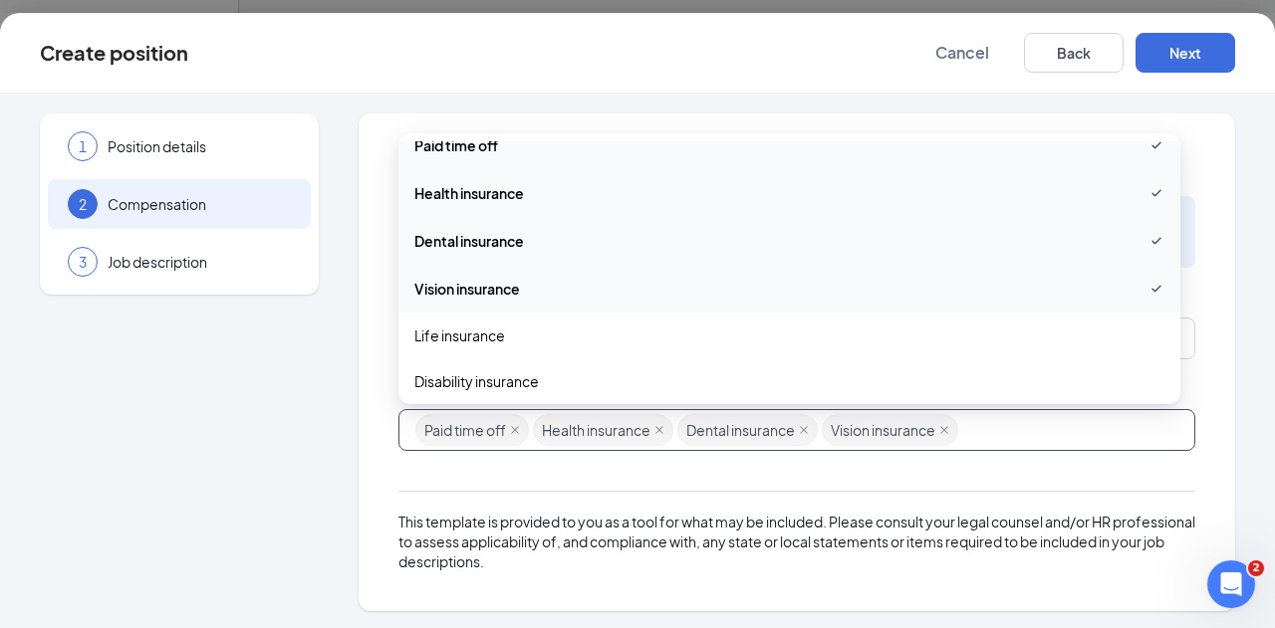
scroll to position [115, 0]
click at [583, 282] on span "Life insurance" at bounding box center [789, 287] width 750 height 22
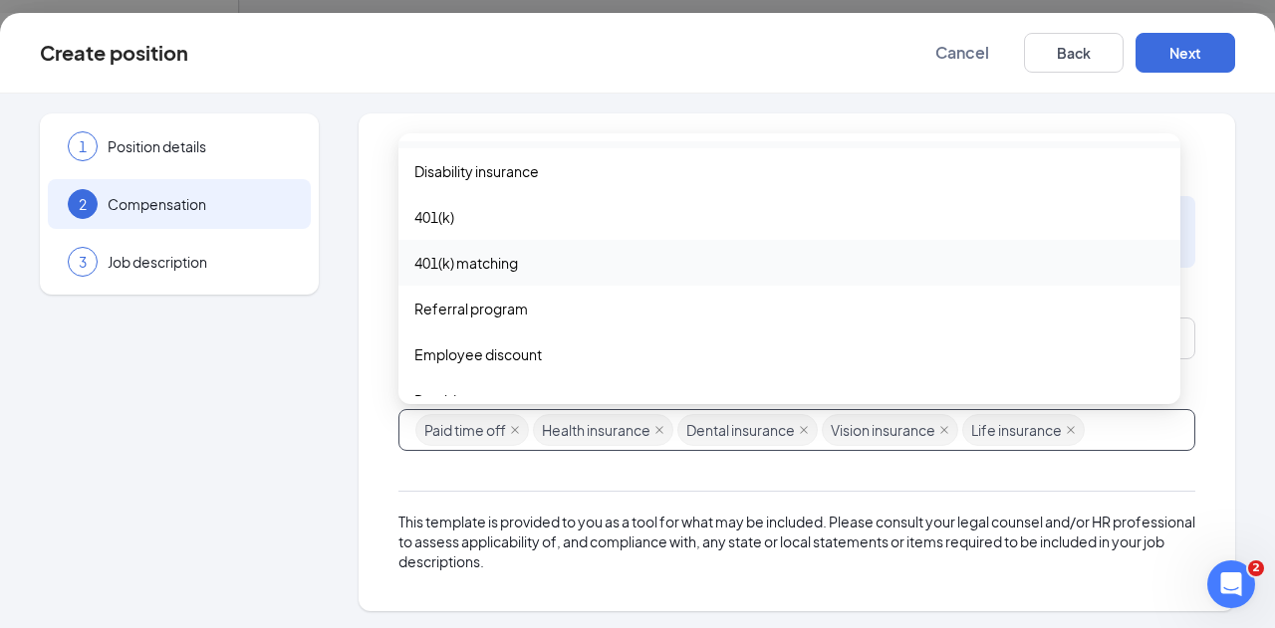
scroll to position [281, 0]
click at [591, 260] on span "401(k) matching" at bounding box center [789, 260] width 750 height 22
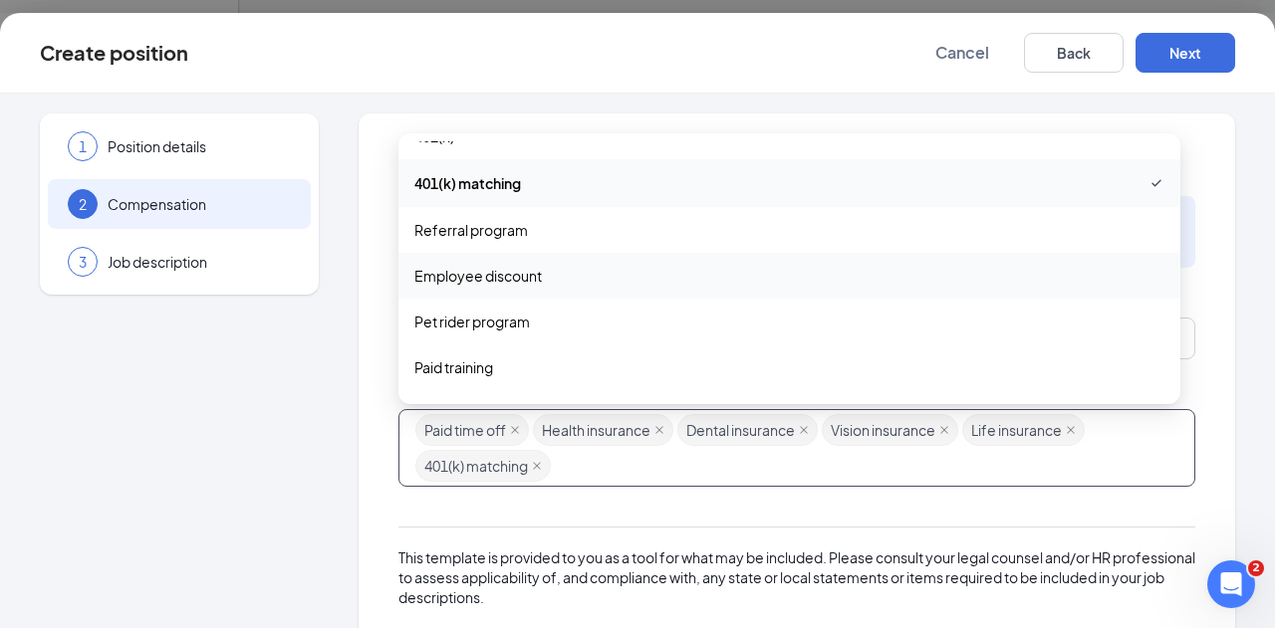
scroll to position [366, 0]
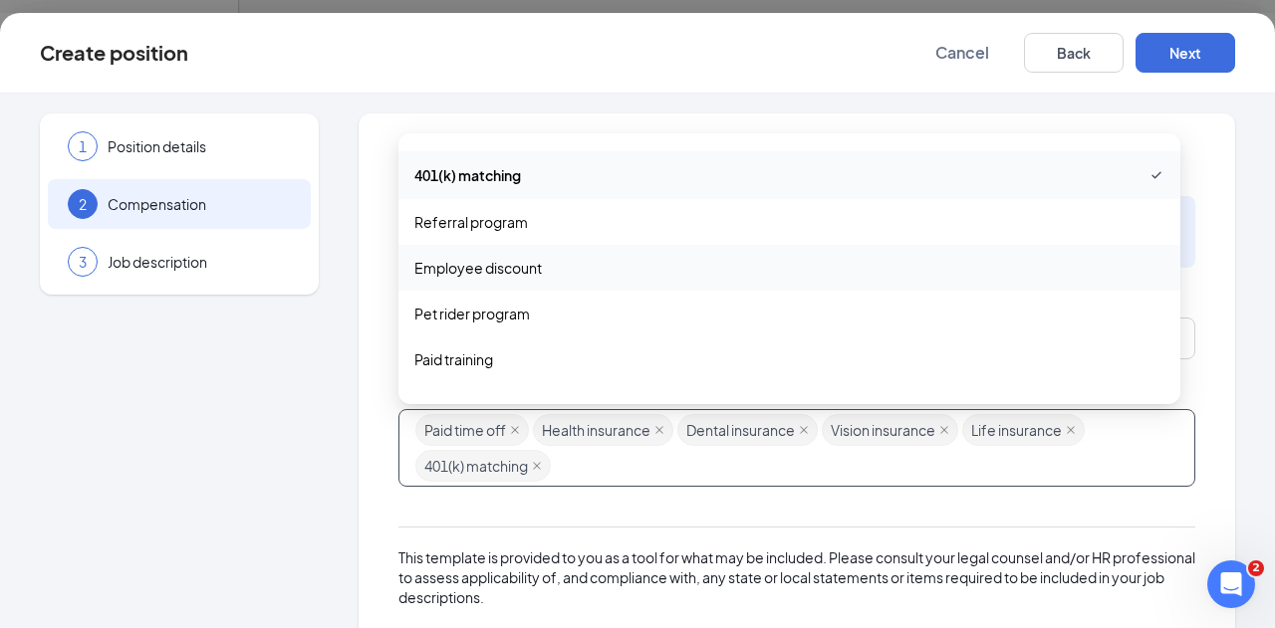
click at [549, 266] on span "Employee discount" at bounding box center [789, 268] width 750 height 22
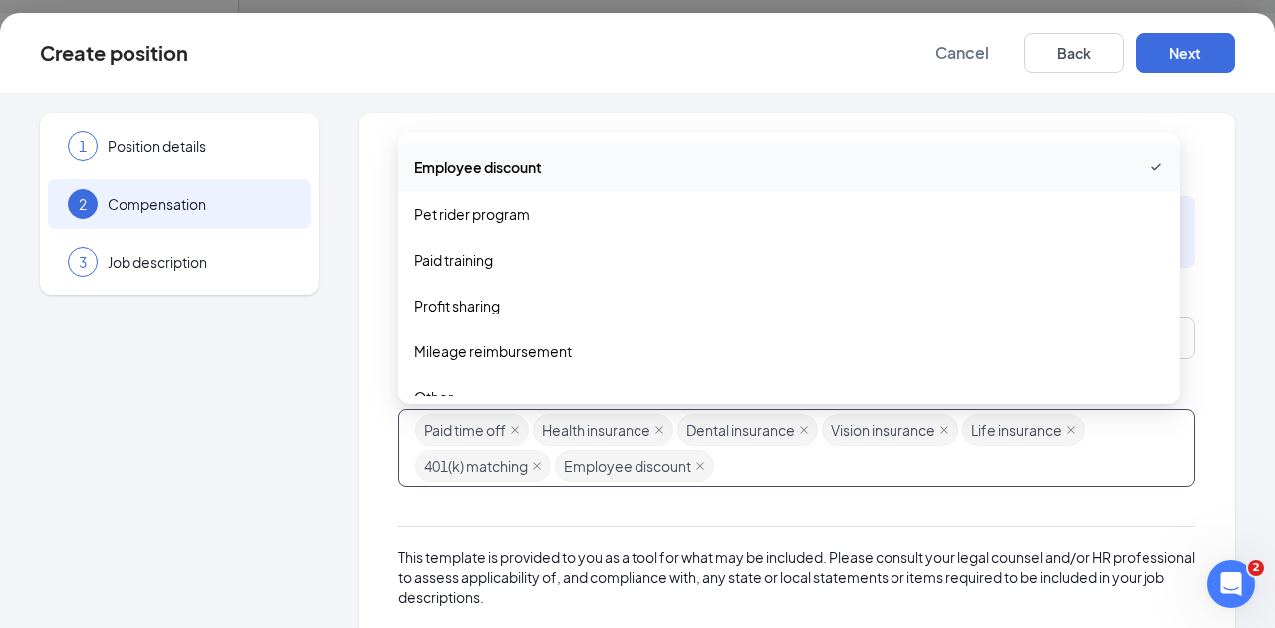
scroll to position [492, 0]
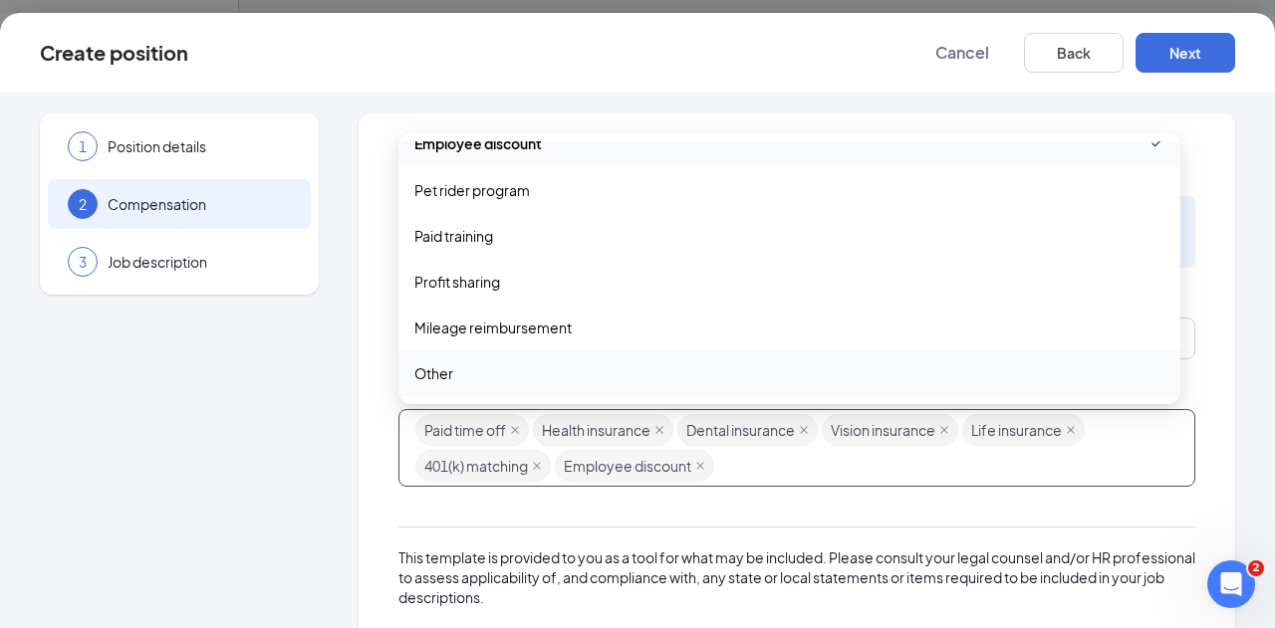
click at [383, 356] on div "Supplemental pay and benefits Does this position offer supplemental pay and/or …" at bounding box center [796, 381] width 876 height 534
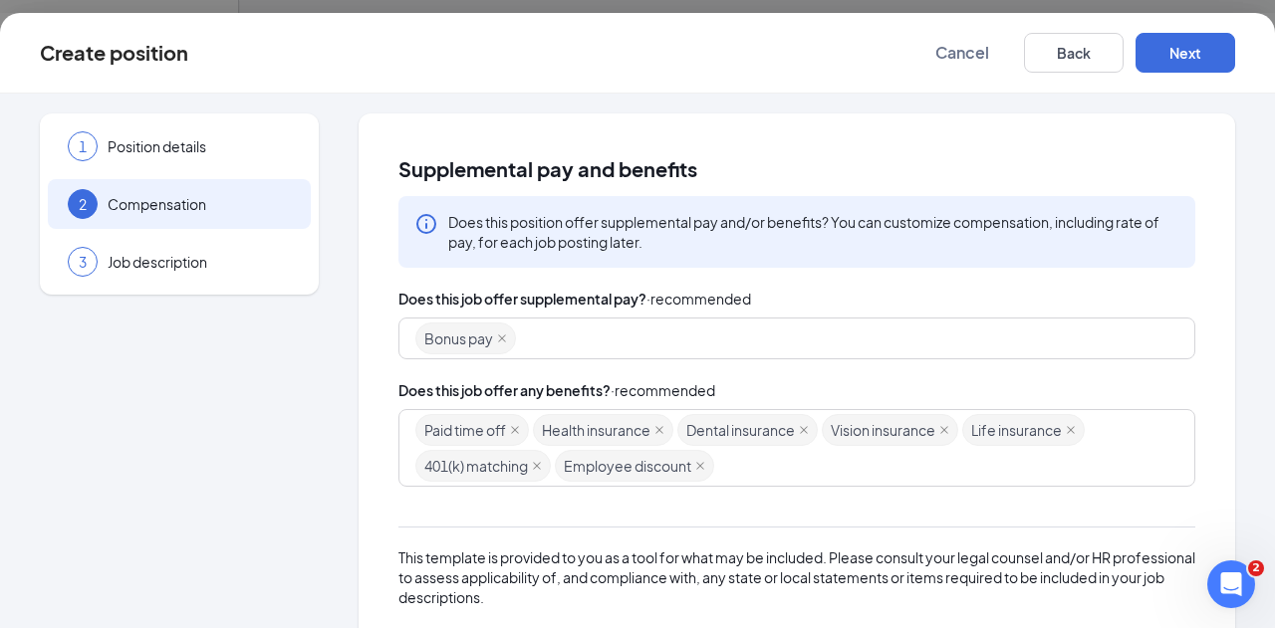
scroll to position [36, 0]
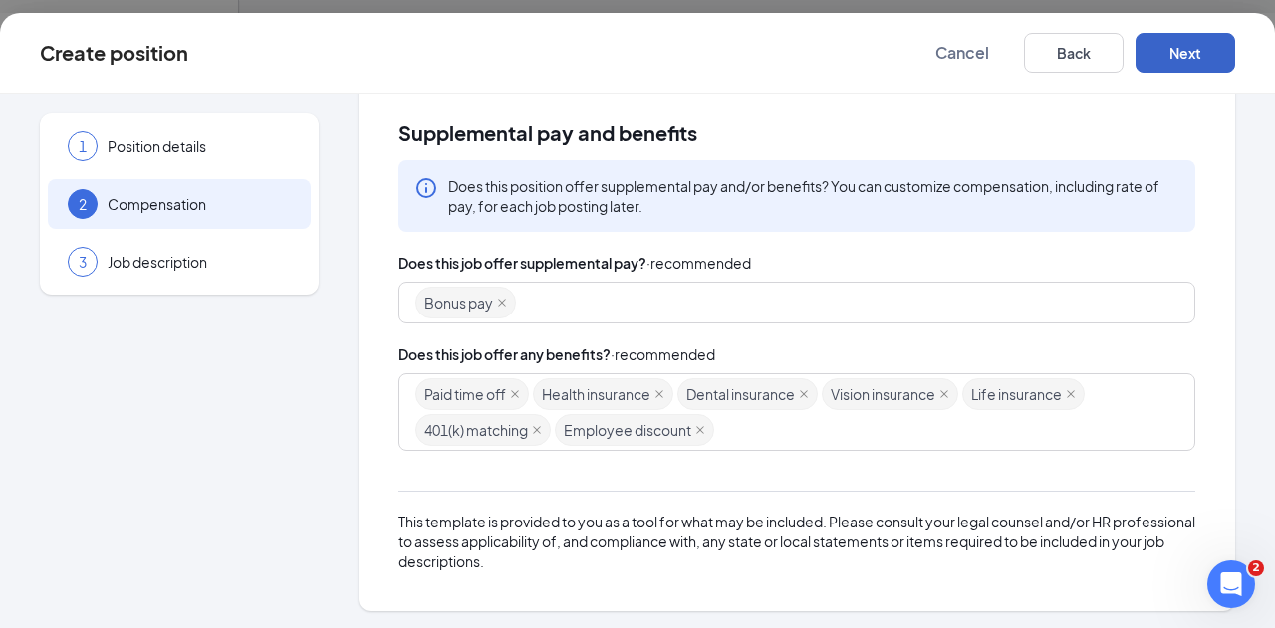
click at [1213, 50] on button "Next" at bounding box center [1185, 53] width 100 height 40
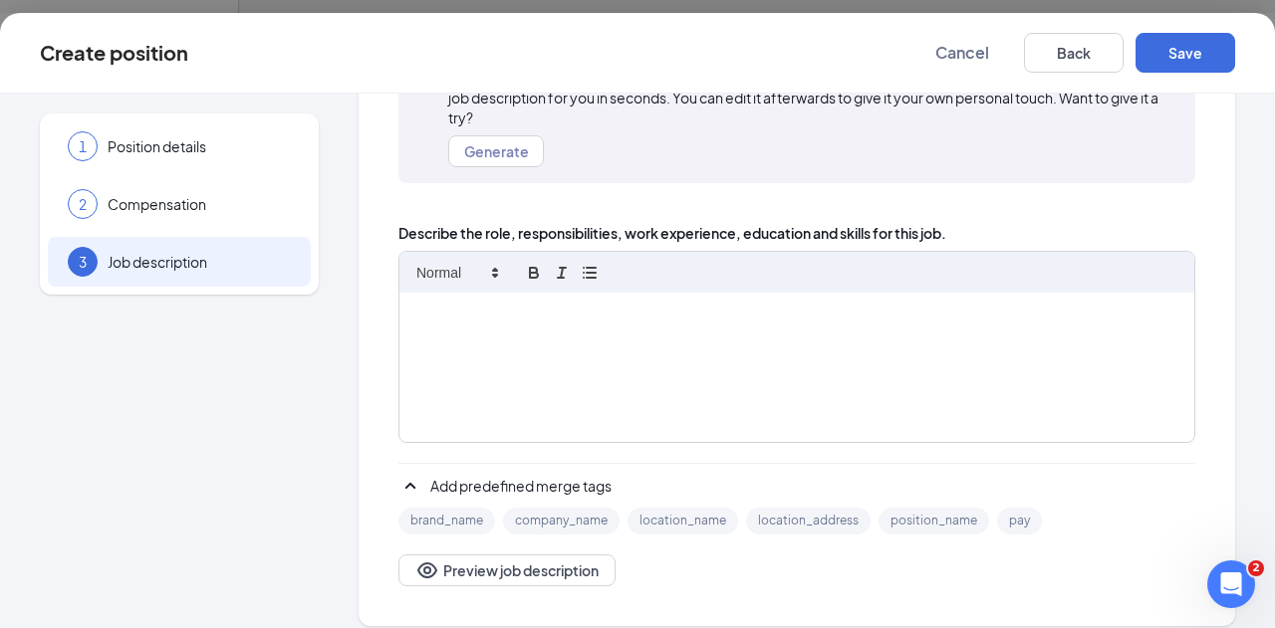
scroll to position [226, 0]
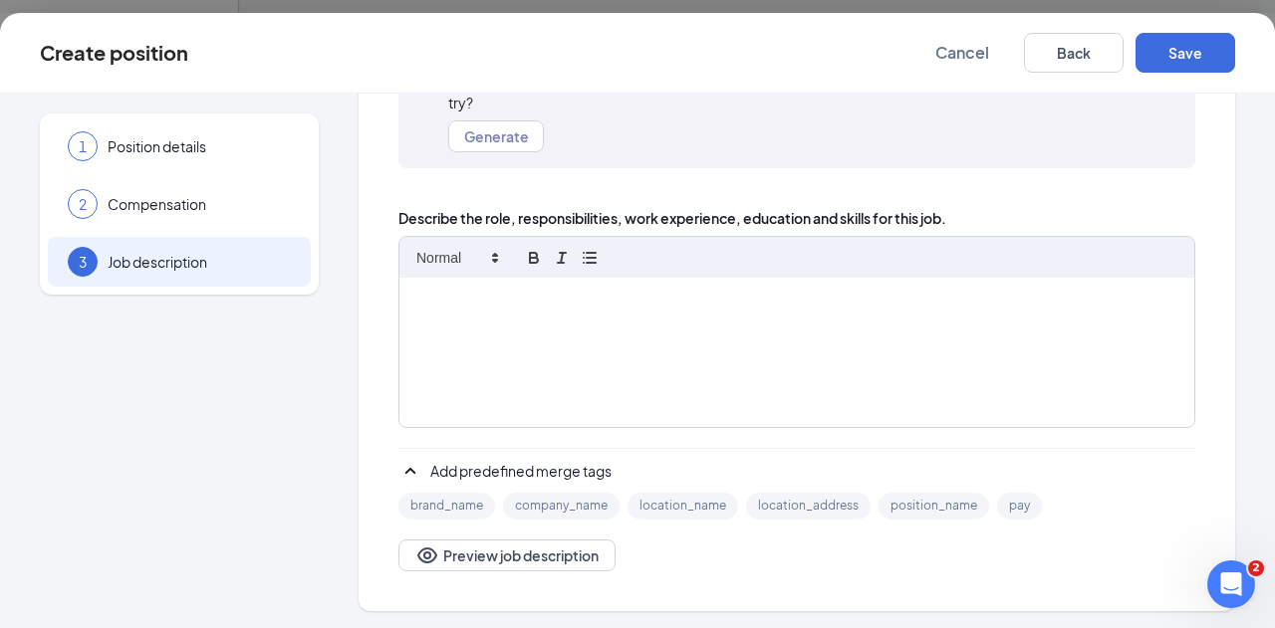
click at [529, 324] on div at bounding box center [796, 352] width 795 height 149
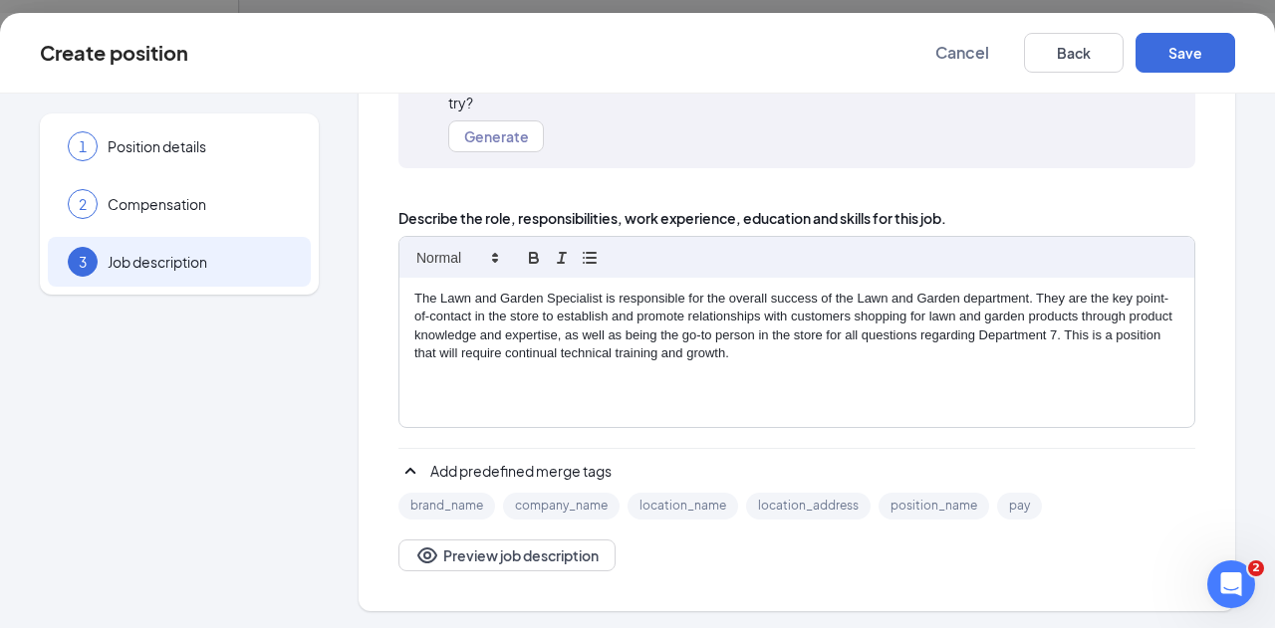
scroll to position [0, 0]
click at [603, 299] on p "The Lawn and Garden Specialist is responsible for the overall success of the La…" at bounding box center [796, 327] width 765 height 74
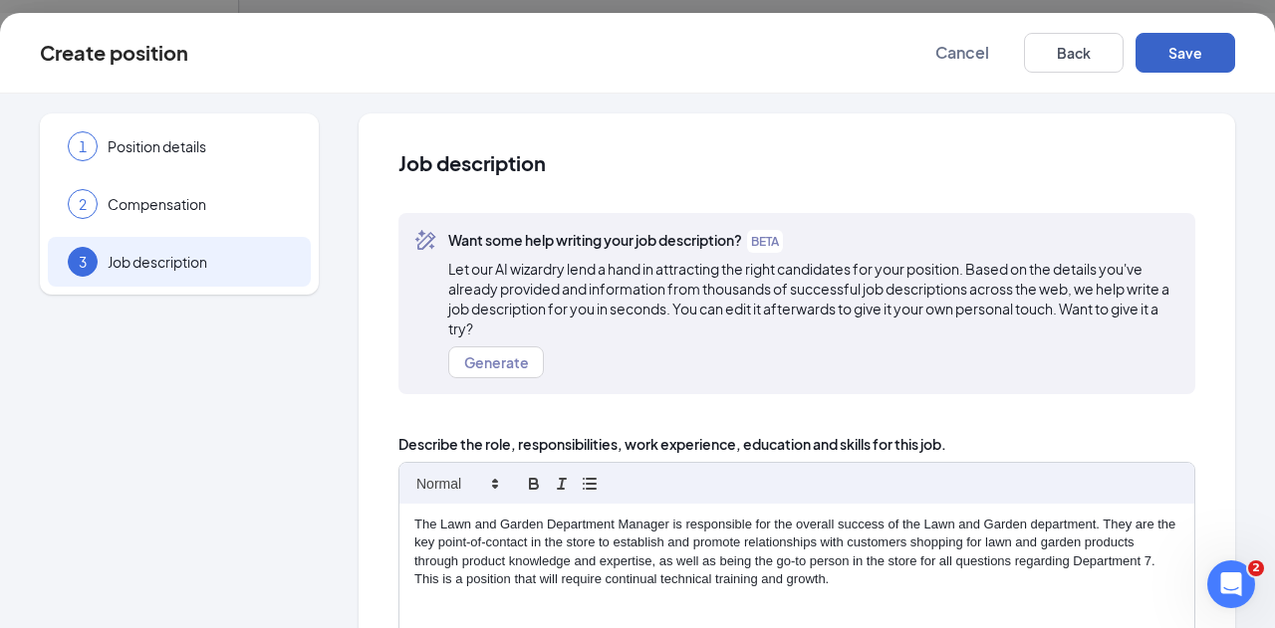
click at [1202, 65] on button "Save" at bounding box center [1185, 53] width 100 height 40
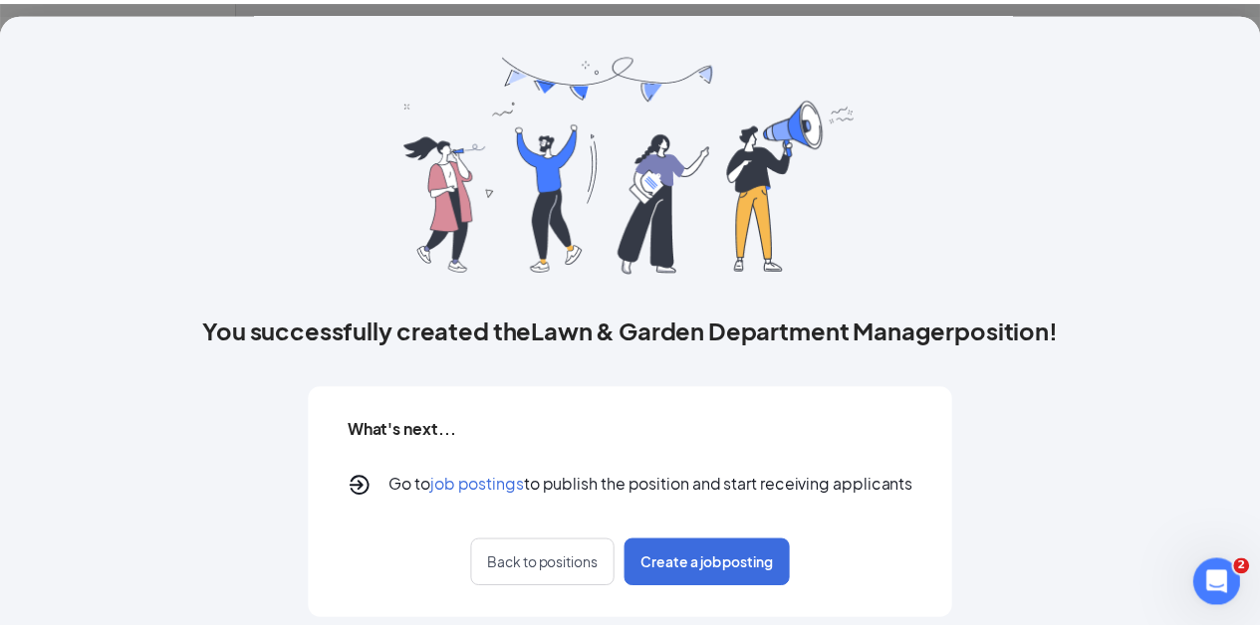
scroll to position [30, 0]
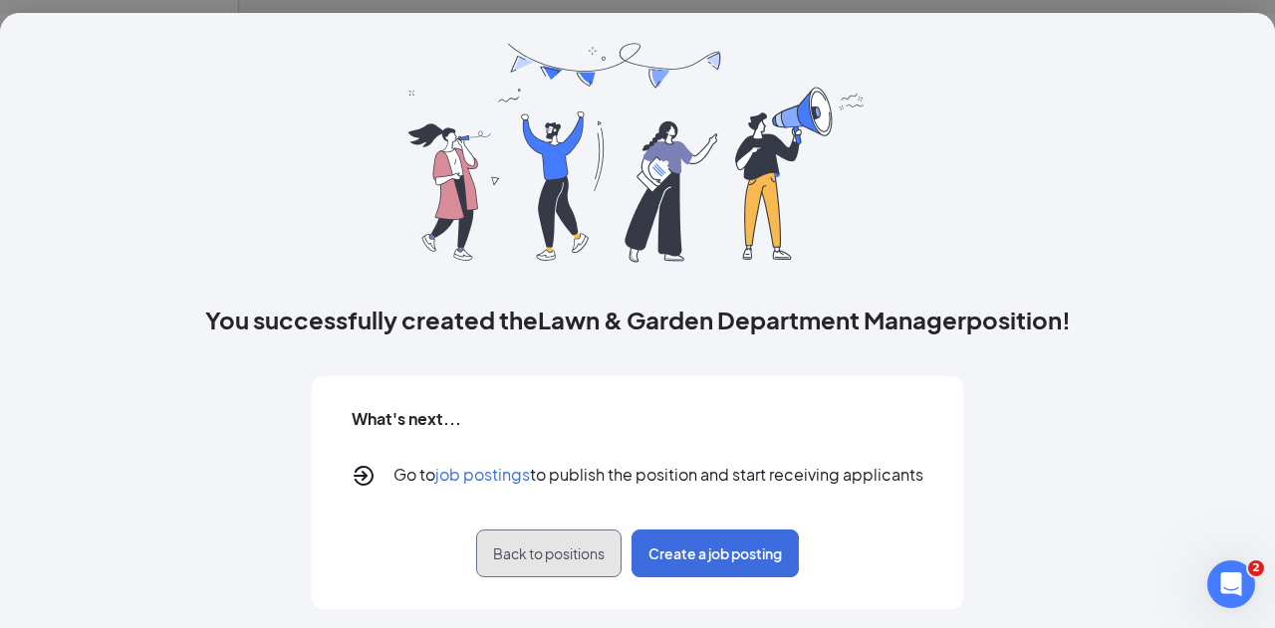
click at [522, 561] on span "Back to positions" at bounding box center [549, 554] width 112 height 20
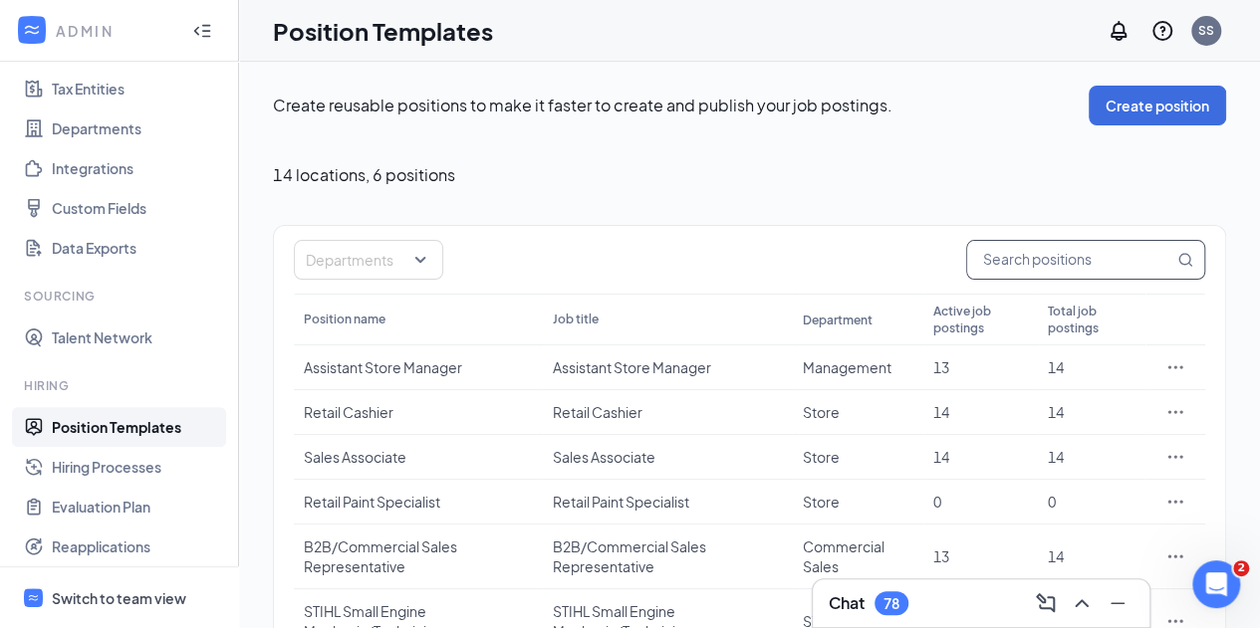
click at [1113, 263] on input "text" at bounding box center [1070, 260] width 206 height 38
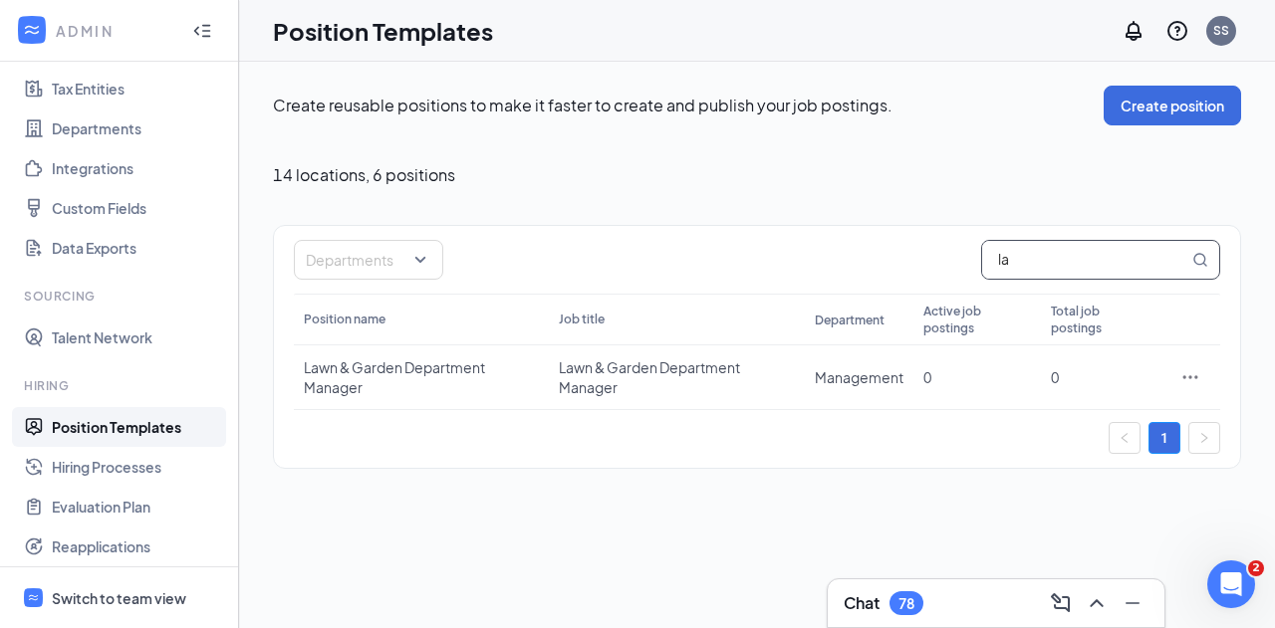
click at [1040, 264] on input "la" at bounding box center [1085, 260] width 206 height 38
type input "l"
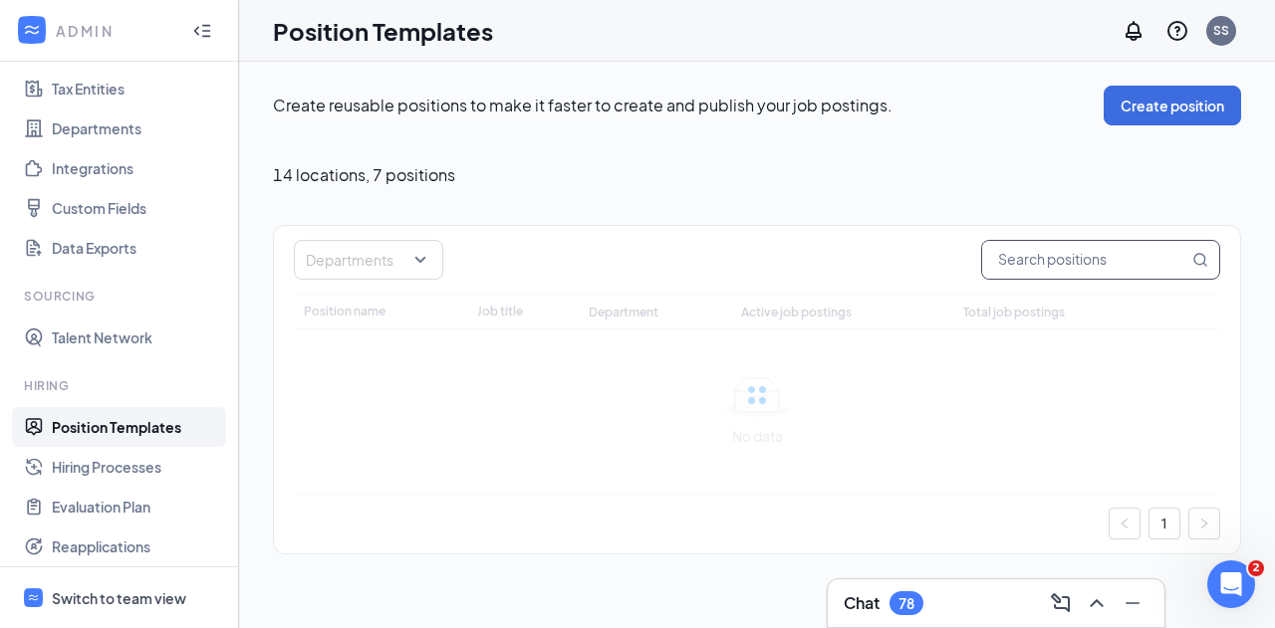
type input "g"
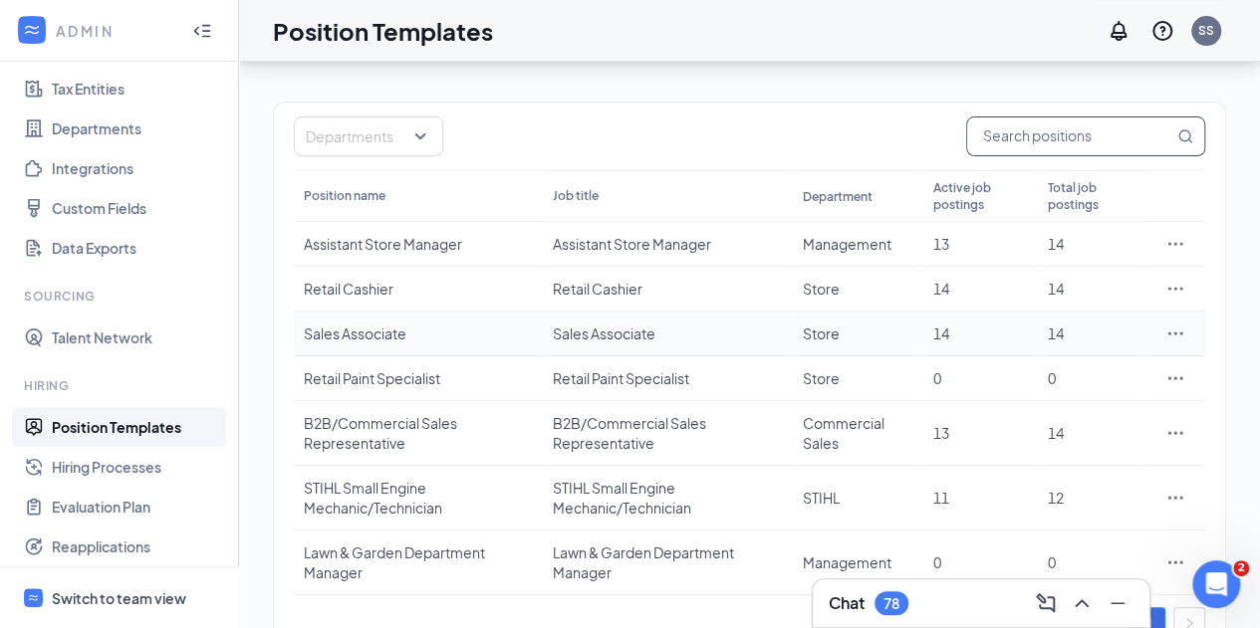
scroll to position [125, 0]
click at [388, 229] on td "Assistant Store Manager" at bounding box center [418, 242] width 249 height 45
click at [388, 238] on div "Assistant Store Manager" at bounding box center [418, 242] width 229 height 20
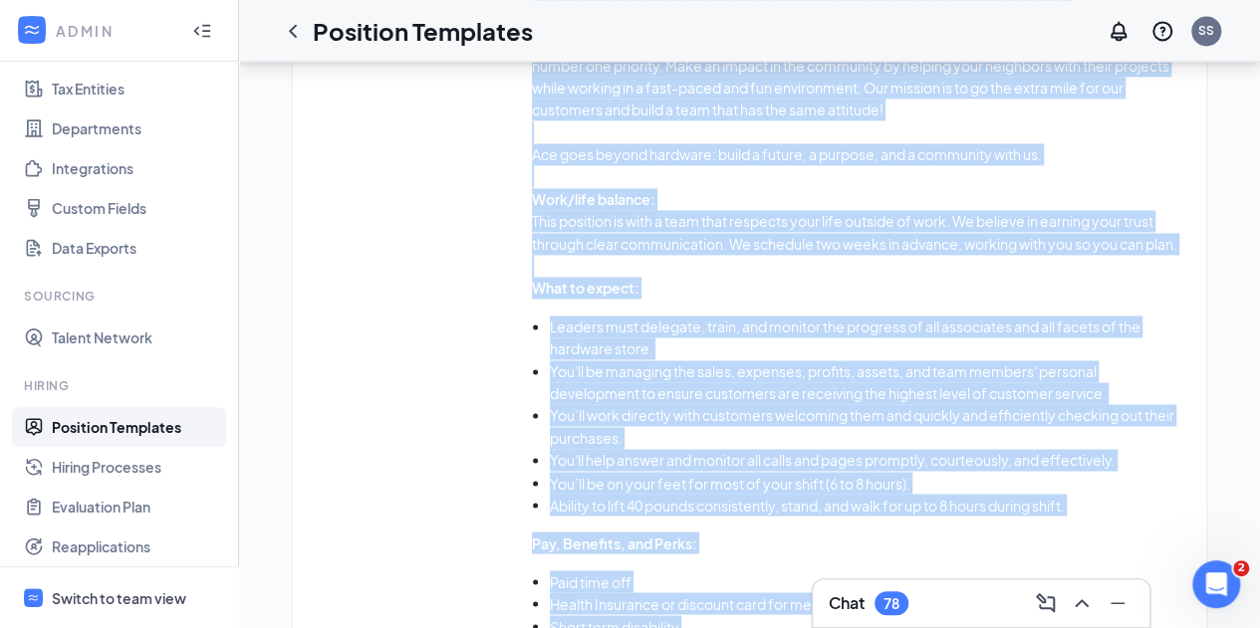
scroll to position [1251, 0]
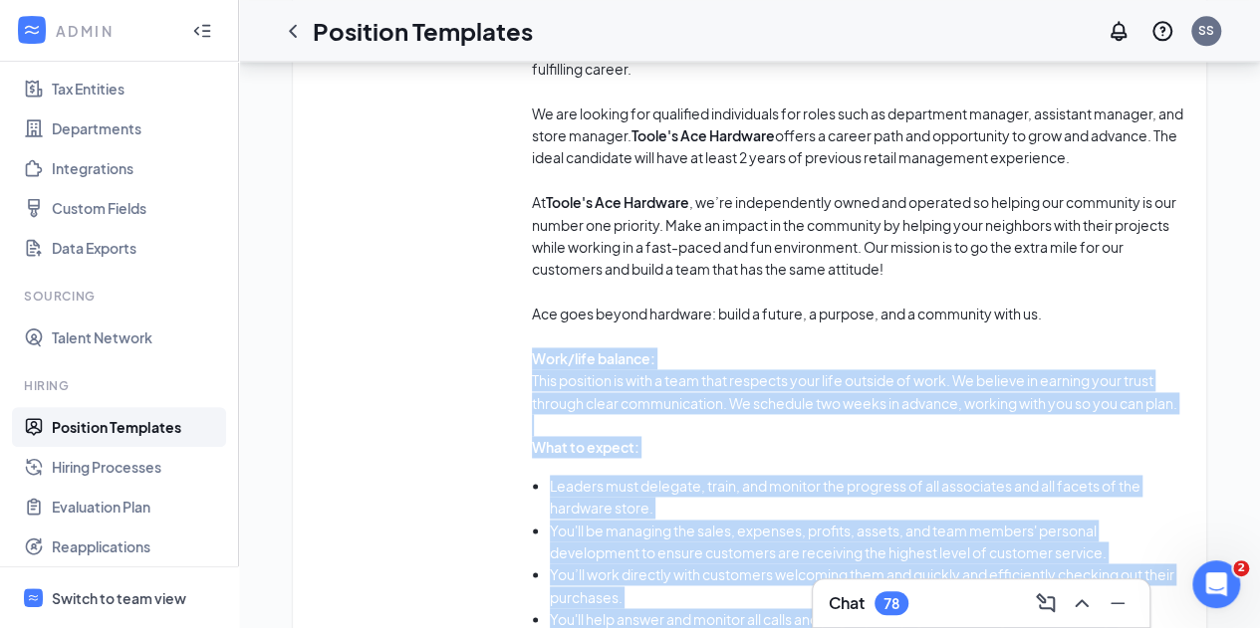
drag, startPoint x: 733, startPoint y: 492, endPoint x: 538, endPoint y: 351, distance: 240.4
click at [538, 351] on div "Retail leadership experience may qualify you for this exciting opportunity. Our…" at bounding box center [859, 502] width 654 height 978
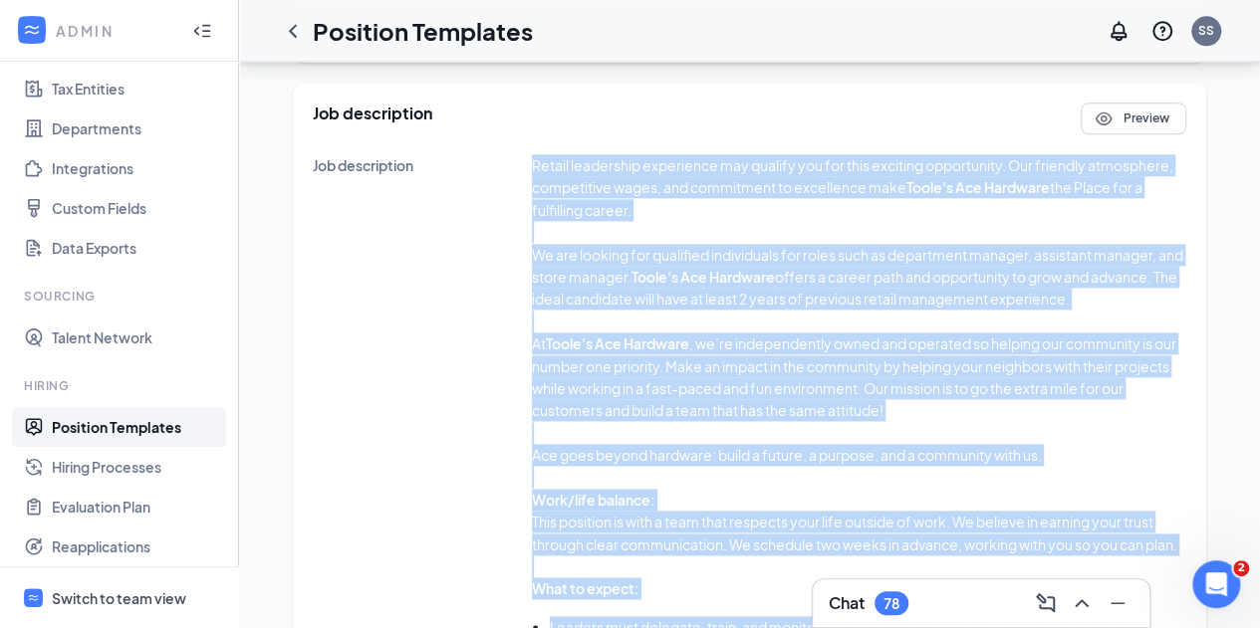
scroll to position [1700, 0]
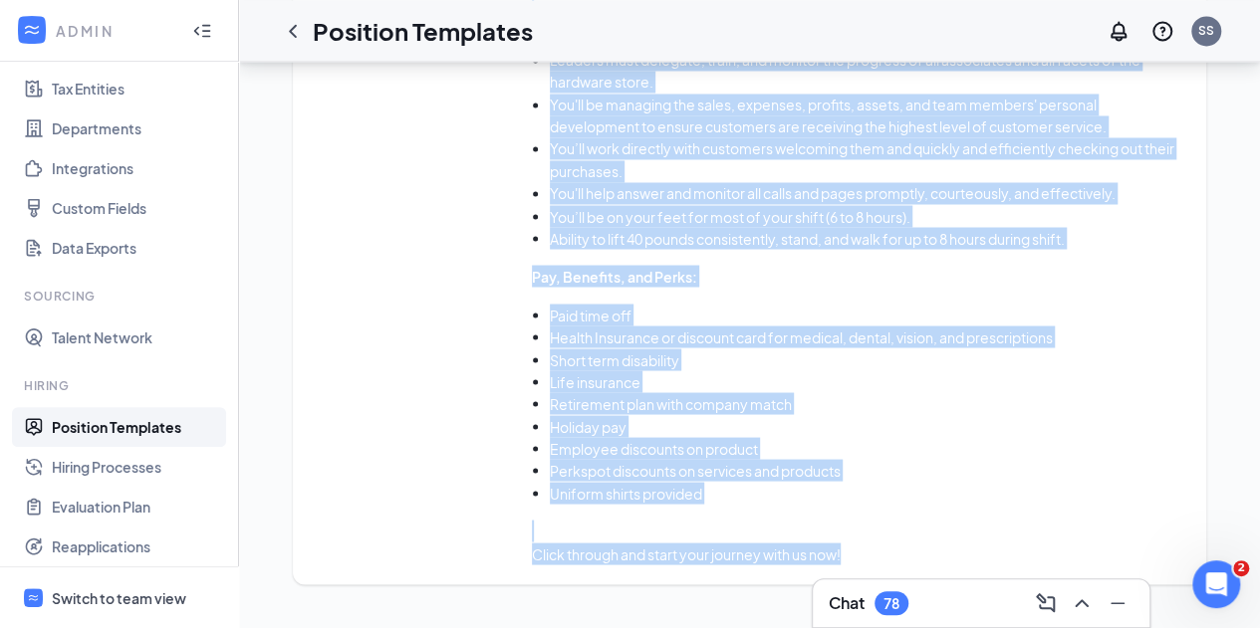
drag, startPoint x: 530, startPoint y: 321, endPoint x: 862, endPoint y: 555, distance: 406.6
click at [862, 555] on div "Job description Retail leadership experience may qualify you for this exciting …" at bounding box center [749, 76] width 873 height 978
copy div "Loremi dolorsitam consectetu adi elitsed doe tem inci utlabore etdoloremag. Ali…"
click at [1035, 494] on li "Uniform shirts provided" at bounding box center [868, 493] width 636 height 22
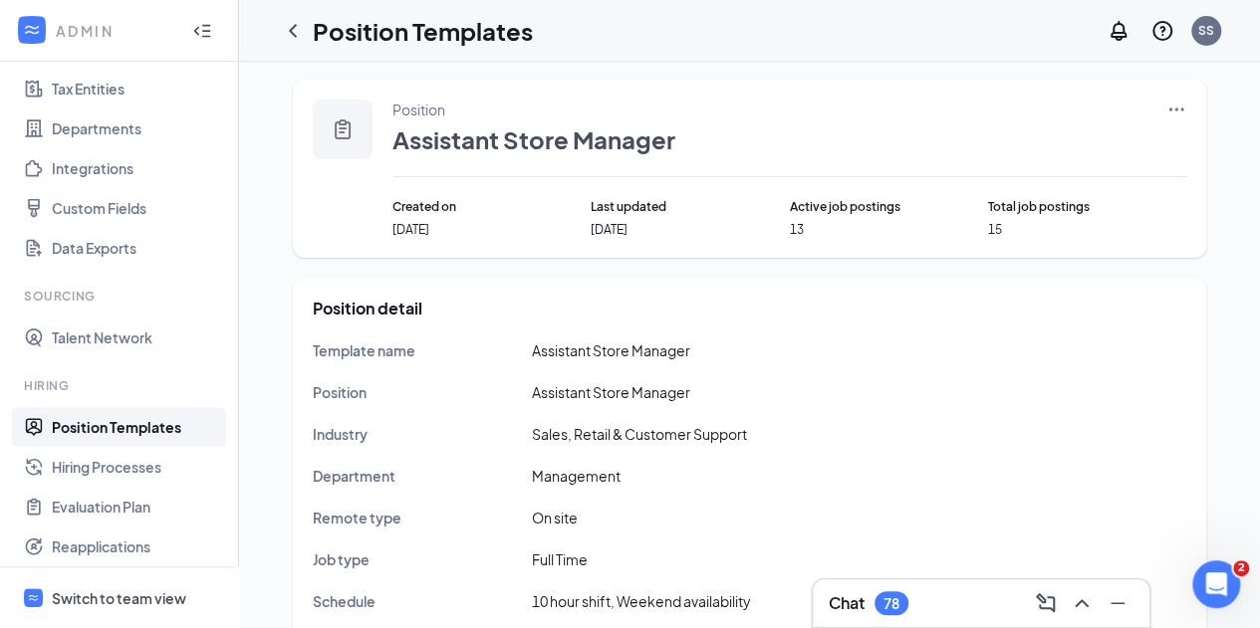
scroll to position [0, 0]
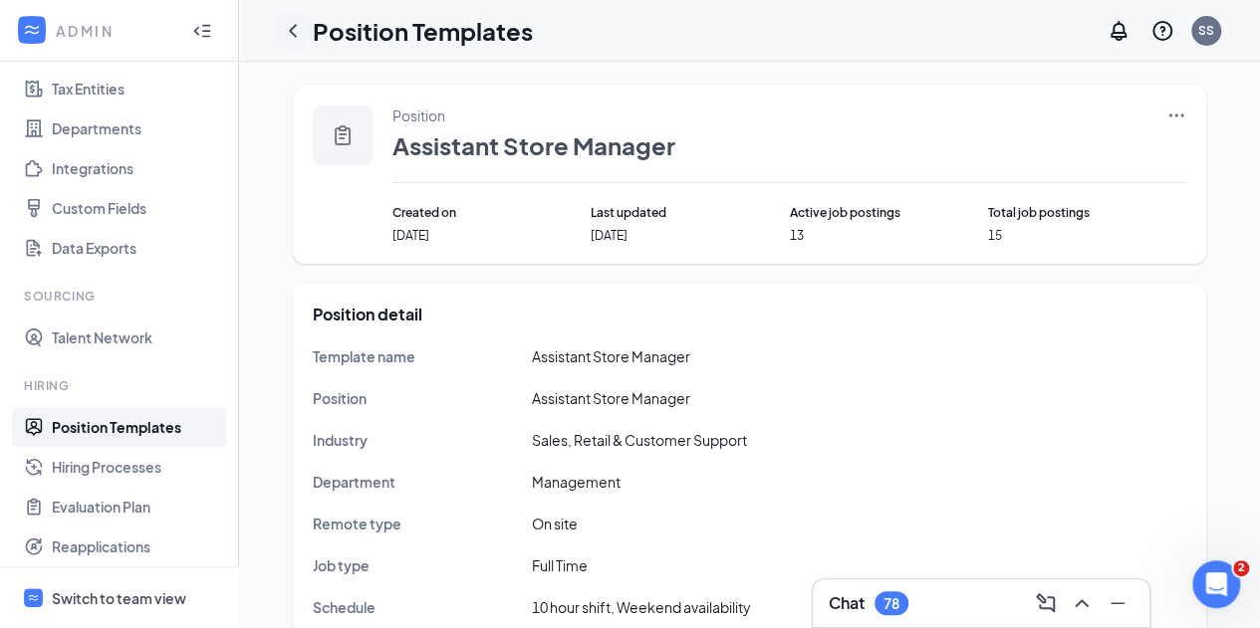
click at [300, 36] on icon "ChevronLeft" at bounding box center [293, 31] width 24 height 24
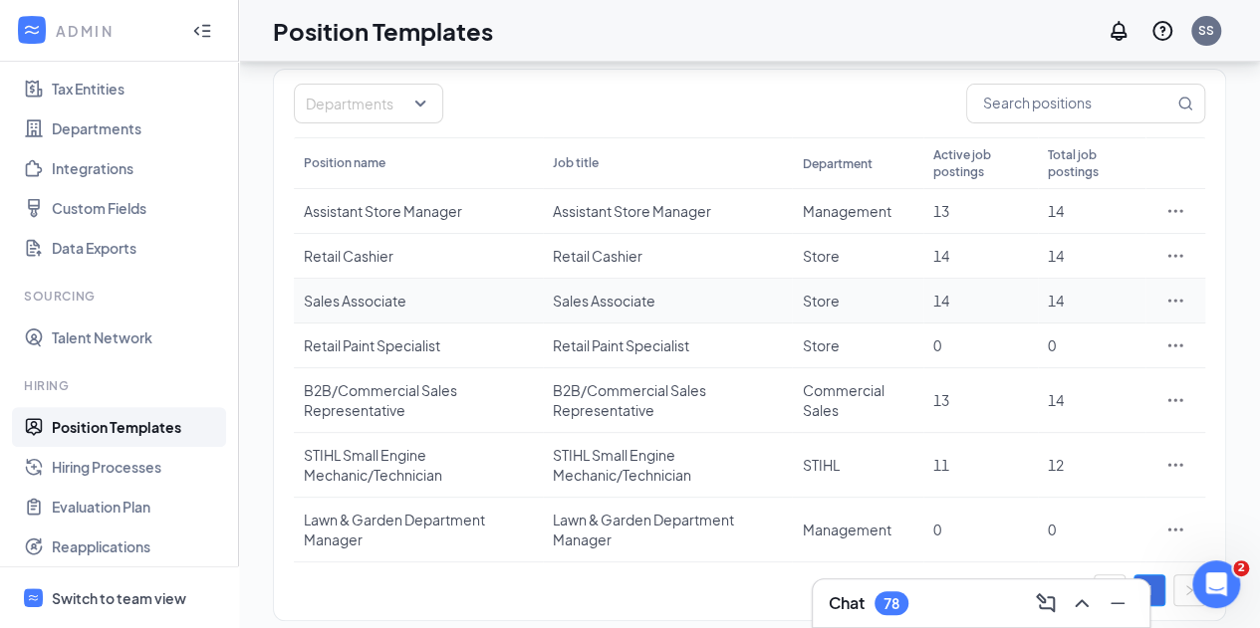
scroll to position [169, 0]
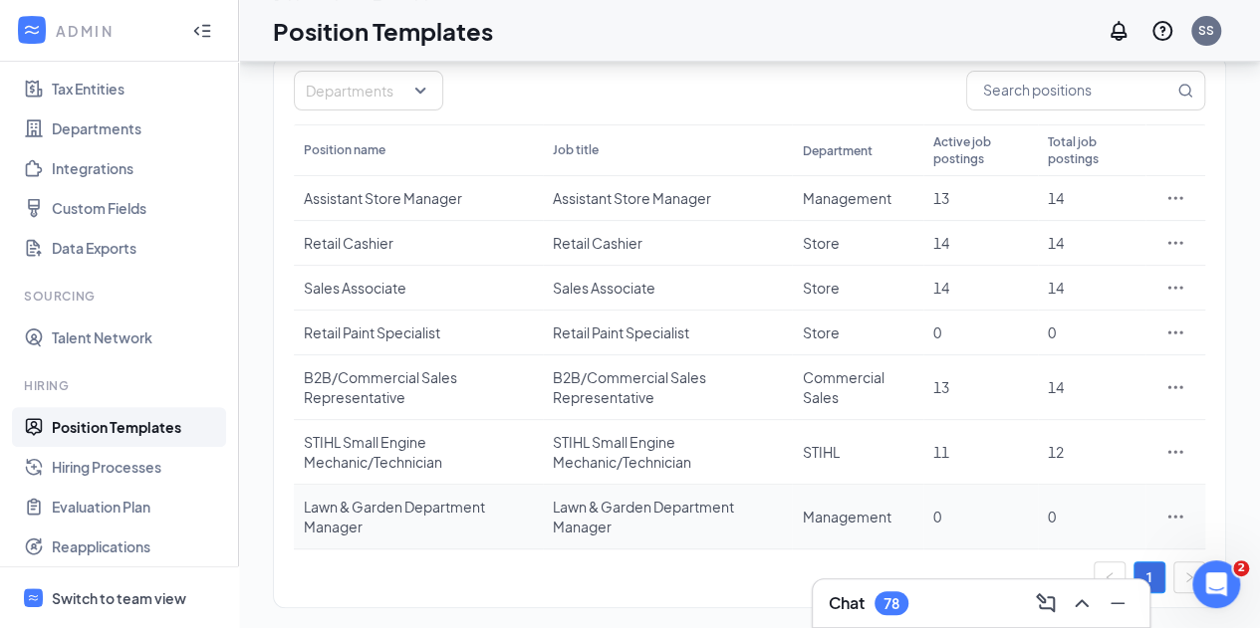
click at [610, 513] on div "Lawn & Garden Department Manager" at bounding box center [667, 517] width 229 height 40
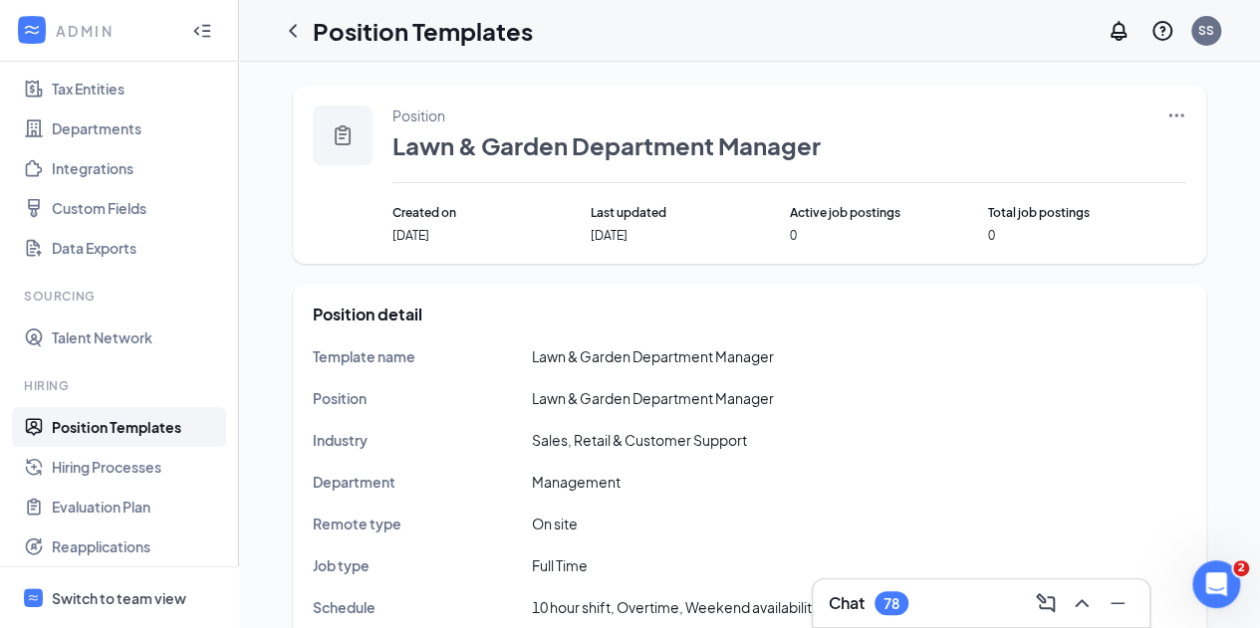
click at [1175, 113] on icon "Ellipses" at bounding box center [1176, 116] width 20 height 20
click at [1093, 149] on span "Edit" at bounding box center [1083, 156] width 171 height 22
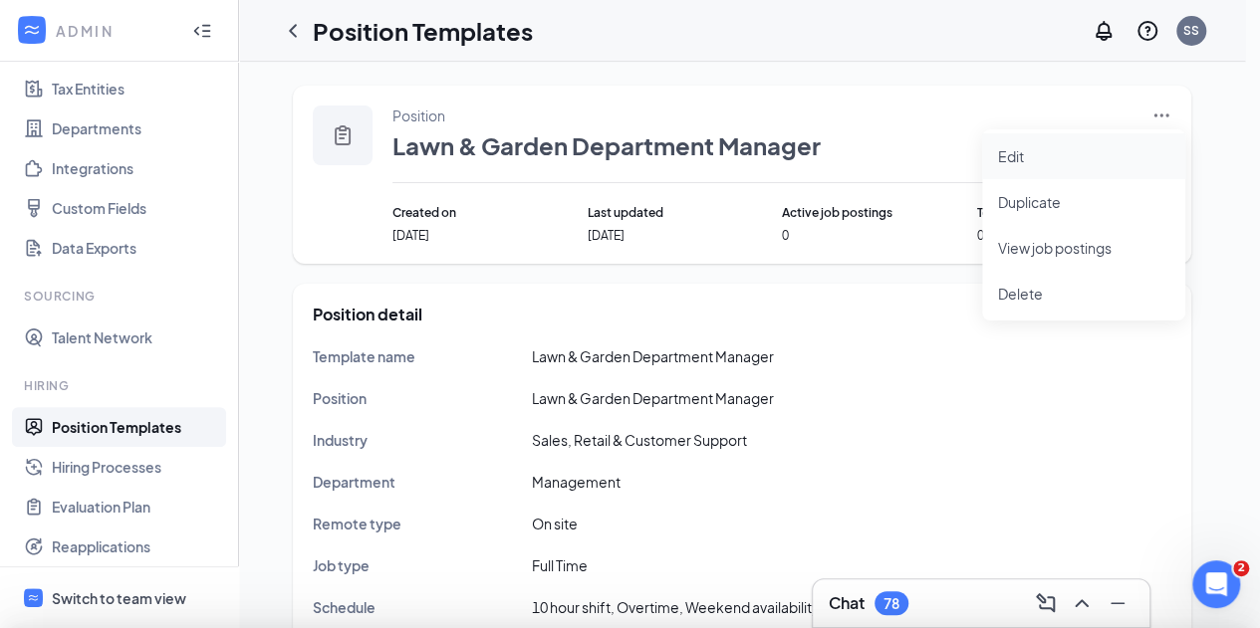
type input "Lawn & Garden Department Manager"
type input "Management"
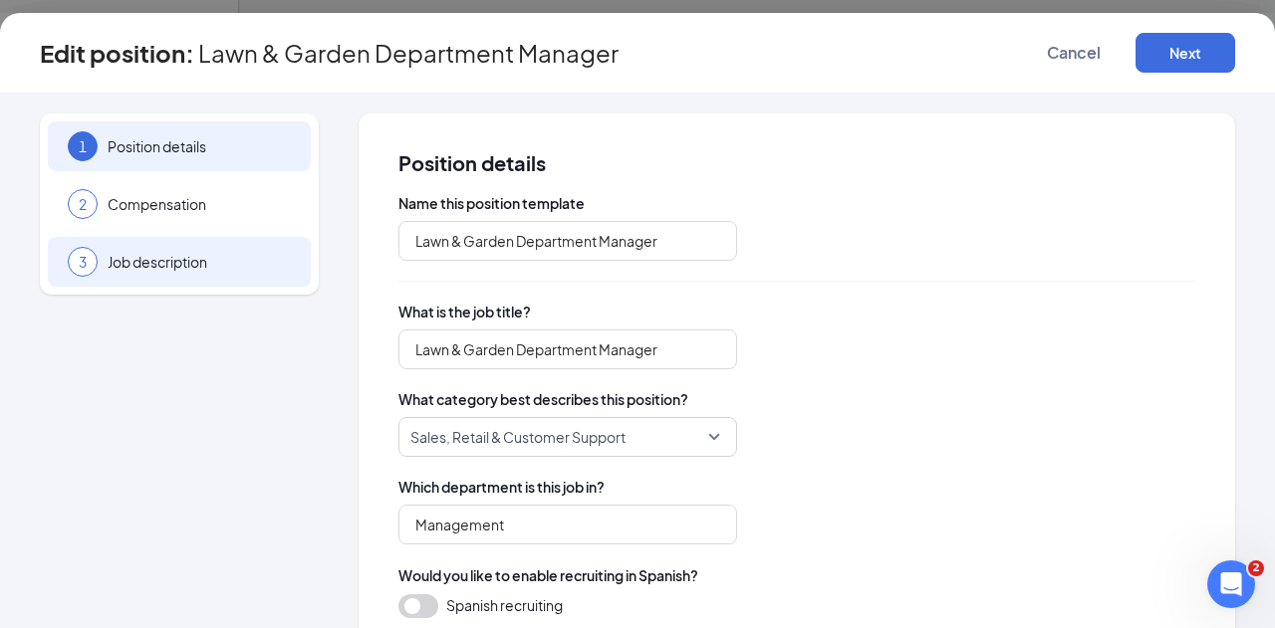
click at [130, 261] on span "Job description" at bounding box center [199, 262] width 183 height 20
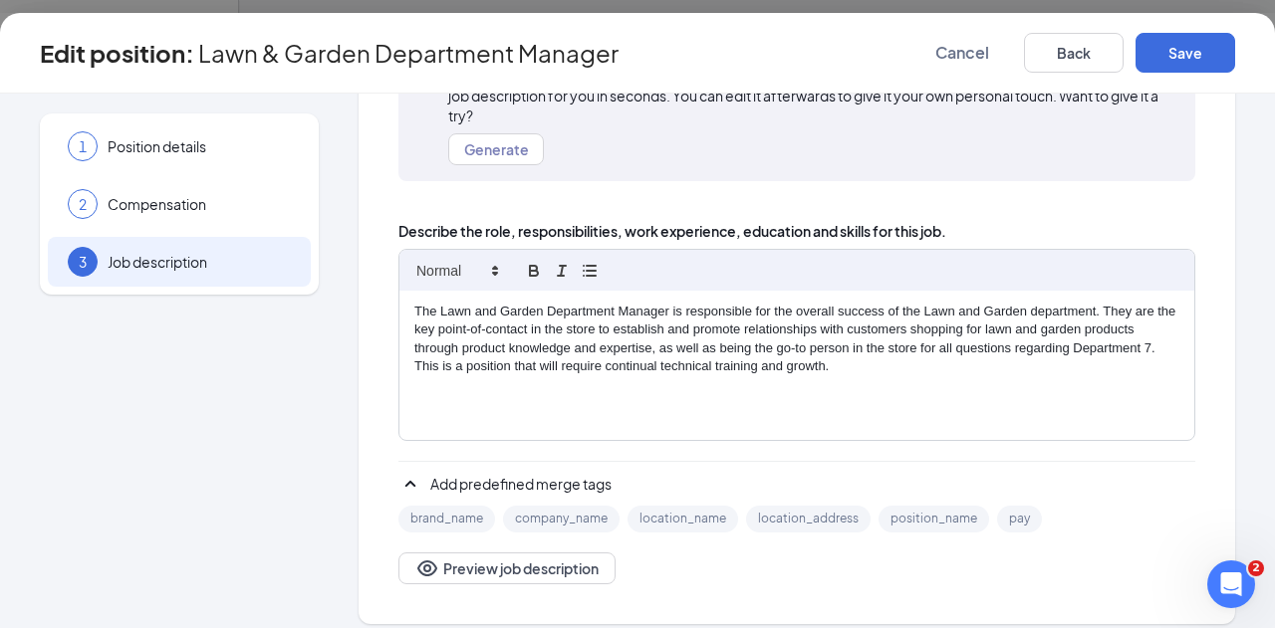
scroll to position [226, 0]
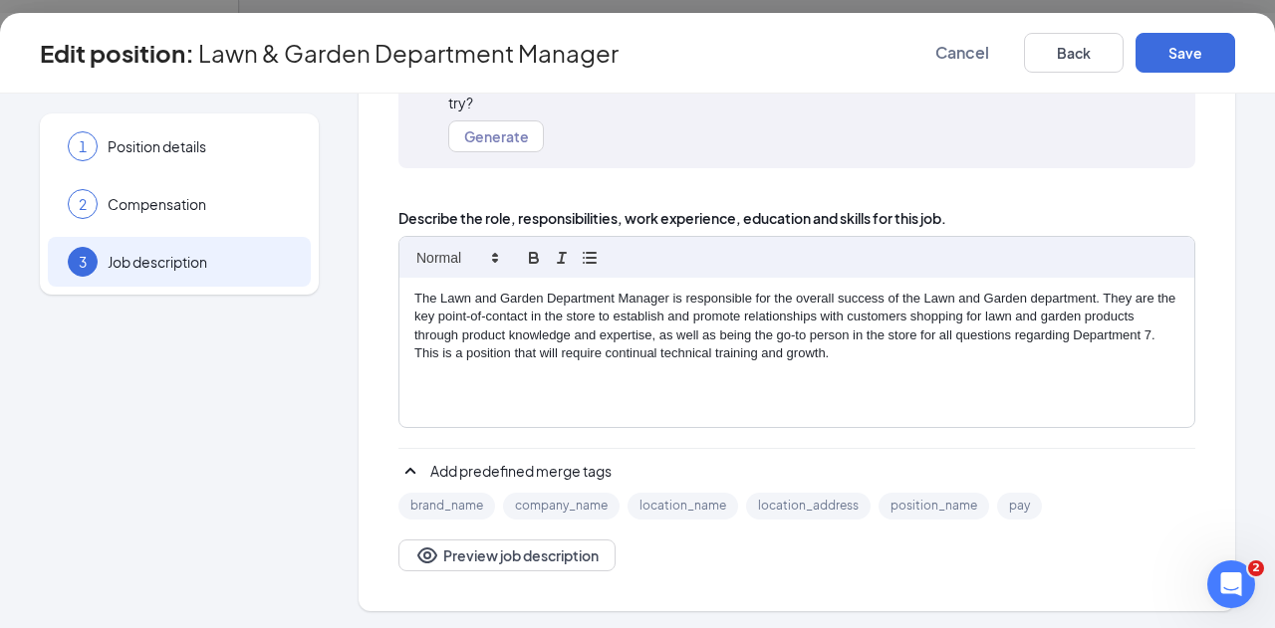
click at [846, 364] on div "The Lawn and Garden Department Manager is responsible for the overall success o…" at bounding box center [796, 352] width 795 height 149
paste div
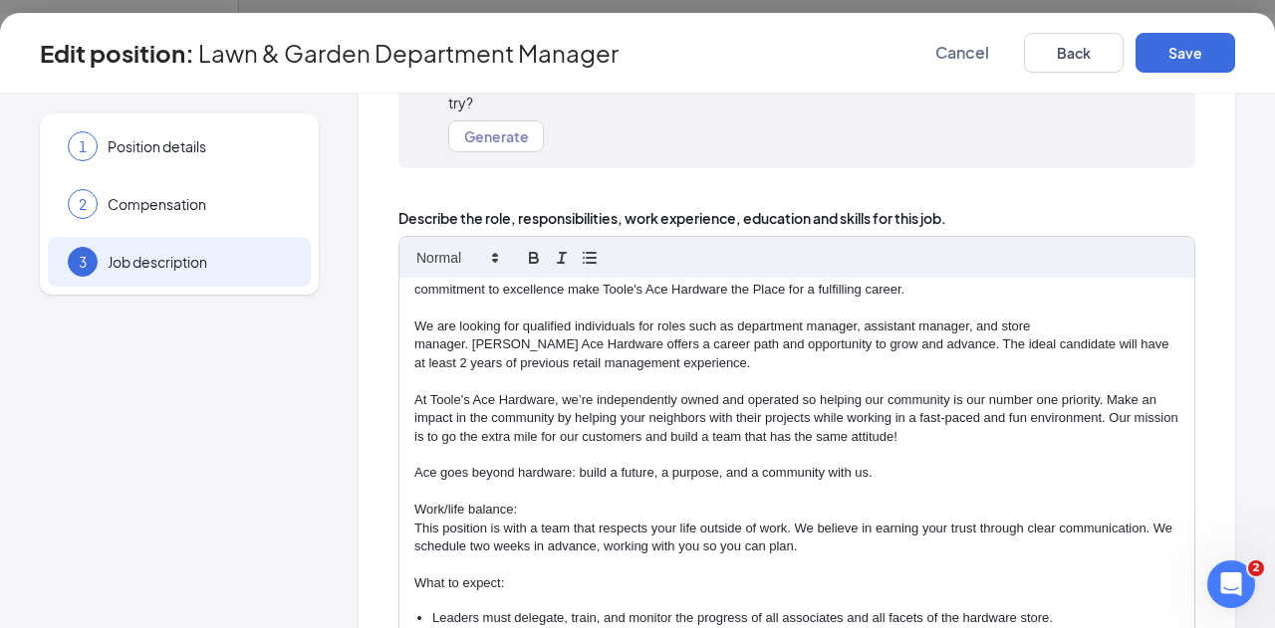
scroll to position [0, 0]
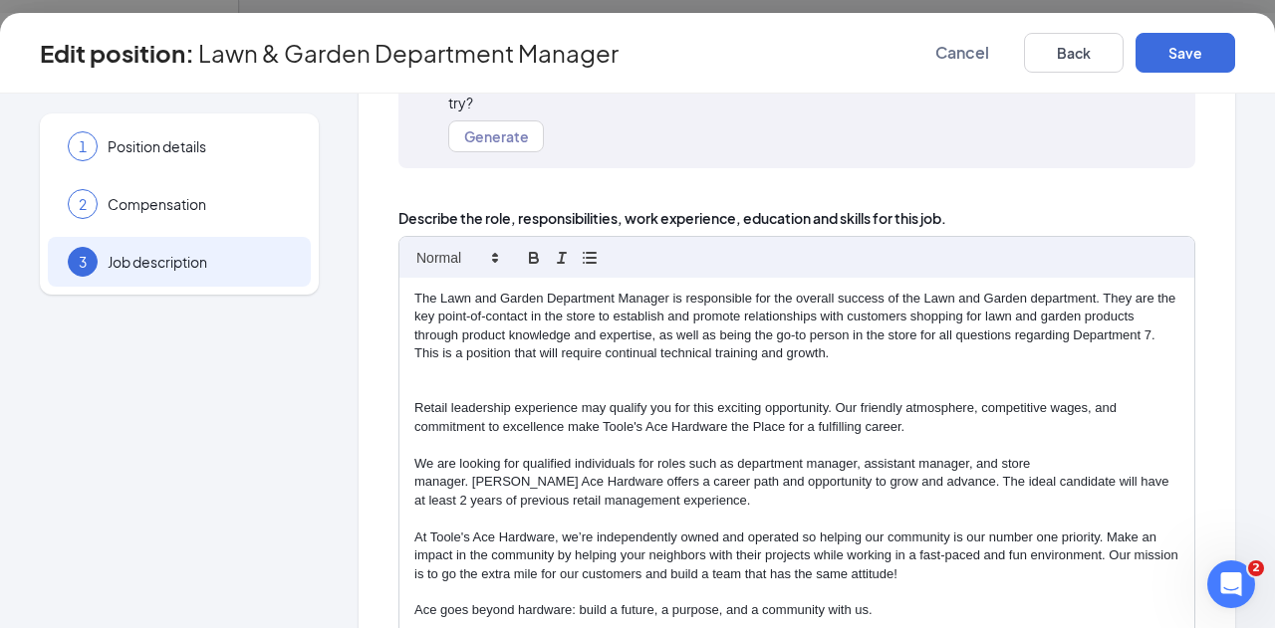
click at [522, 373] on p at bounding box center [796, 372] width 765 height 18
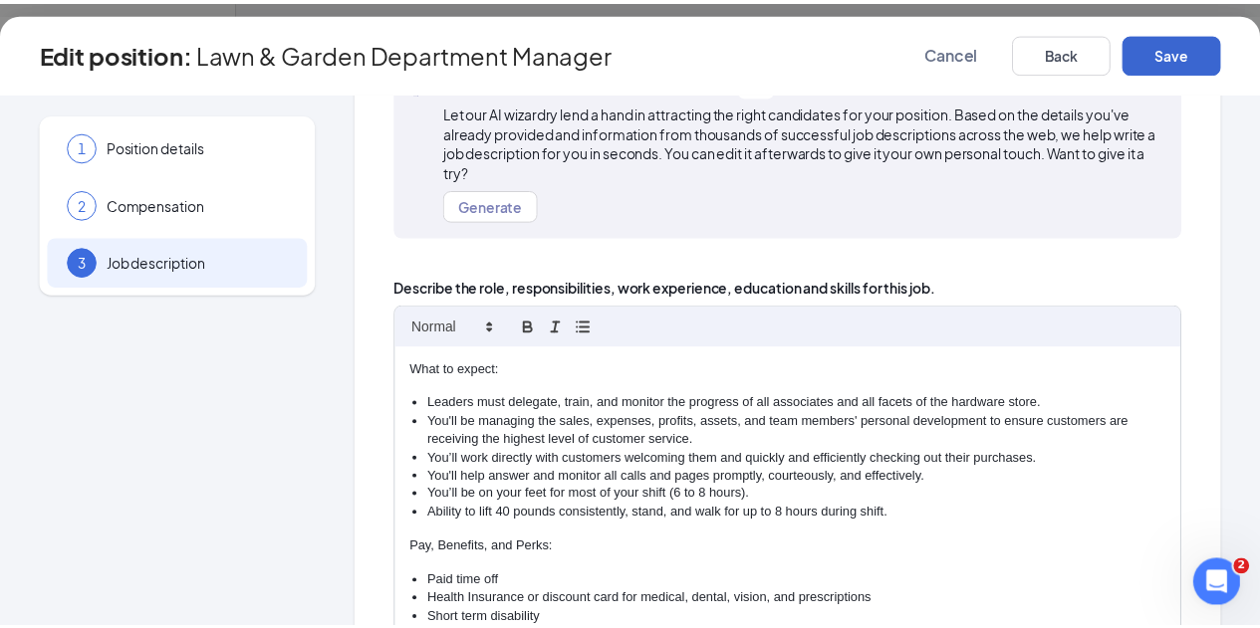
scroll to position [163, 0]
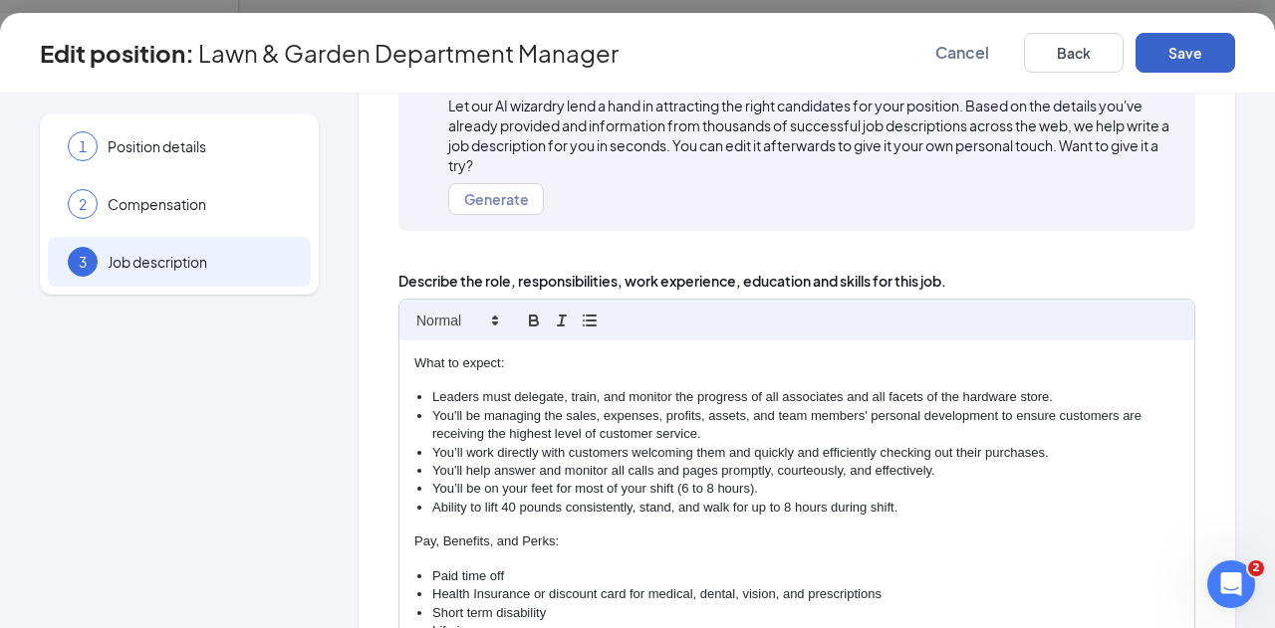
click at [1164, 56] on button "Save" at bounding box center [1185, 53] width 100 height 40
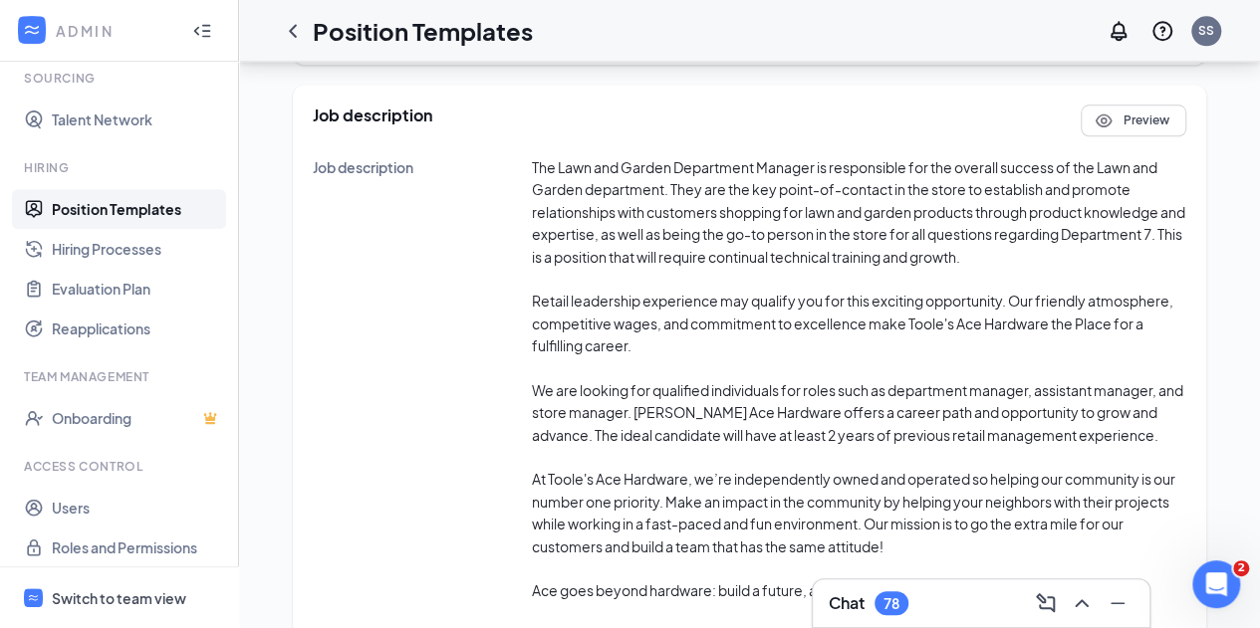
scroll to position [368, 0]
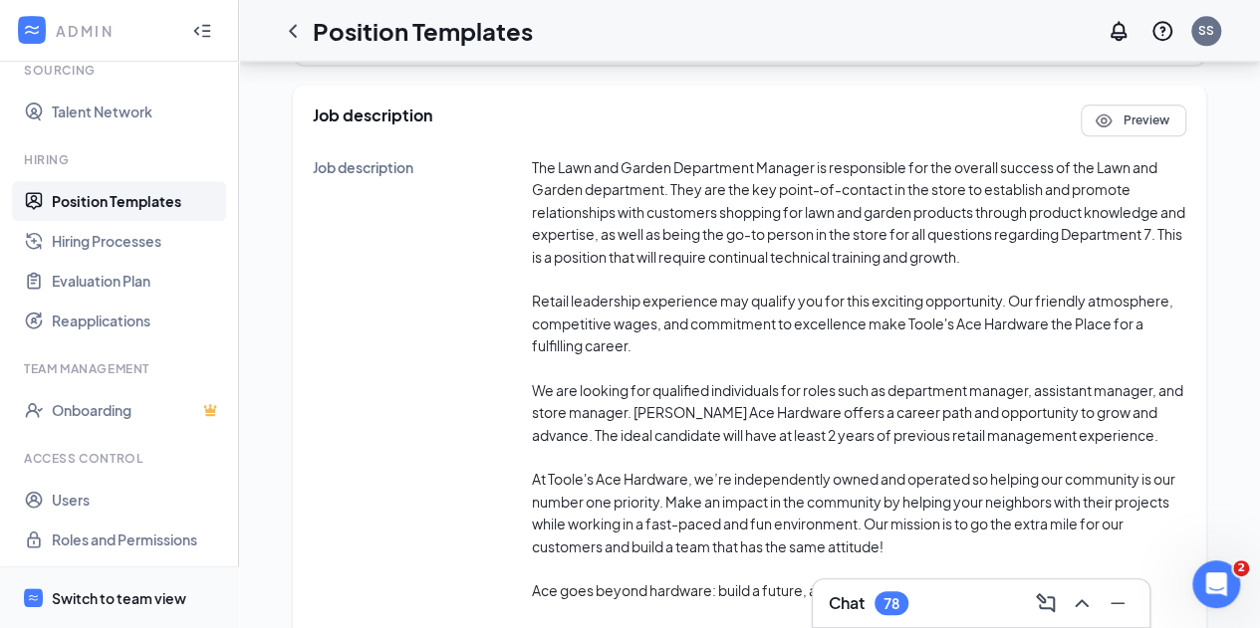
click at [141, 610] on span "Switch to team view" at bounding box center [137, 598] width 170 height 61
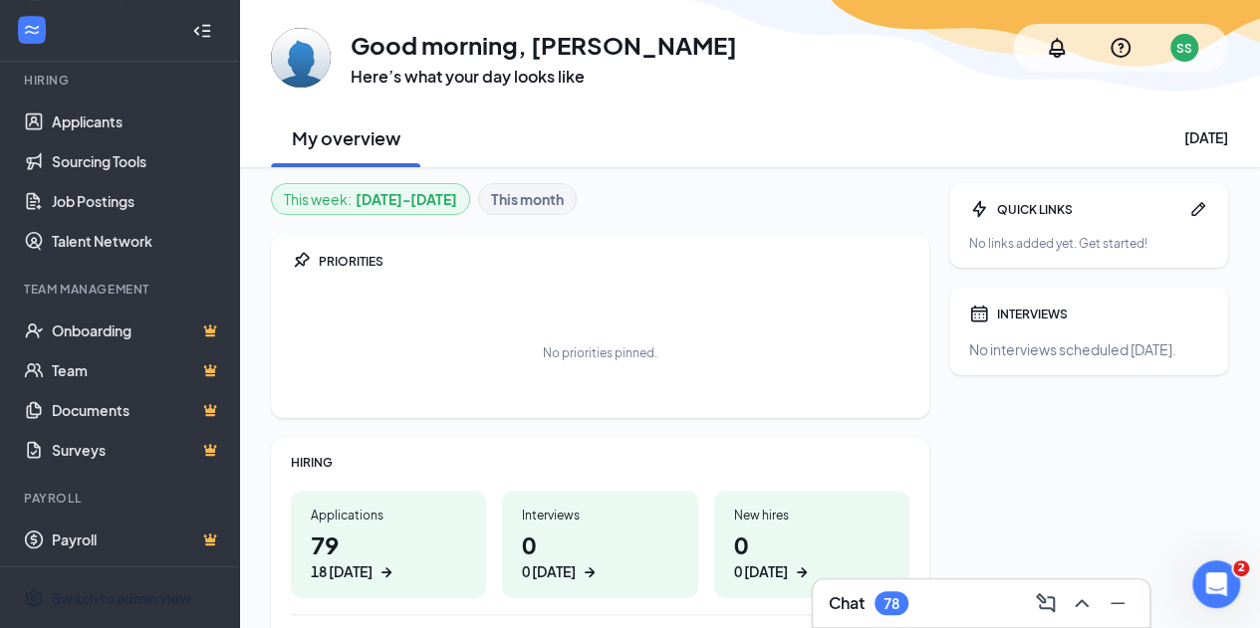
click at [902, 197] on div "This week : [DATE] - [DATE] This month" at bounding box center [600, 199] width 658 height 32
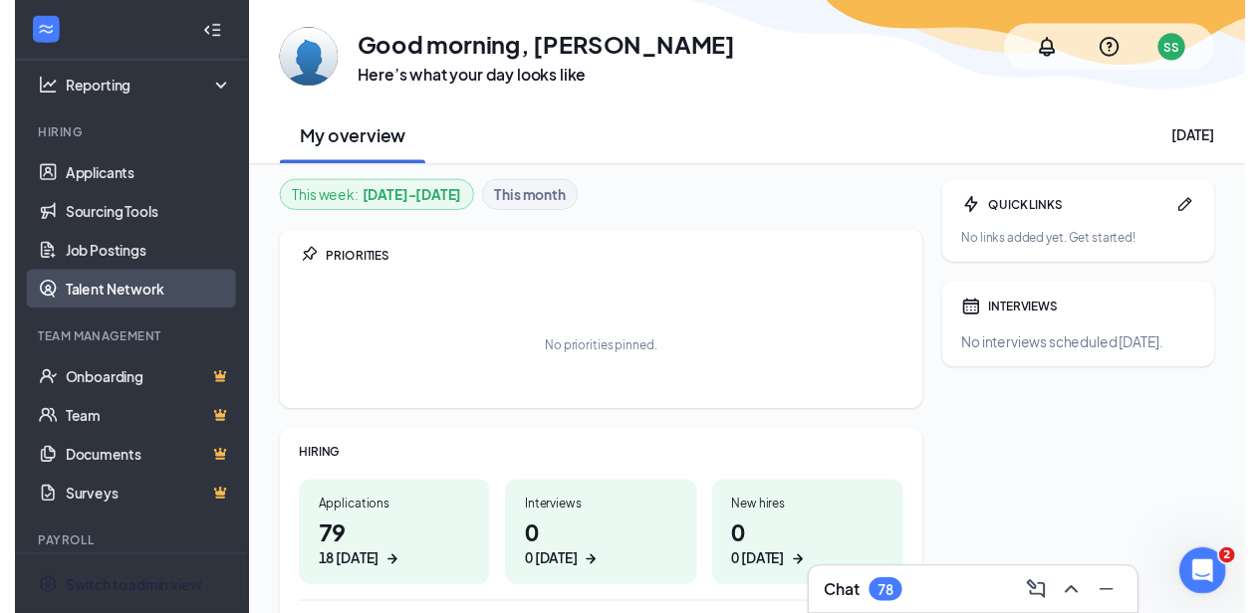
scroll to position [83, 0]
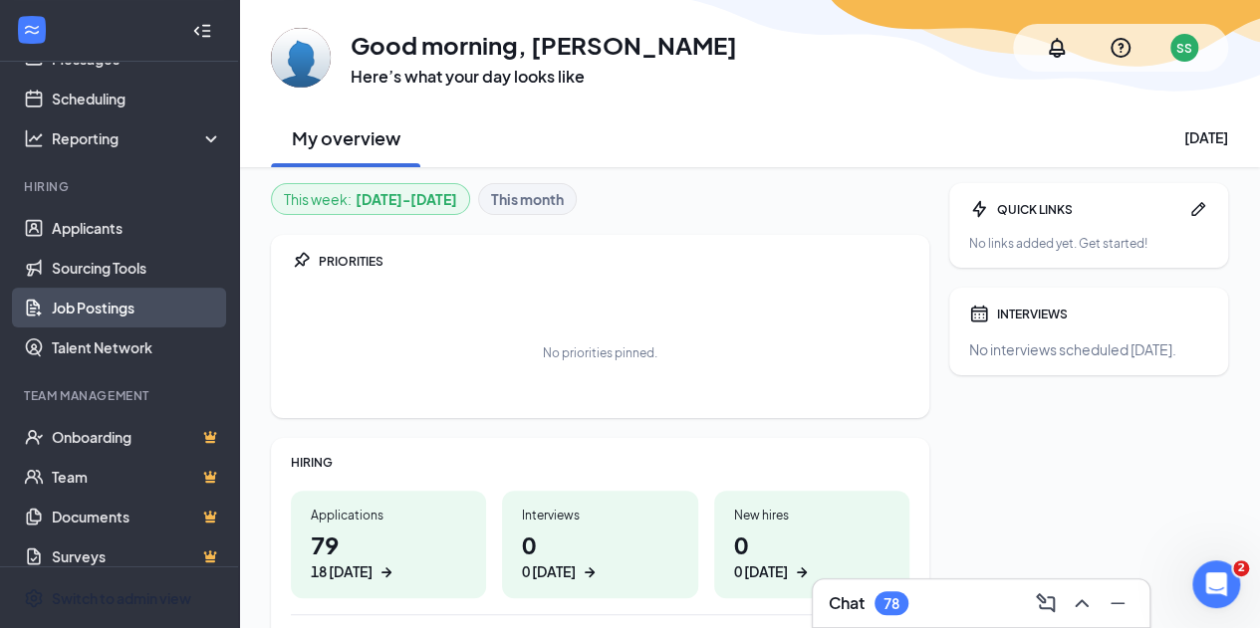
click at [114, 303] on link "Job Postings" at bounding box center [137, 308] width 170 height 40
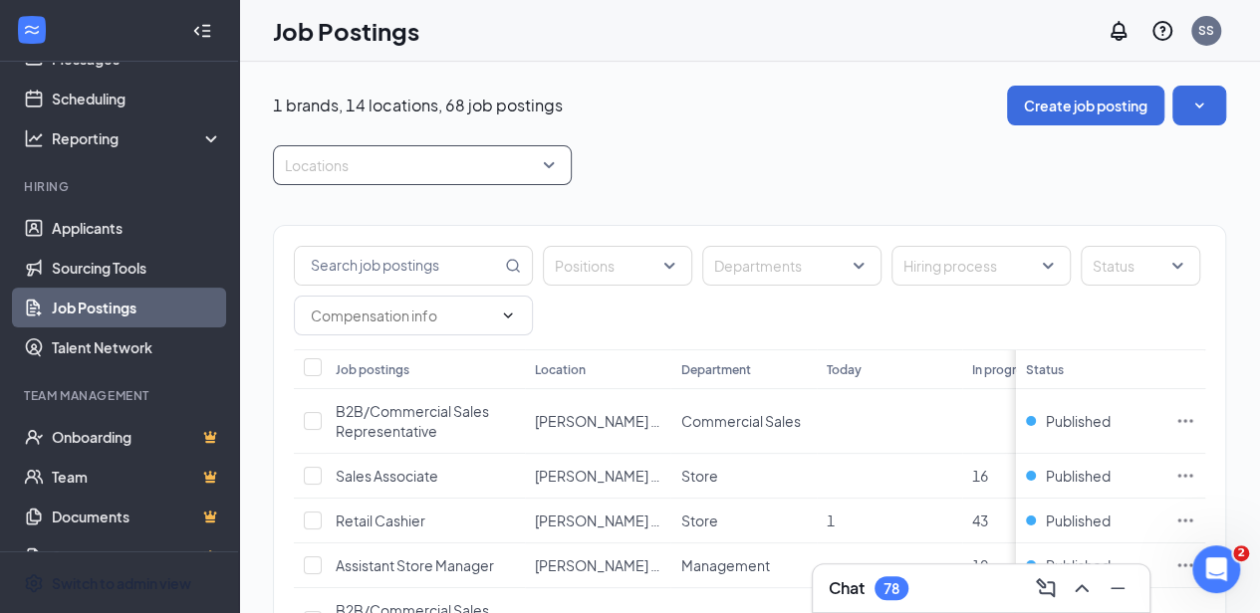
click at [413, 164] on div at bounding box center [412, 165] width 269 height 32
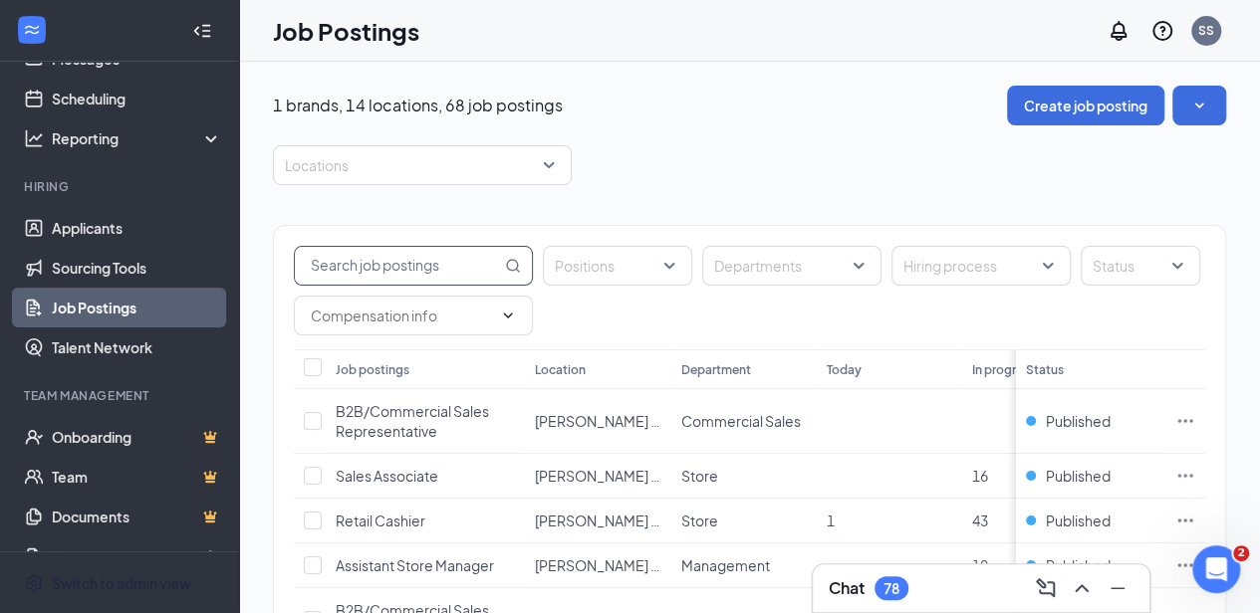
click at [402, 253] on input "text" at bounding box center [398, 266] width 206 height 38
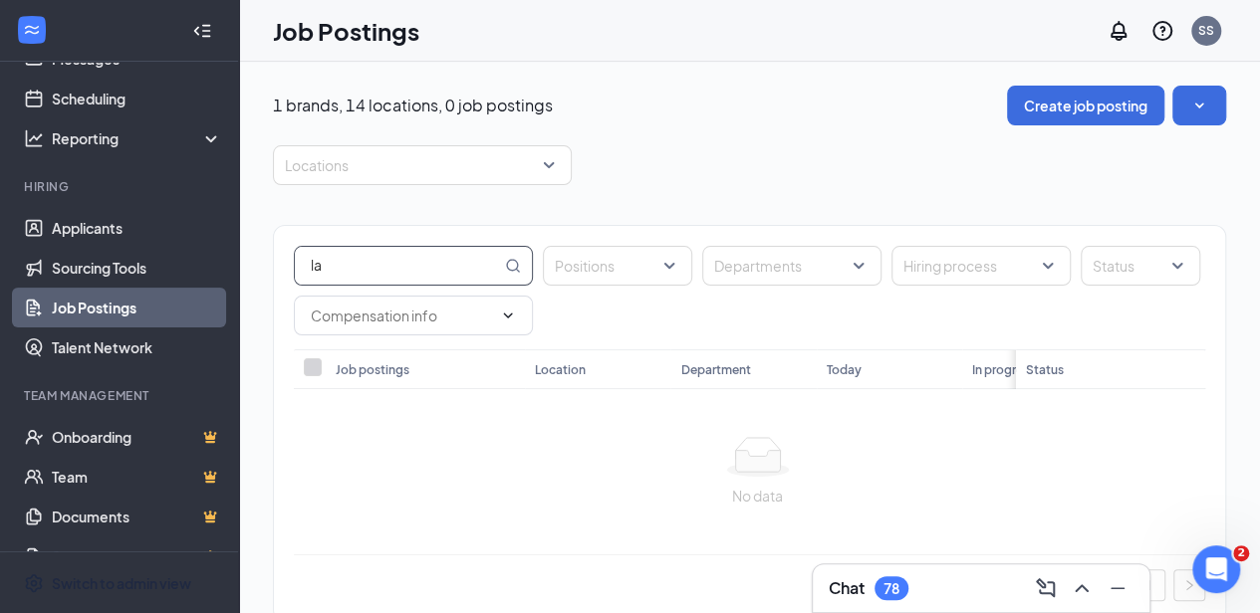
type input "l"
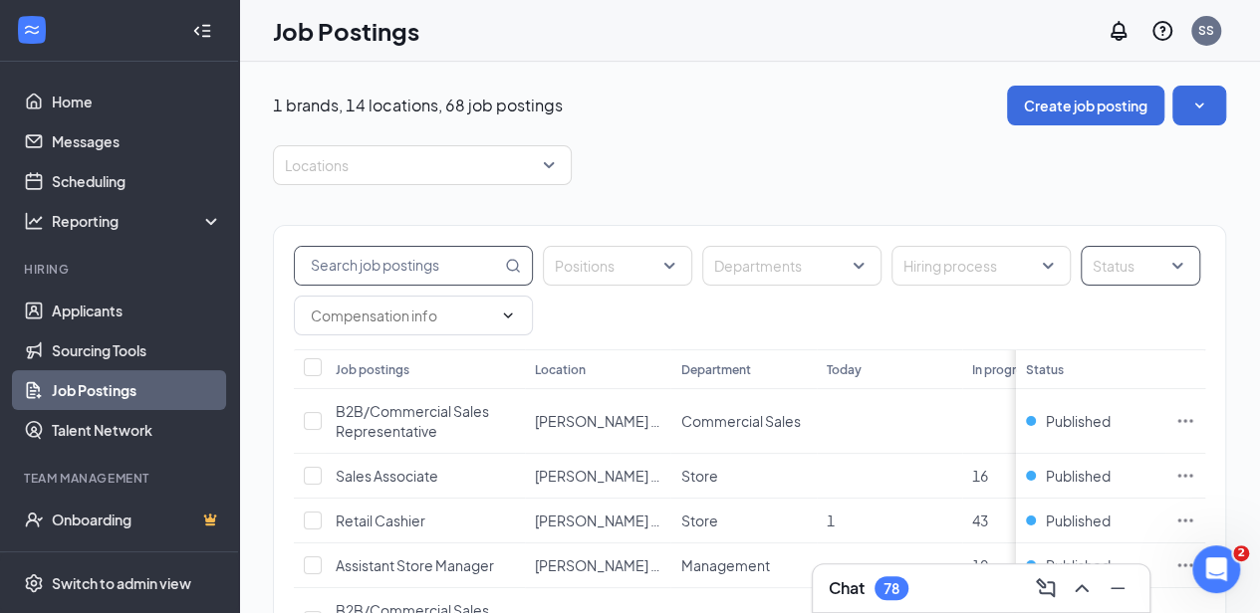
click at [1123, 264] on div at bounding box center [1130, 266] width 90 height 32
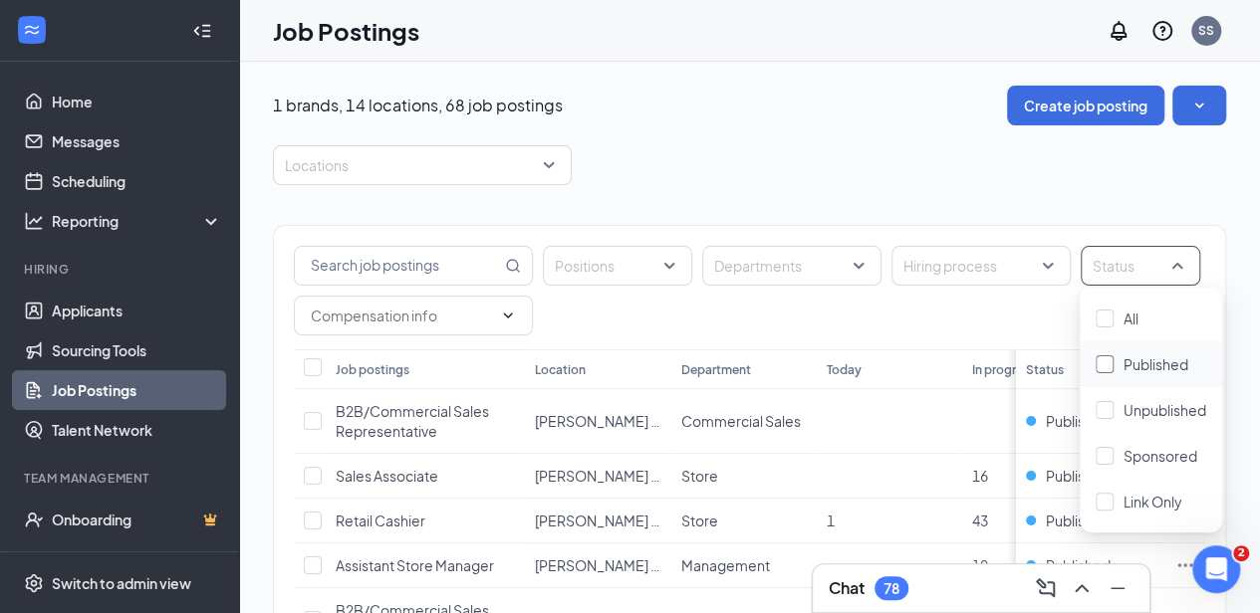
click at [1148, 373] on div "Published" at bounding box center [1155, 364] width 65 height 22
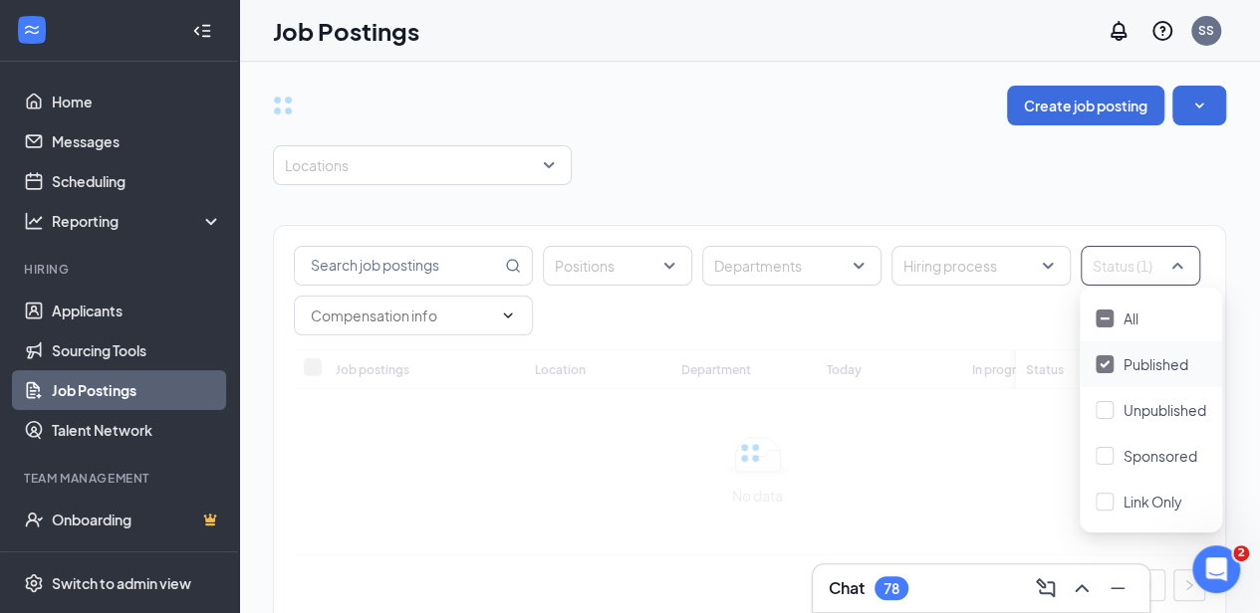
click at [1148, 371] on span "Published" at bounding box center [1155, 364] width 65 height 18
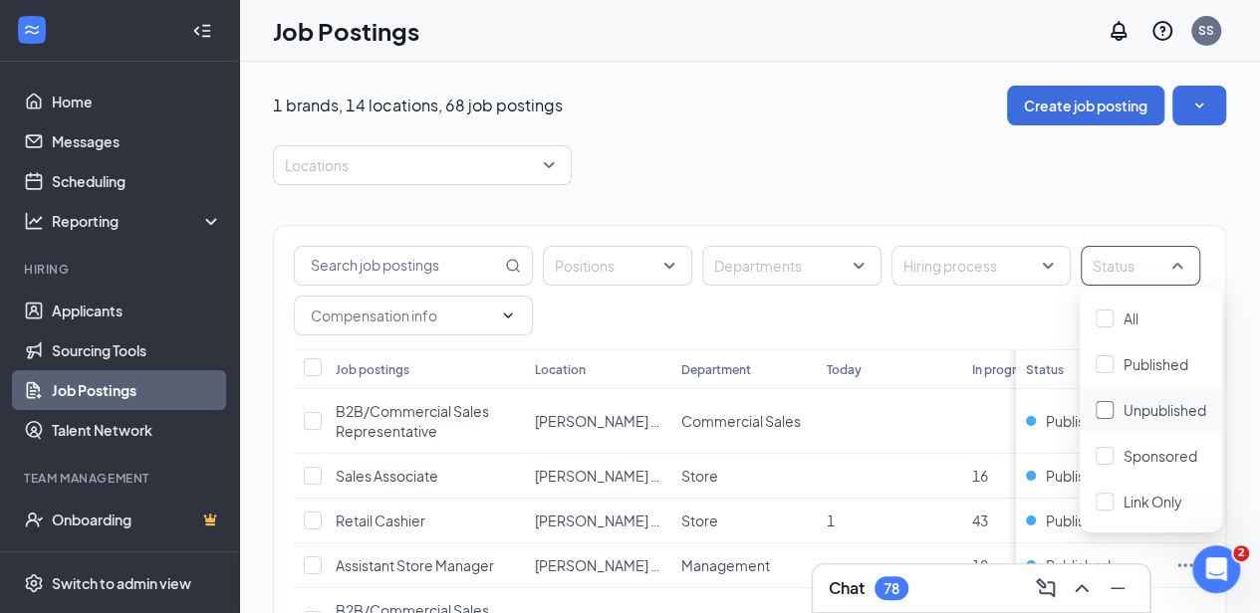
click at [1129, 405] on span "Unpublished" at bounding box center [1164, 410] width 83 height 18
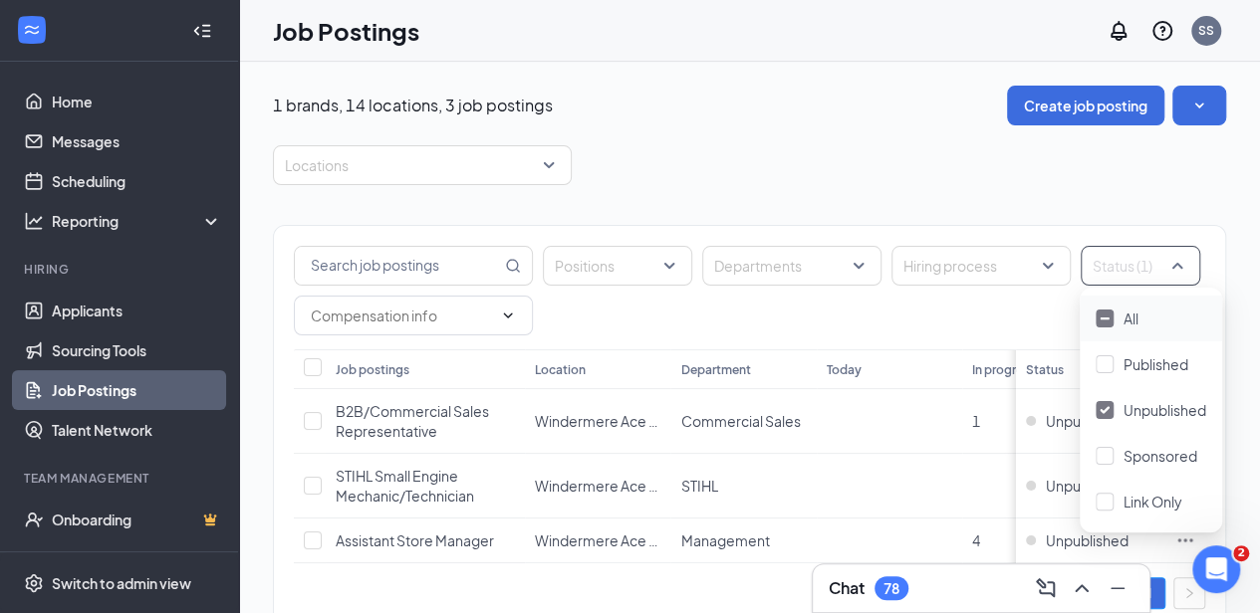
click at [897, 140] on div "1 brands, 14 locations, 3 job postings Create job posting Locations Positions D…" at bounding box center [749, 368] width 953 height 565
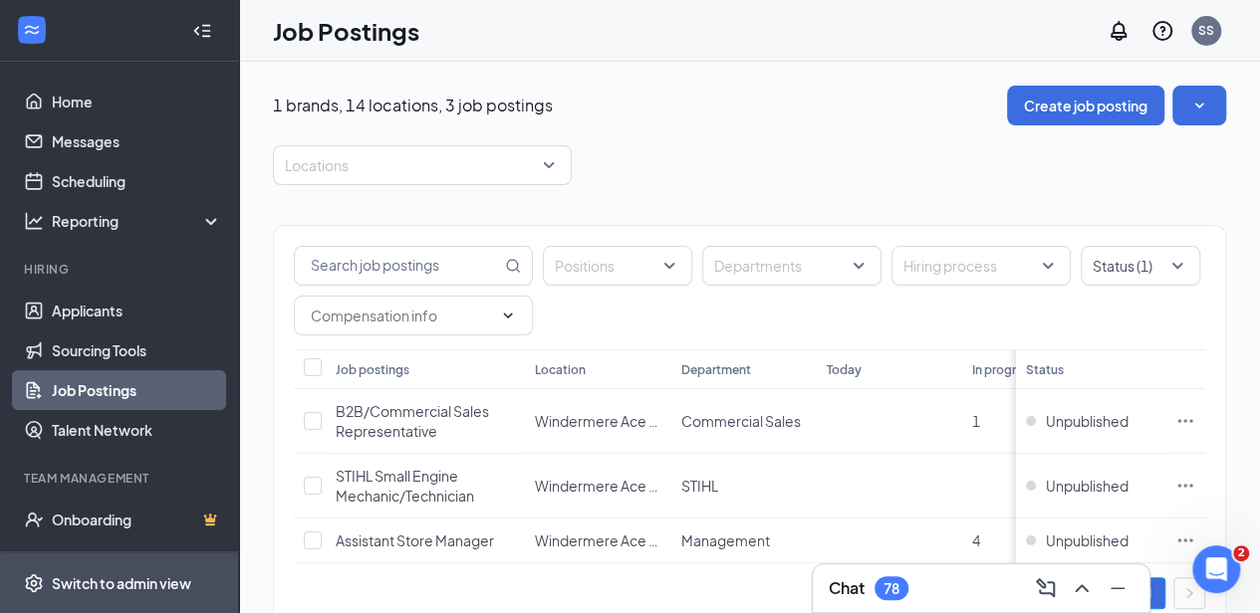
click at [96, 590] on div "Switch to admin view" at bounding box center [121, 584] width 139 height 20
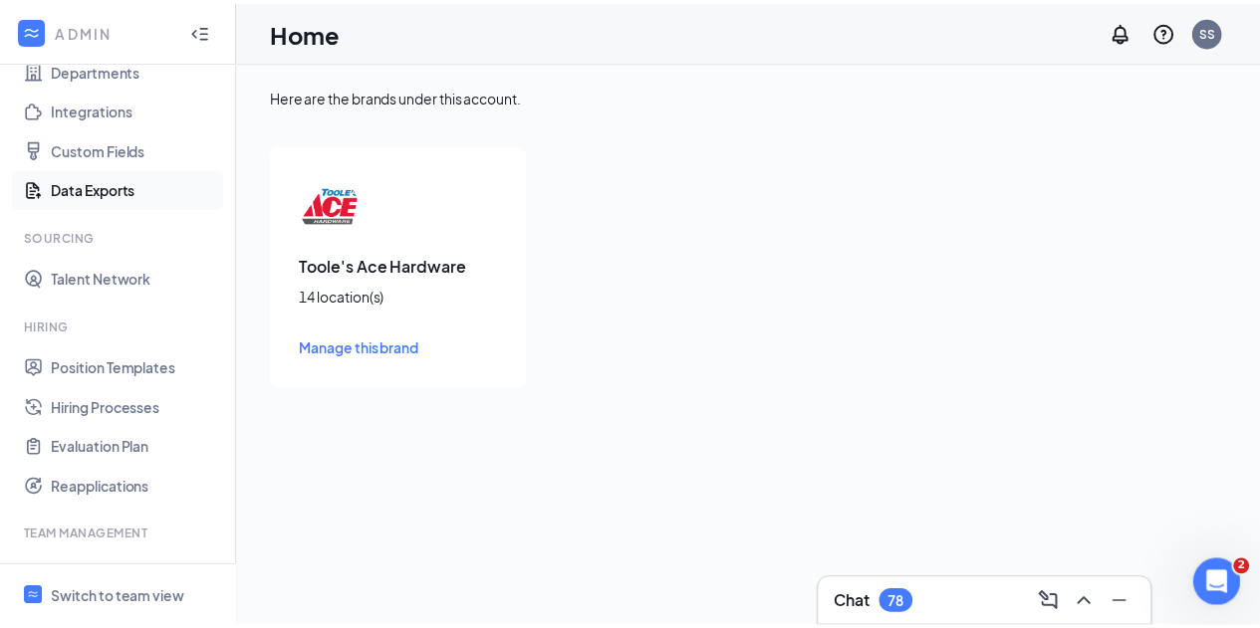
scroll to position [368, 0]
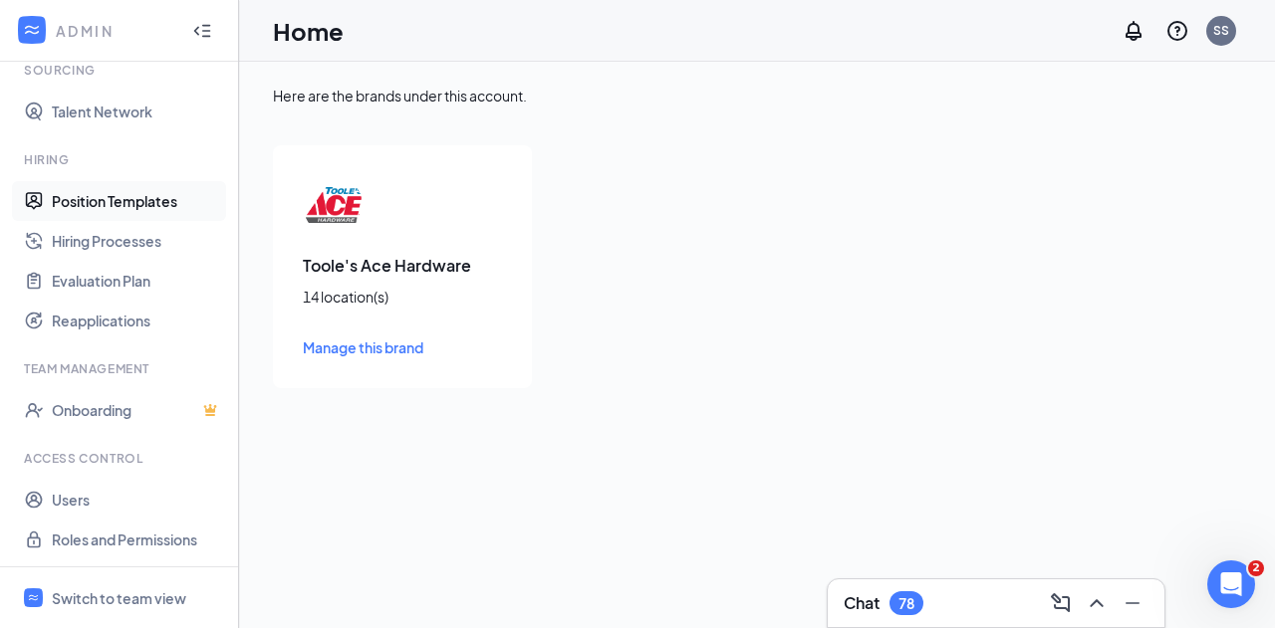
click at [155, 206] on link "Position Templates" at bounding box center [137, 201] width 170 height 40
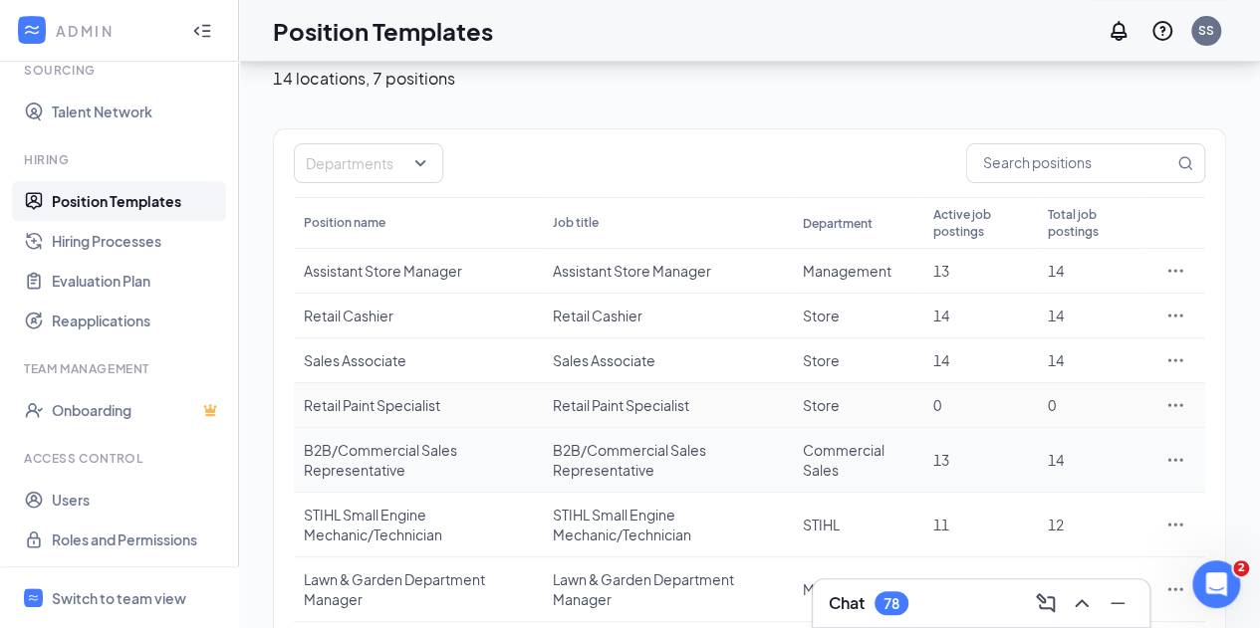
scroll to position [169, 0]
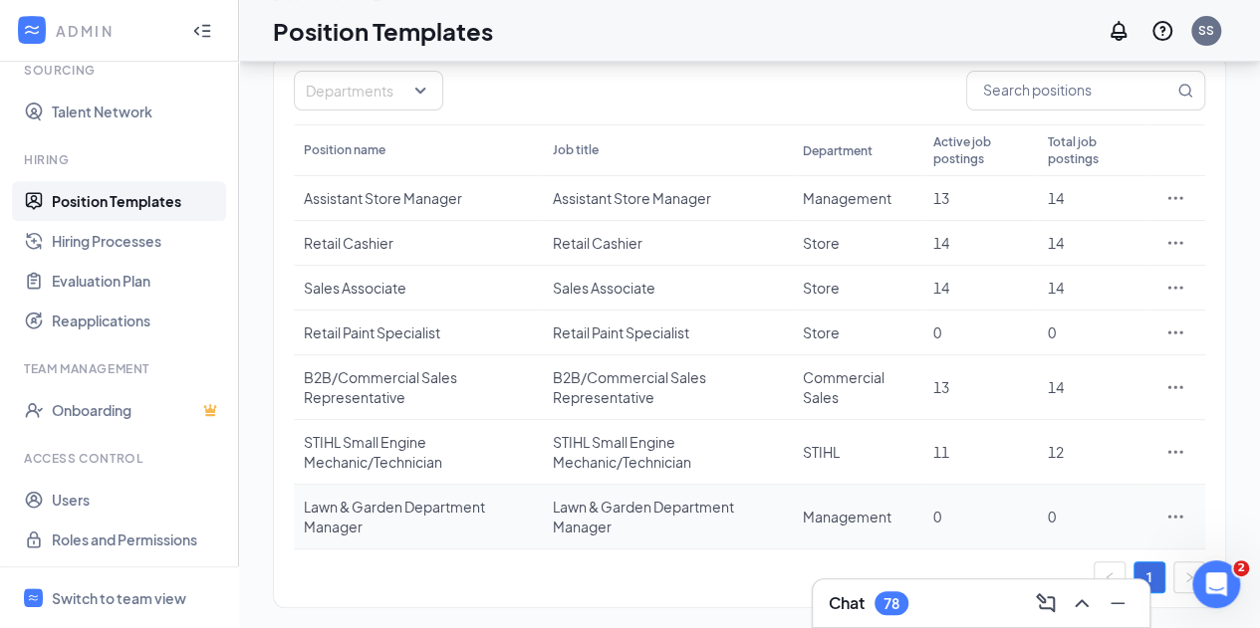
click at [1182, 515] on icon "Ellipses" at bounding box center [1175, 517] width 20 height 20
click at [1092, 431] on span "View job postings" at bounding box center [1055, 427] width 114 height 18
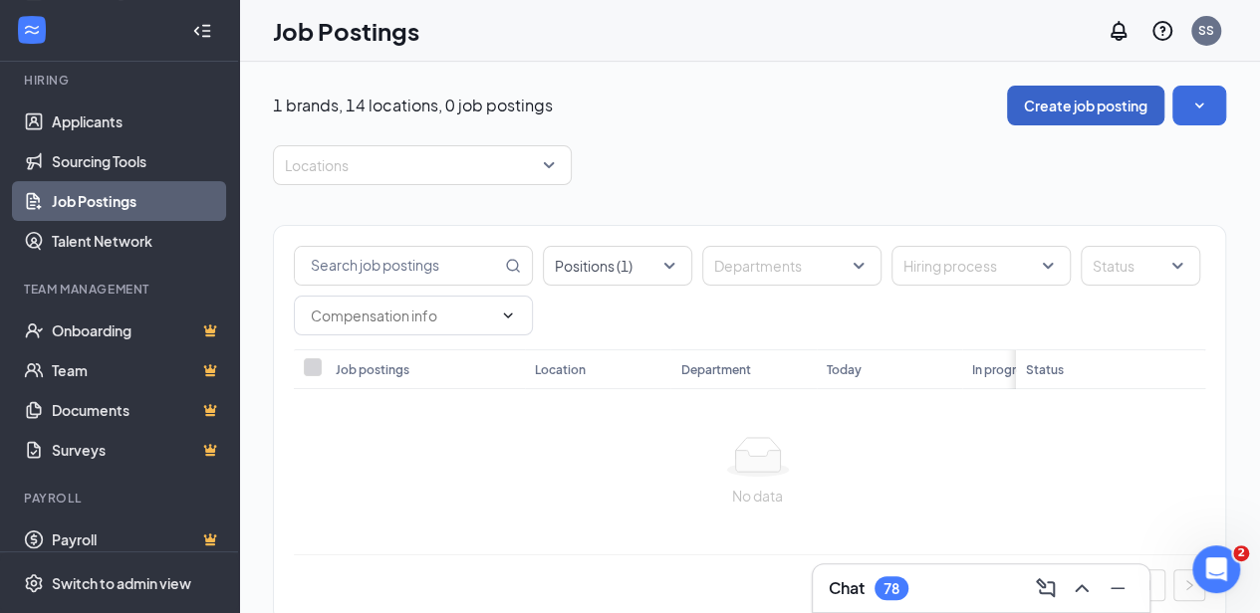
click at [1090, 105] on button "Create job posting" at bounding box center [1085, 106] width 157 height 40
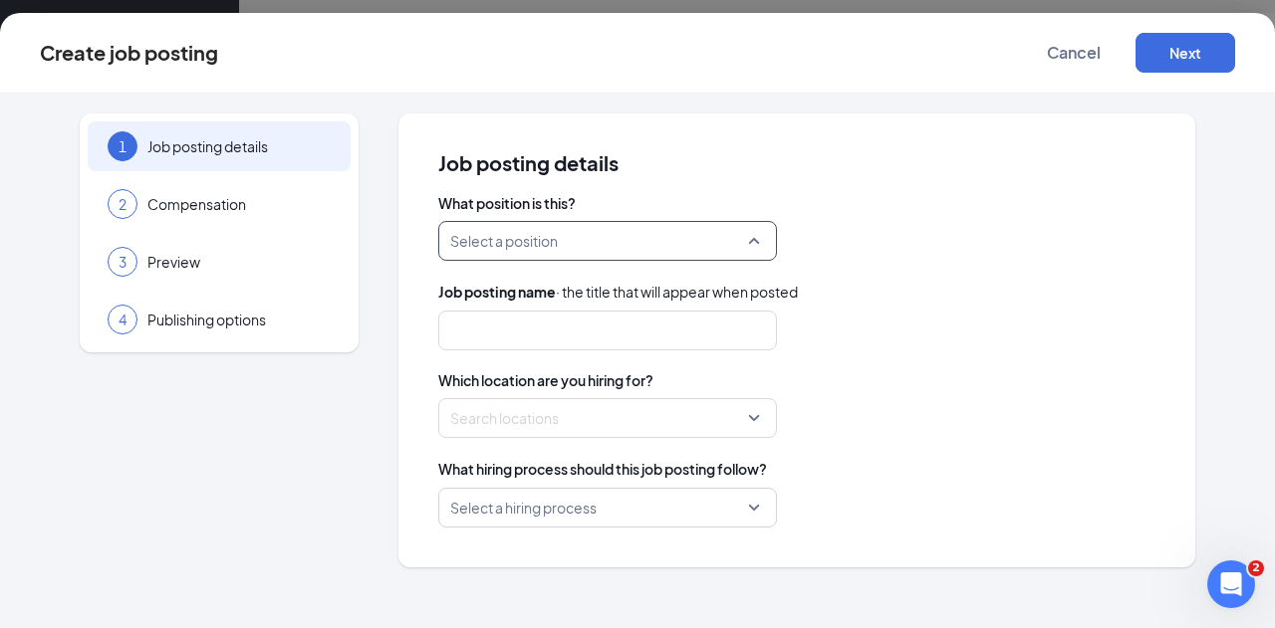
click at [558, 236] on input "search" at bounding box center [600, 241] width 301 height 38
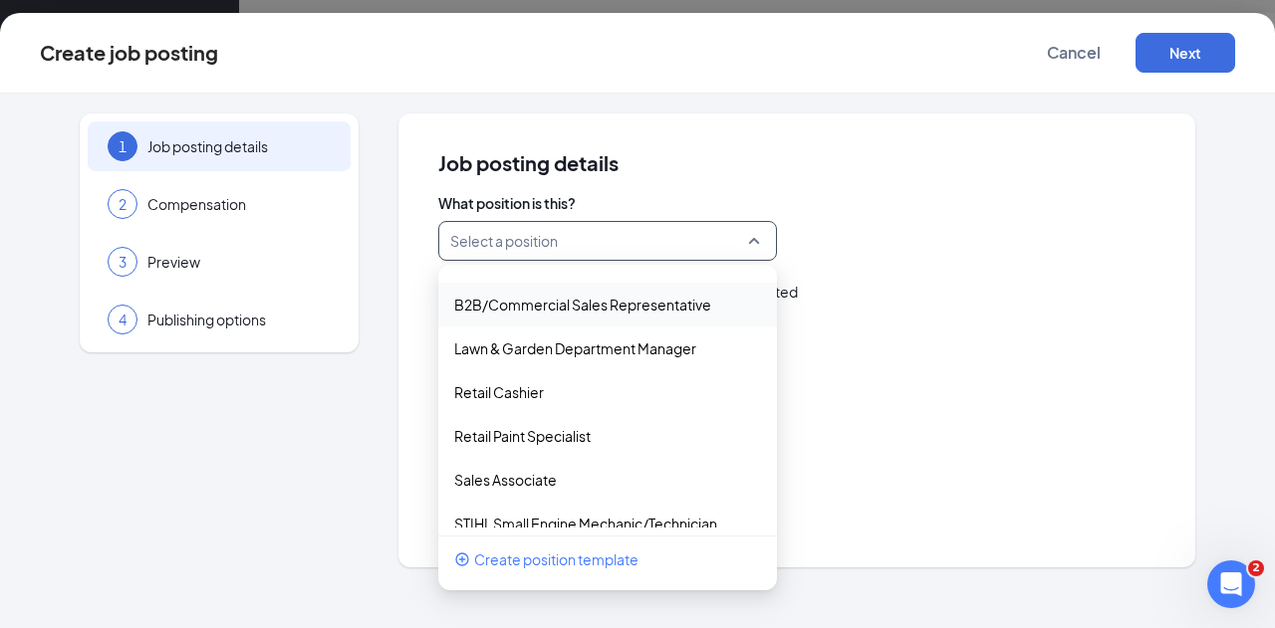
scroll to position [52, 0]
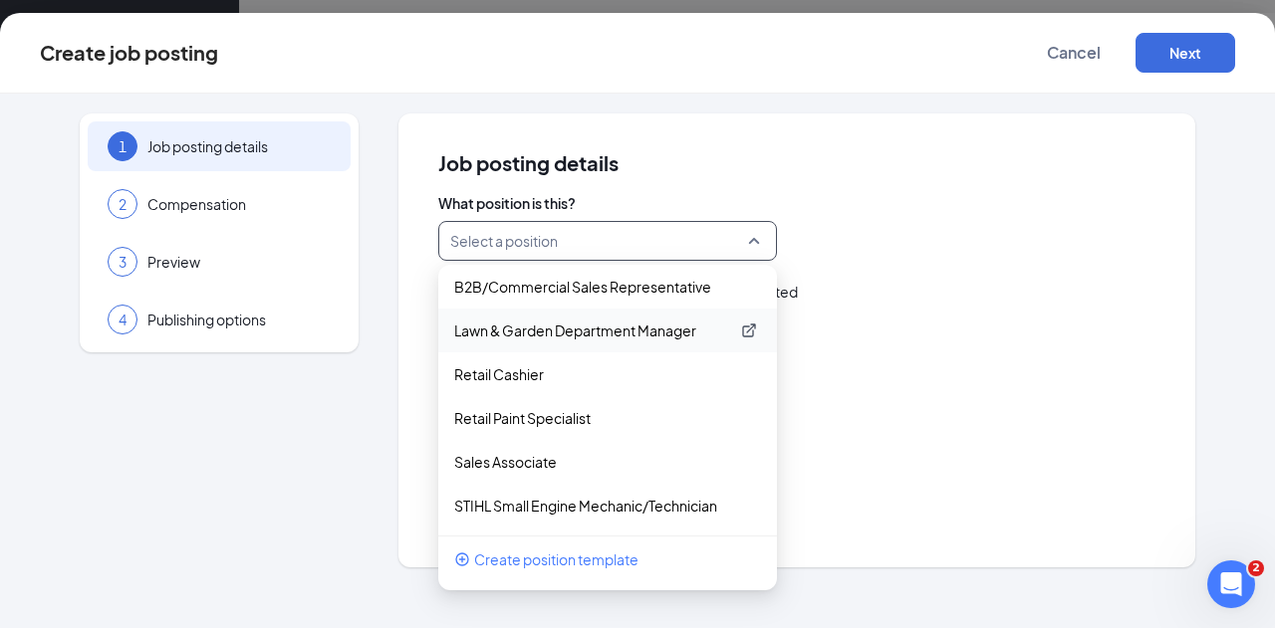
click at [655, 334] on p "Lawn & Garden Department Manager" at bounding box center [591, 331] width 275 height 20
type input "Lawn & Garden Department Manager"
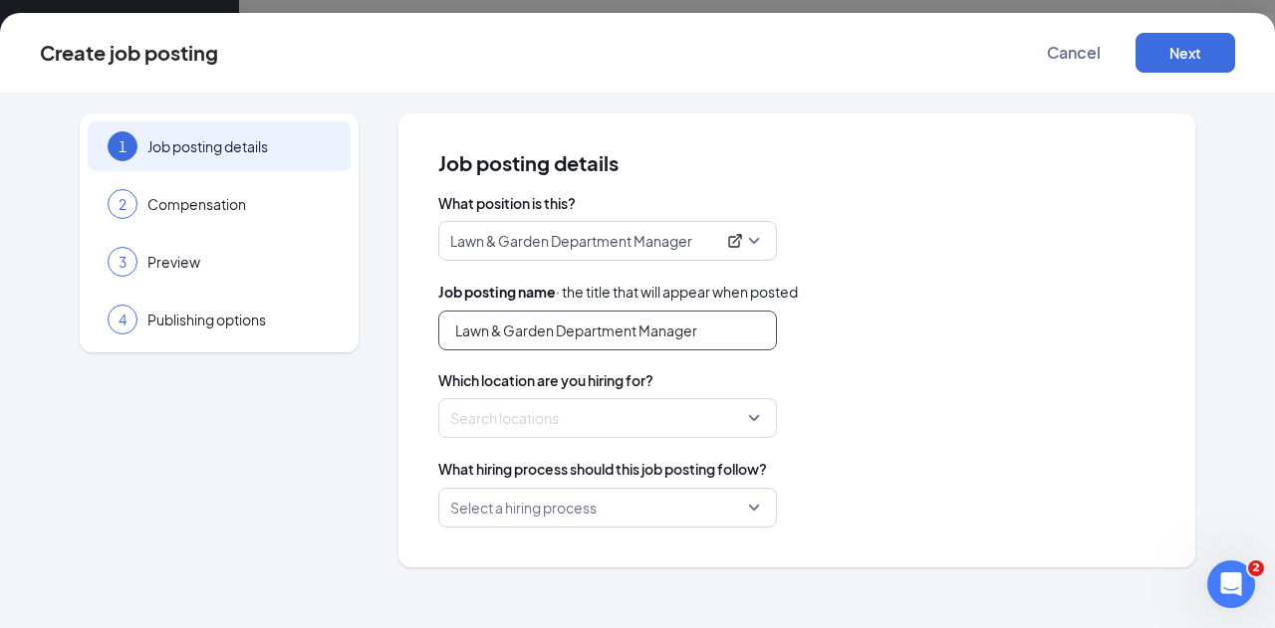
click at [603, 332] on input "Lawn & Garden Department Manager" at bounding box center [607, 331] width 339 height 40
click at [633, 417] on div at bounding box center [601, 418] width 301 height 32
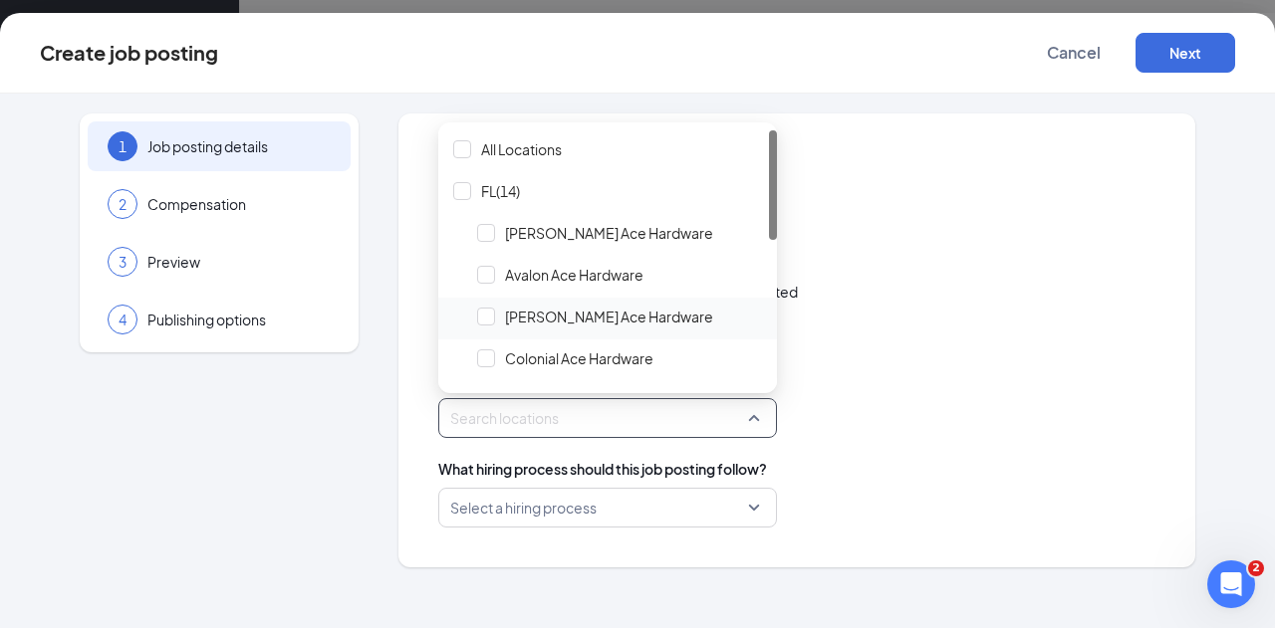
click at [500, 315] on span "[PERSON_NAME] Ace Hardware" at bounding box center [619, 317] width 299 height 38
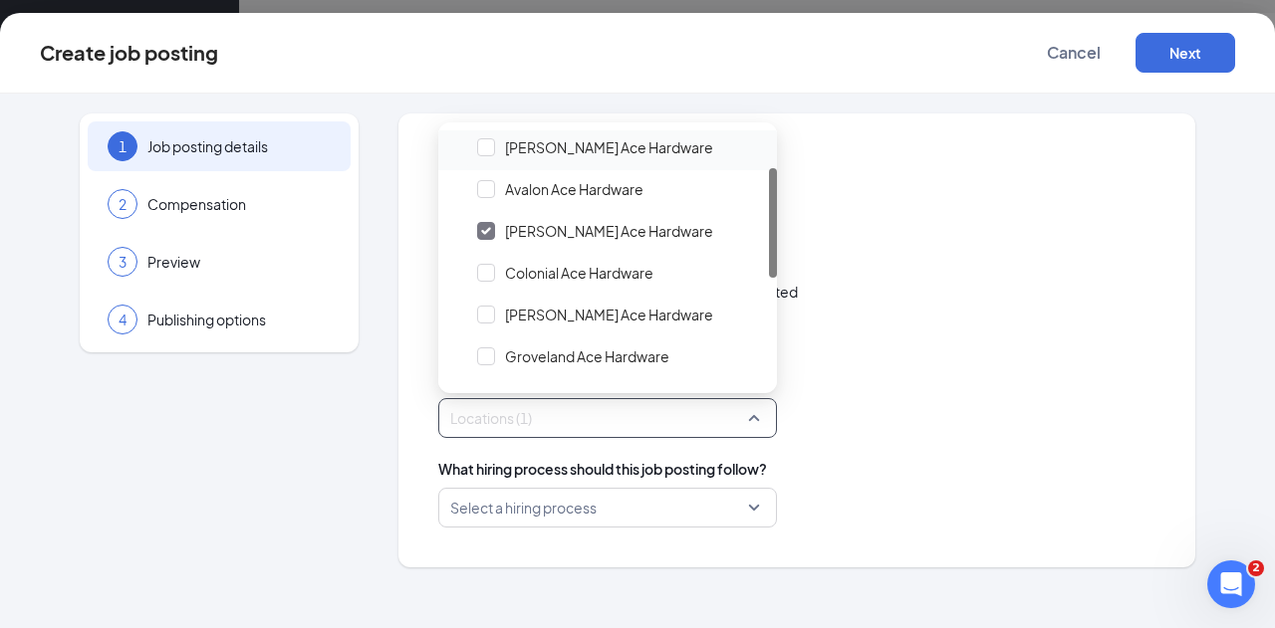
scroll to position [86, 0]
click at [524, 349] on span "Groveland Ace Hardware" at bounding box center [587, 357] width 164 height 20
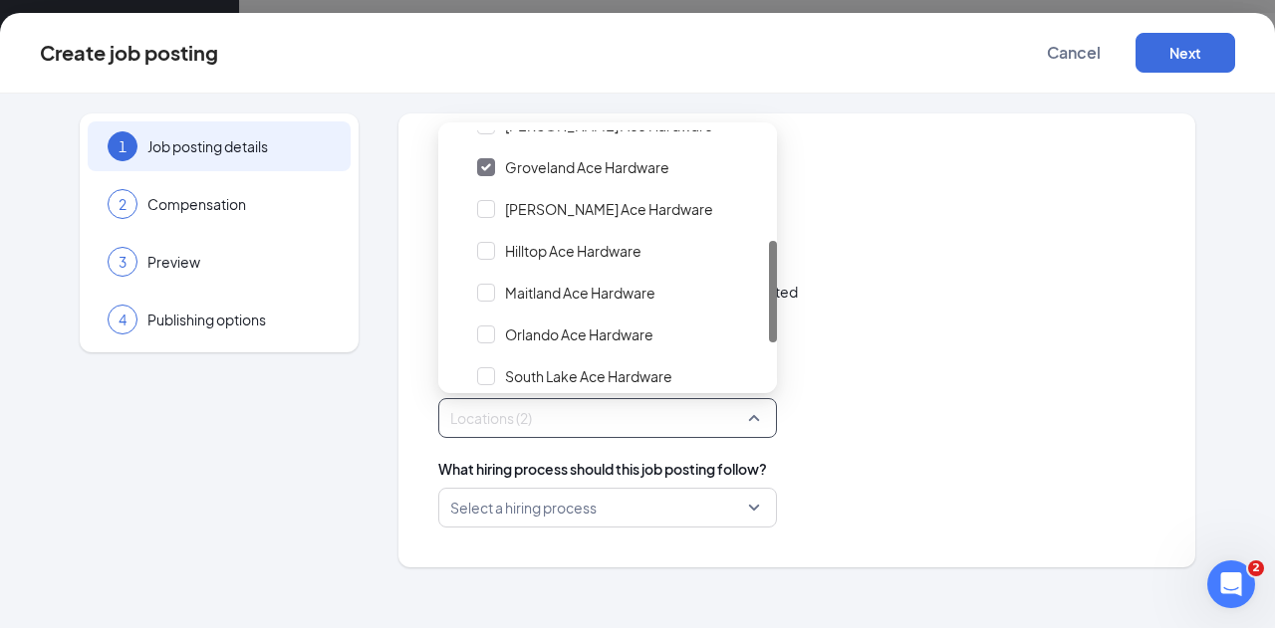
scroll to position [279, 0]
click at [620, 258] on span "Hilltop Ace Hardware" at bounding box center [619, 247] width 299 height 38
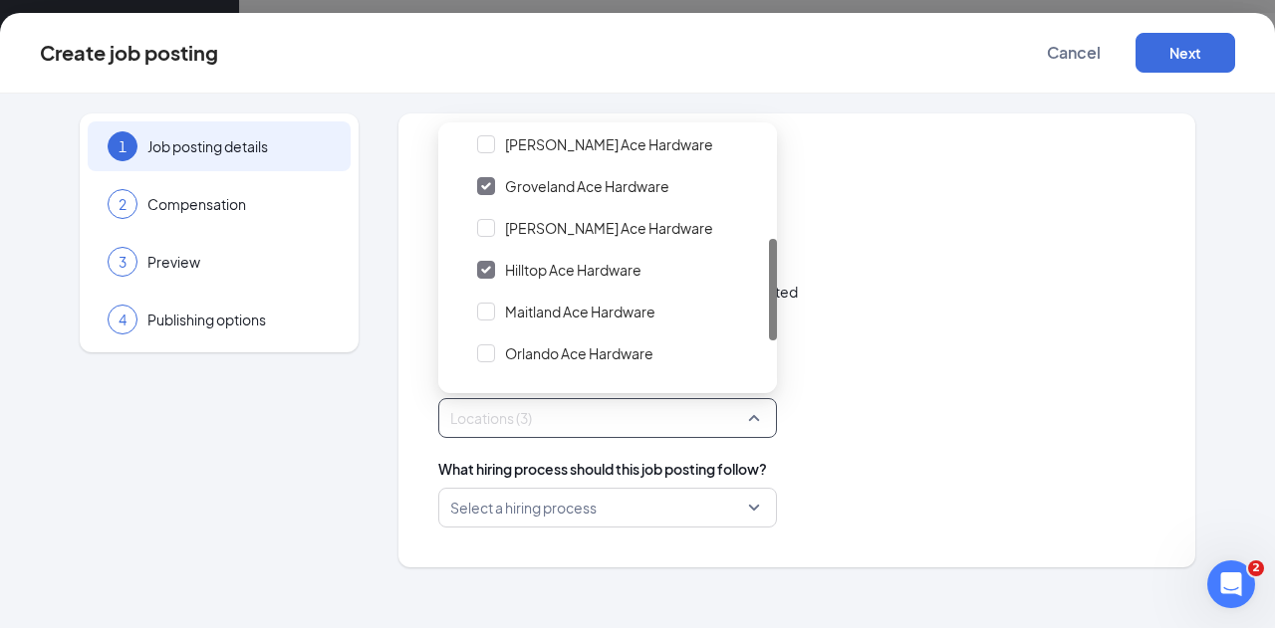
scroll to position [284, 0]
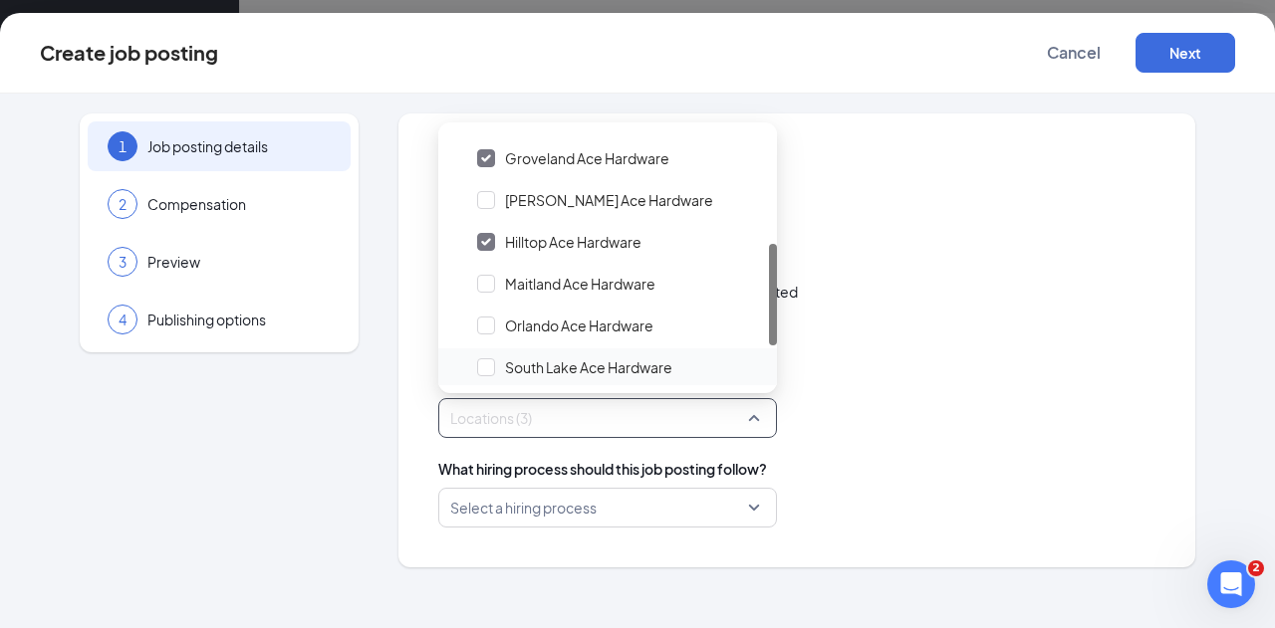
click at [604, 364] on span "South Lake Ace Hardware" at bounding box center [588, 367] width 167 height 20
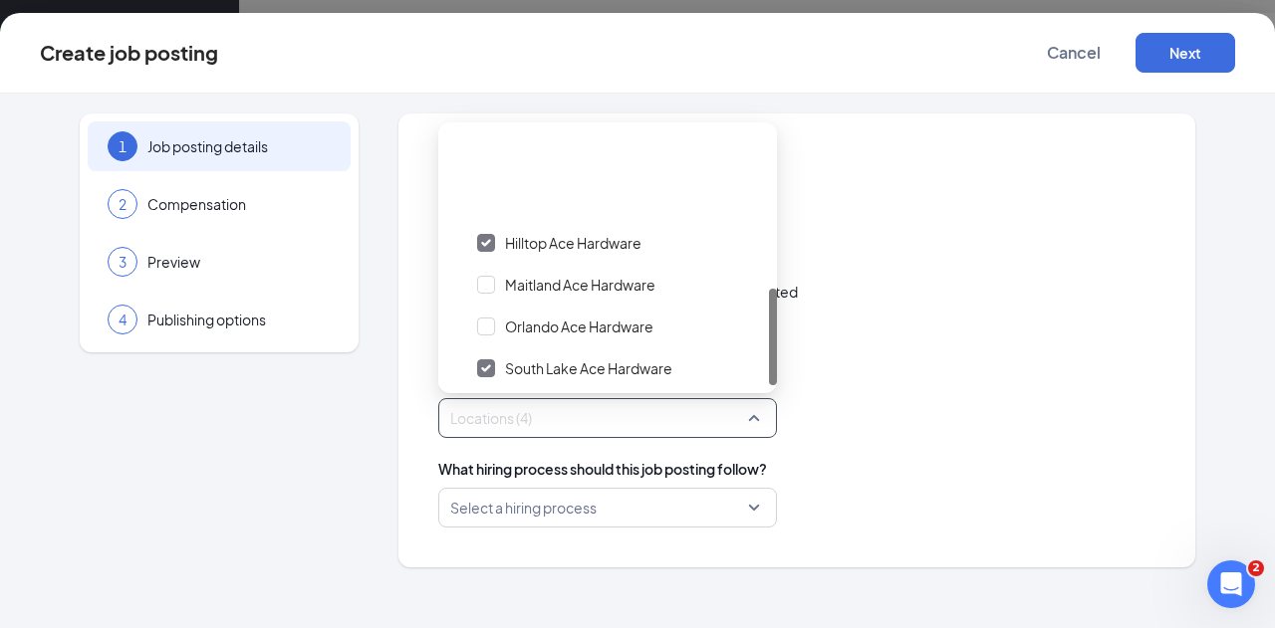
scroll to position [414, 0]
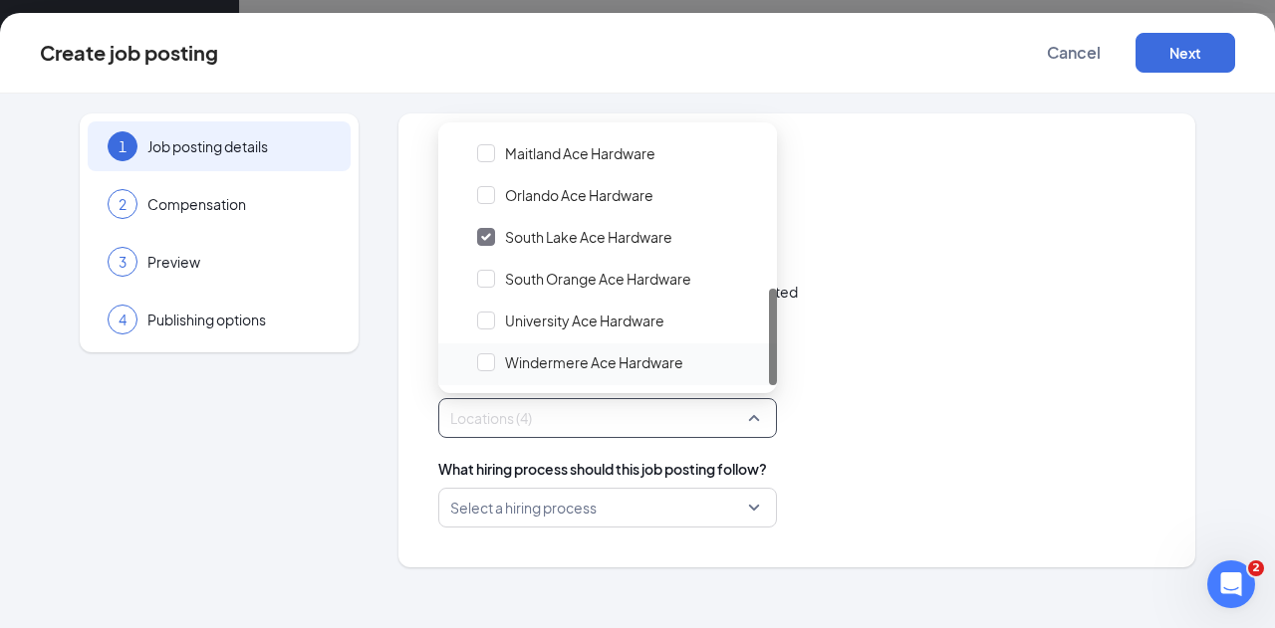
click at [599, 362] on span "Windermere Ace Hardware" at bounding box center [594, 362] width 178 height 20
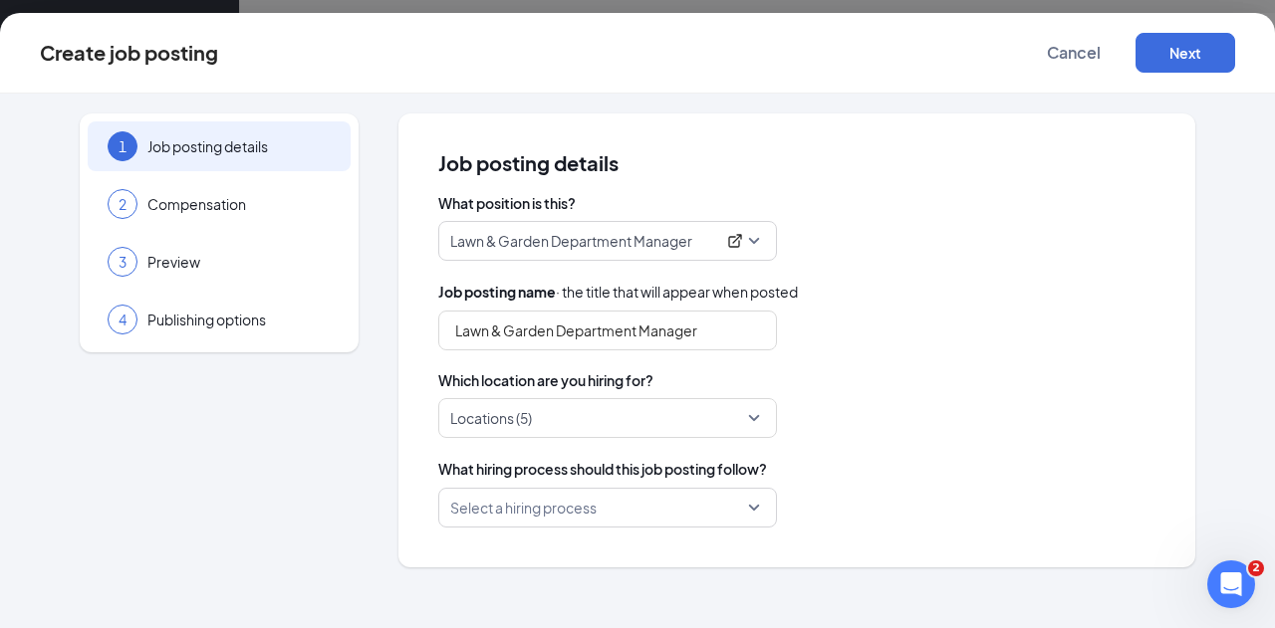
click at [778, 329] on div "Lawn & Garden Department Manager" at bounding box center [796, 331] width 717 height 40
click at [677, 410] on div at bounding box center [601, 418] width 301 height 32
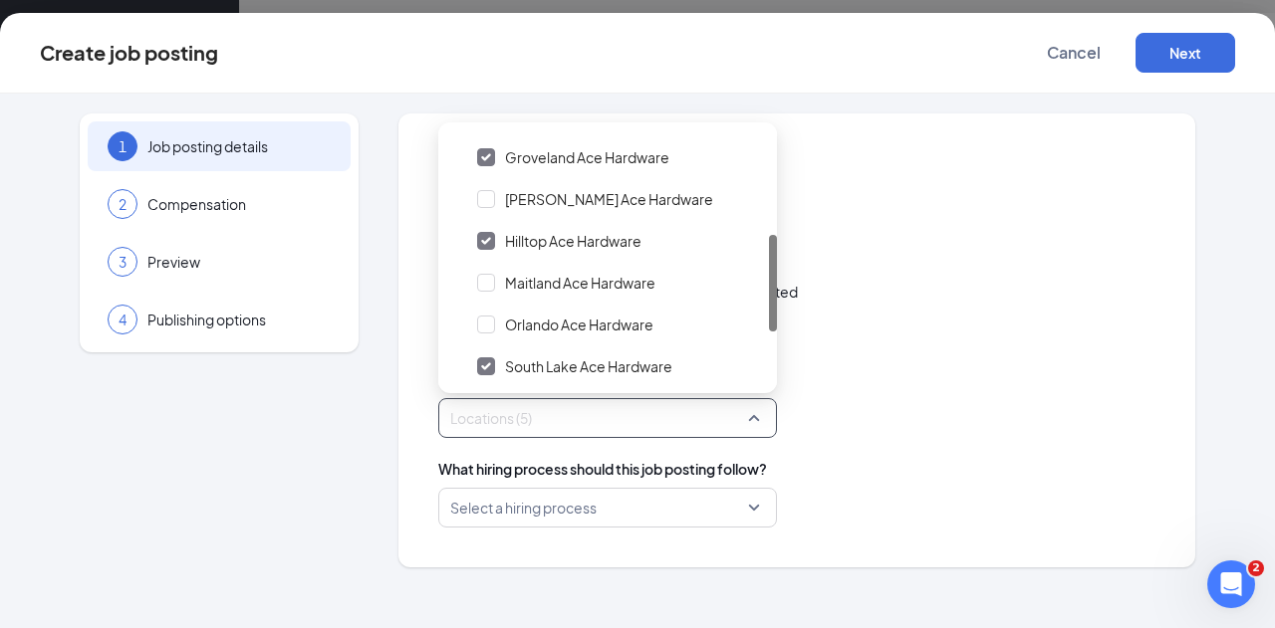
scroll to position [290, 0]
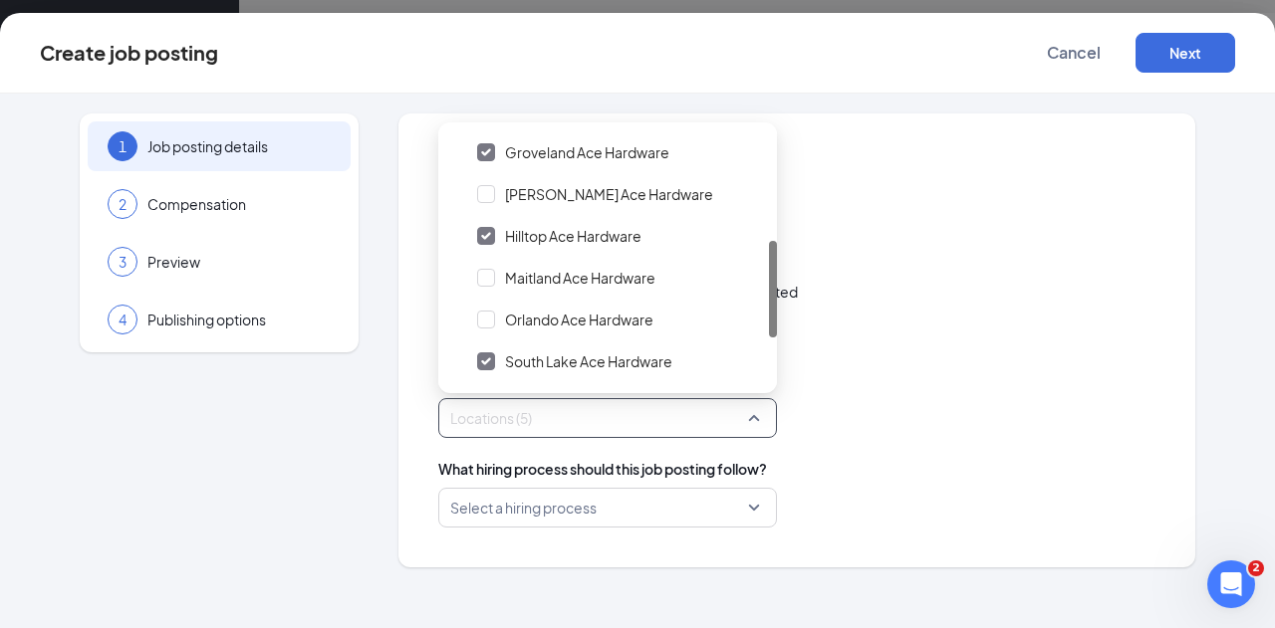
drag, startPoint x: 775, startPoint y: 195, endPoint x: 769, endPoint y: 306, distance: 110.7
click at [769, 306] on div at bounding box center [773, 289] width 8 height 97
click at [502, 192] on span "[PERSON_NAME] Ace Hardware" at bounding box center [619, 194] width 299 height 38
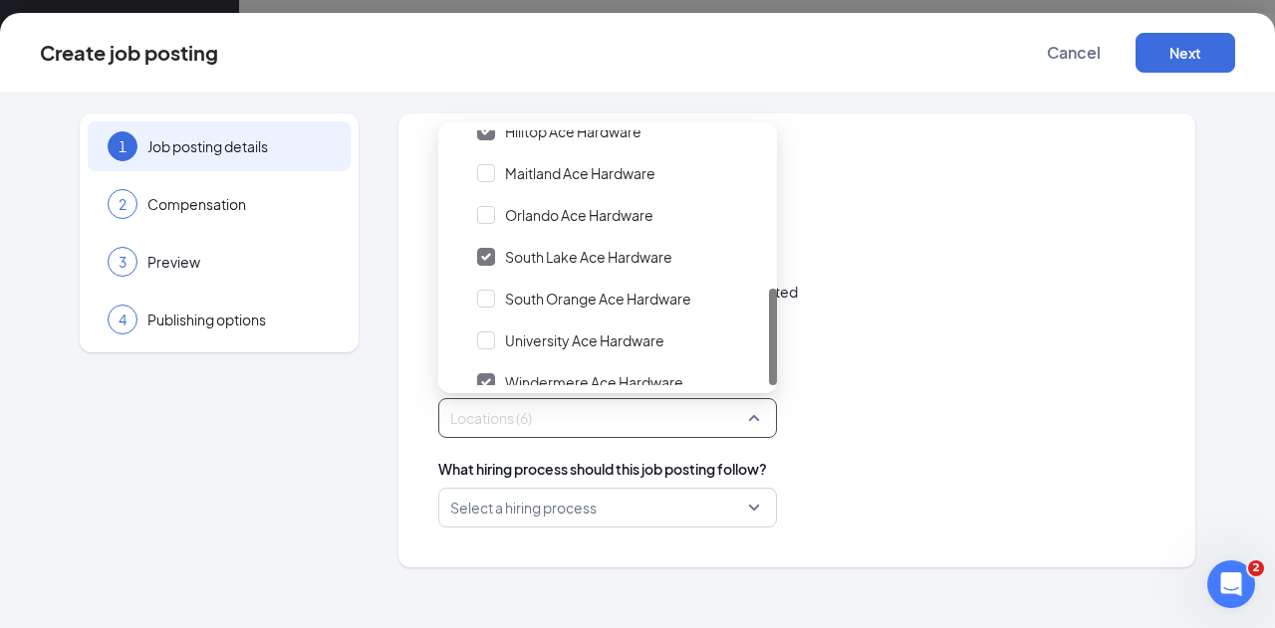
scroll to position [414, 0]
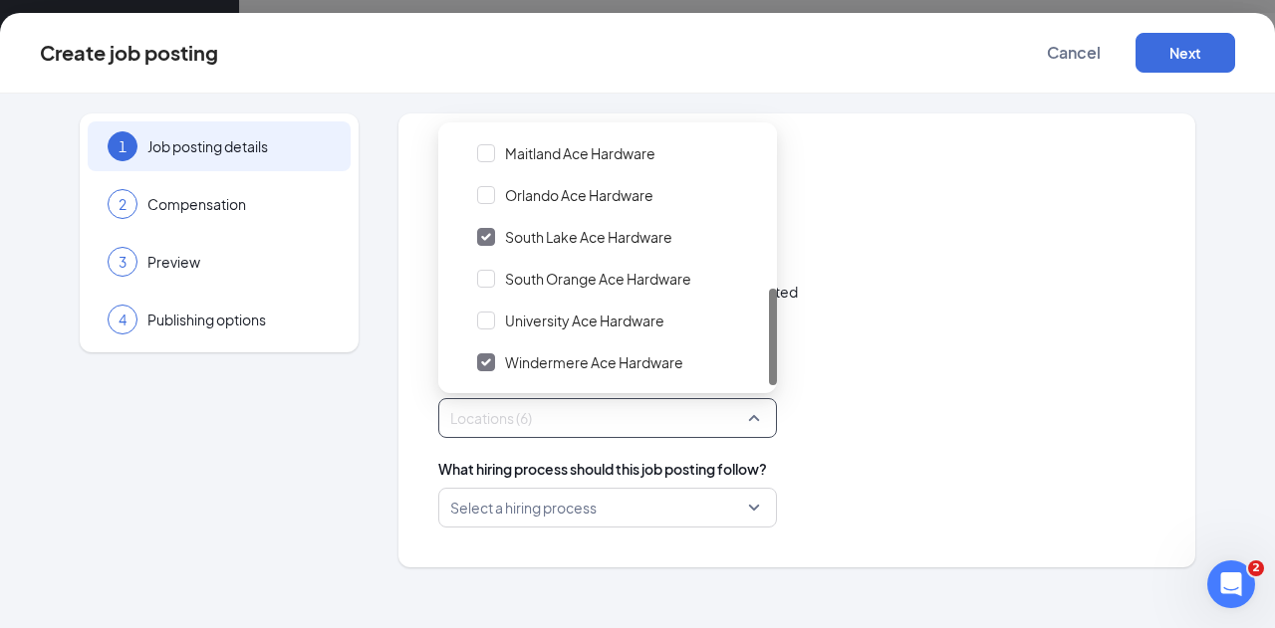
drag, startPoint x: 771, startPoint y: 200, endPoint x: 902, endPoint y: 318, distance: 176.3
click at [755, 373] on div "Hilltop Ace Hardware Maitland Ace Hardware Orlando Ace Hardware South Lake Ace …" at bounding box center [607, 257] width 339 height 255
click at [940, 299] on div "Job posting name · the title that will appear when posted" at bounding box center [796, 292] width 717 height 22
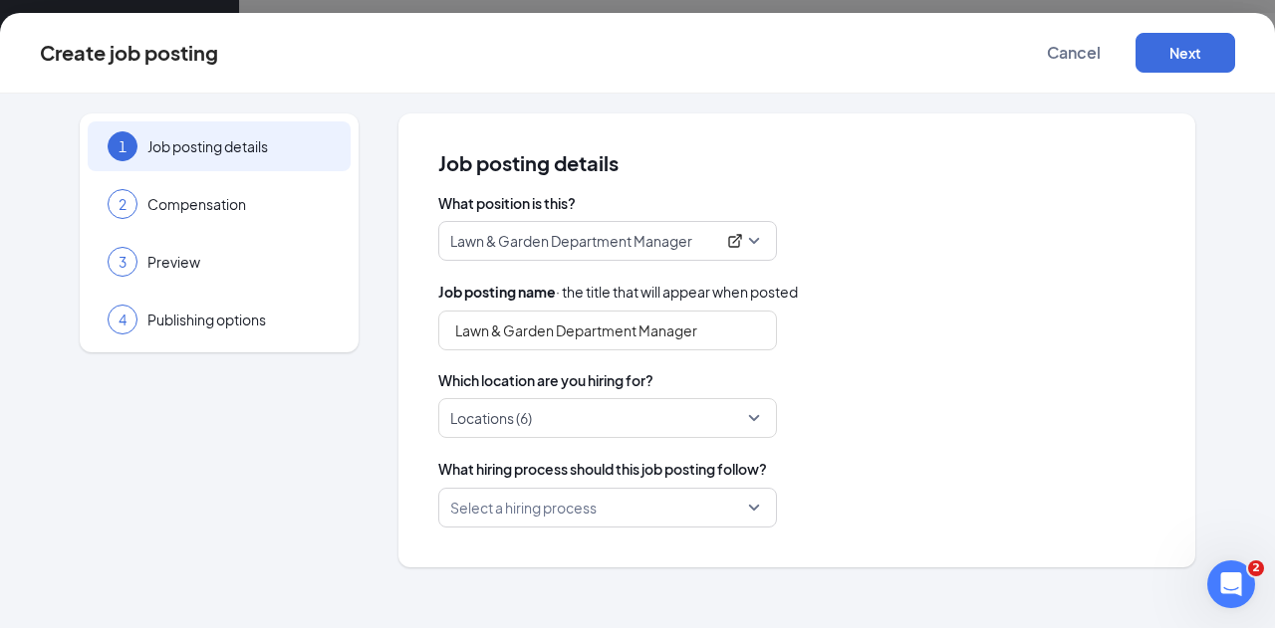
click at [725, 510] on input "search" at bounding box center [600, 508] width 301 height 38
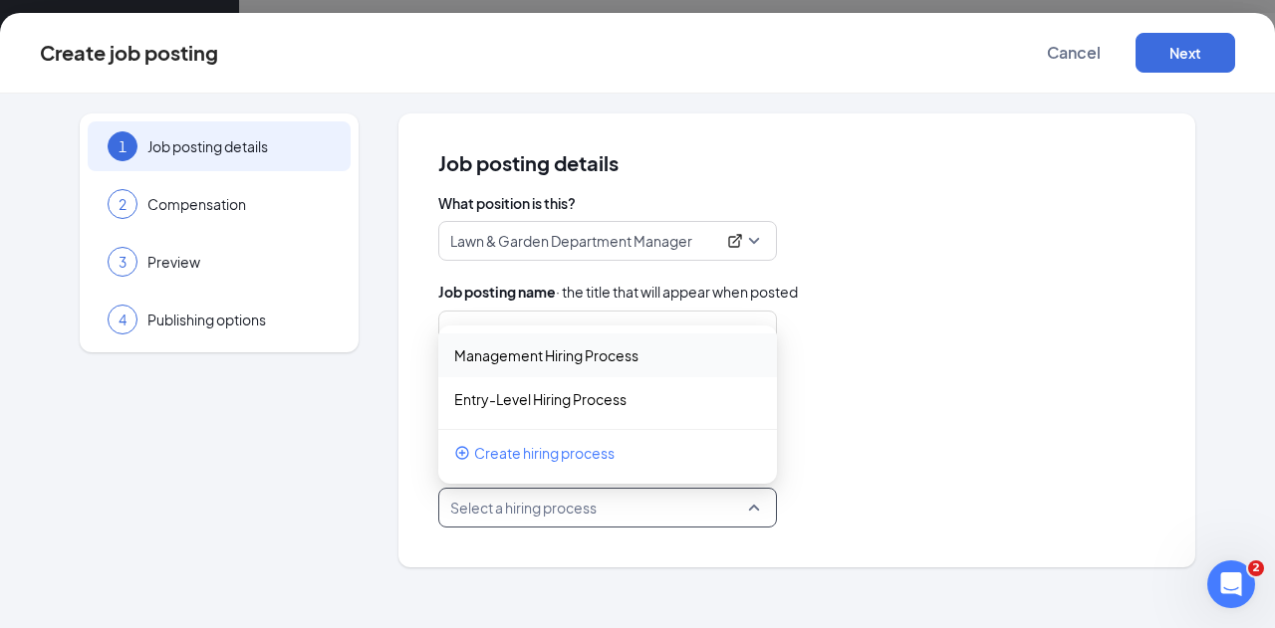
drag, startPoint x: 862, startPoint y: 465, endPoint x: 880, endPoint y: 464, distance: 18.0
click at [867, 465] on div "What hiring process should this job posting follow?" at bounding box center [796, 469] width 717 height 22
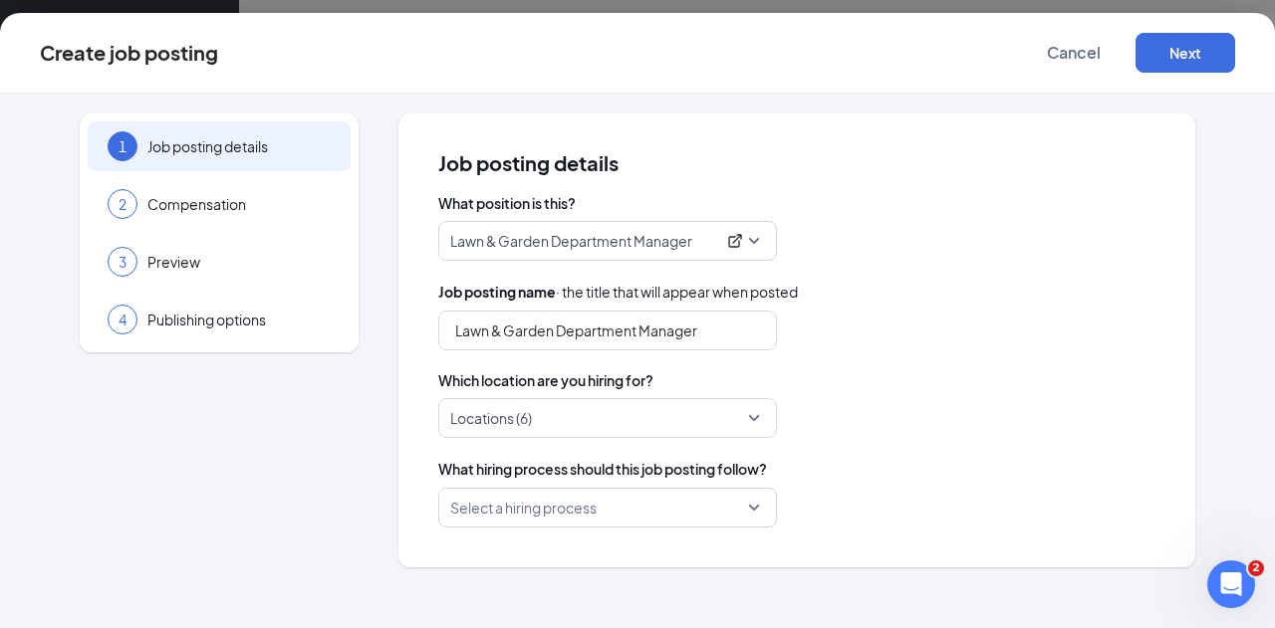
click at [651, 498] on input "search" at bounding box center [600, 508] width 301 height 38
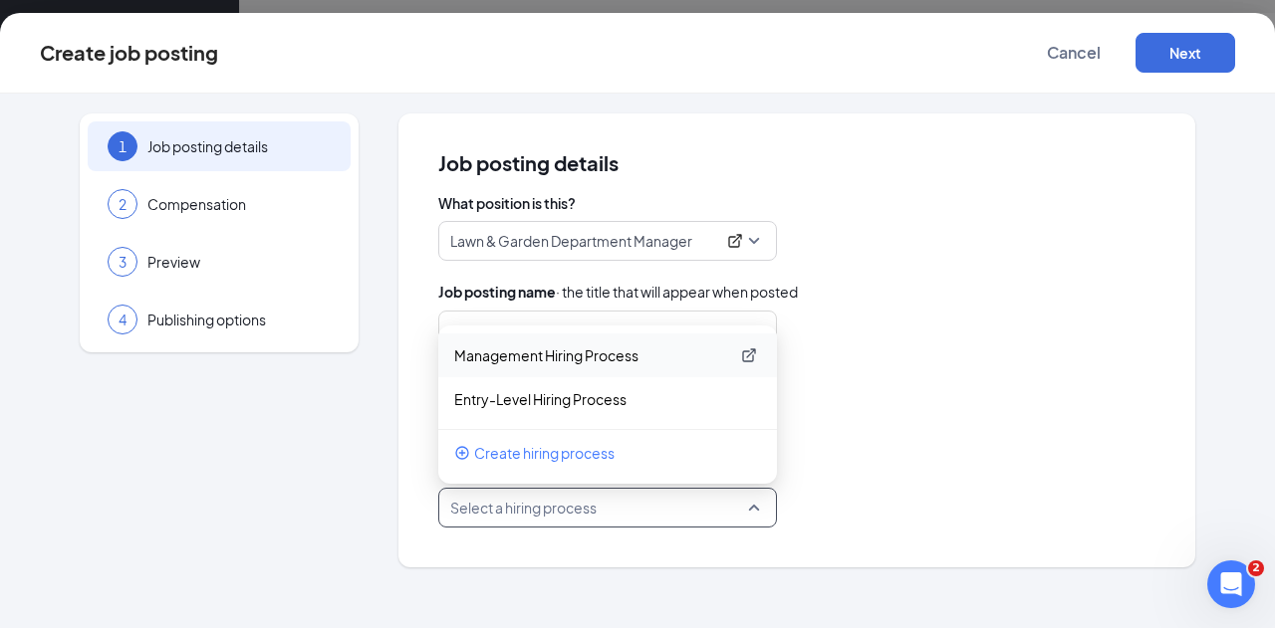
click at [664, 351] on p "Management Hiring Process" at bounding box center [591, 356] width 275 height 20
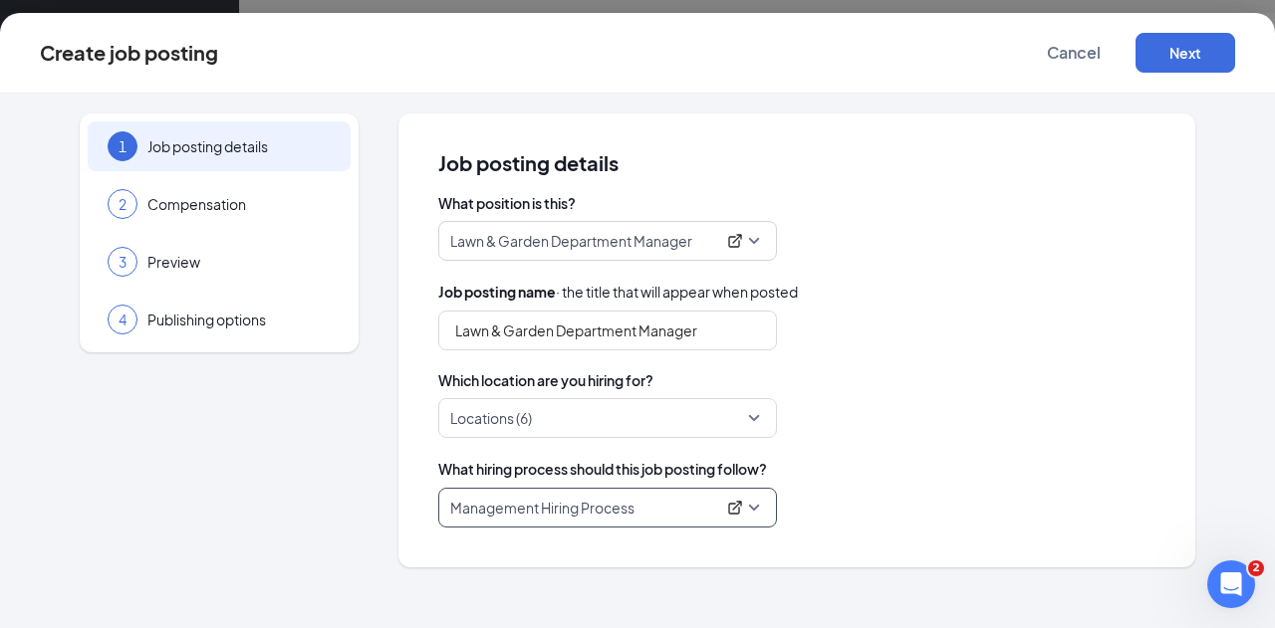
click at [1004, 351] on div "What position is this? Lawn & Garden Department Manager 160762 251332 159237 As…" at bounding box center [796, 360] width 717 height 335
click at [1191, 67] on button "Next" at bounding box center [1185, 53] width 100 height 40
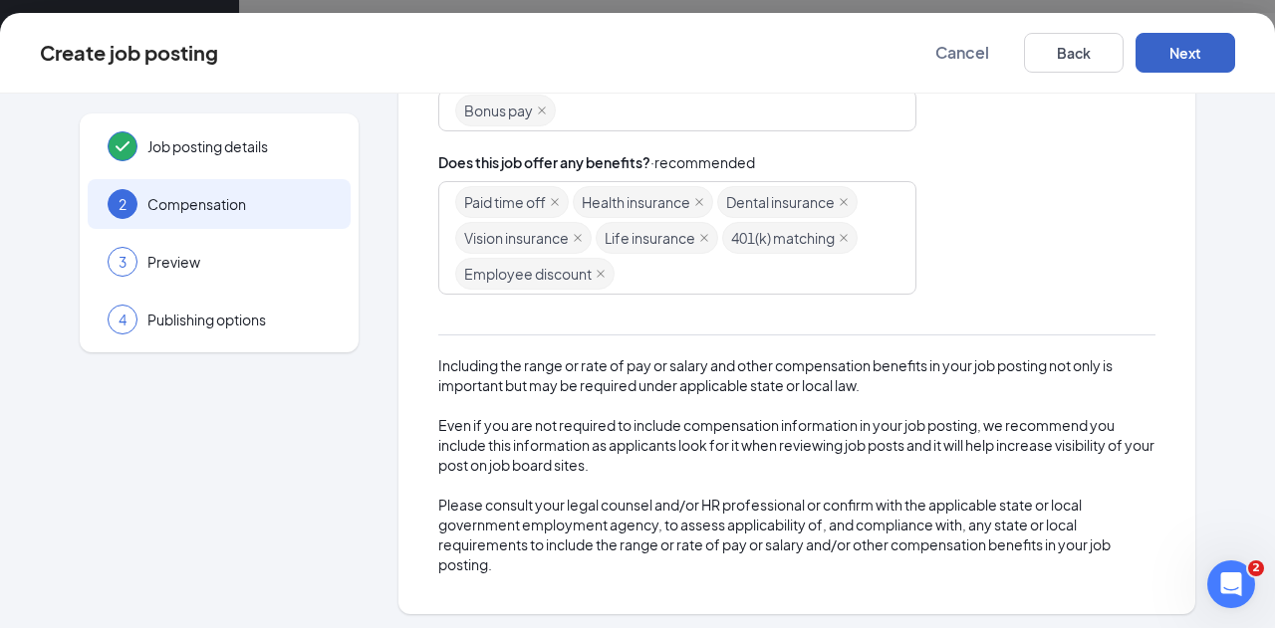
scroll to position [474, 0]
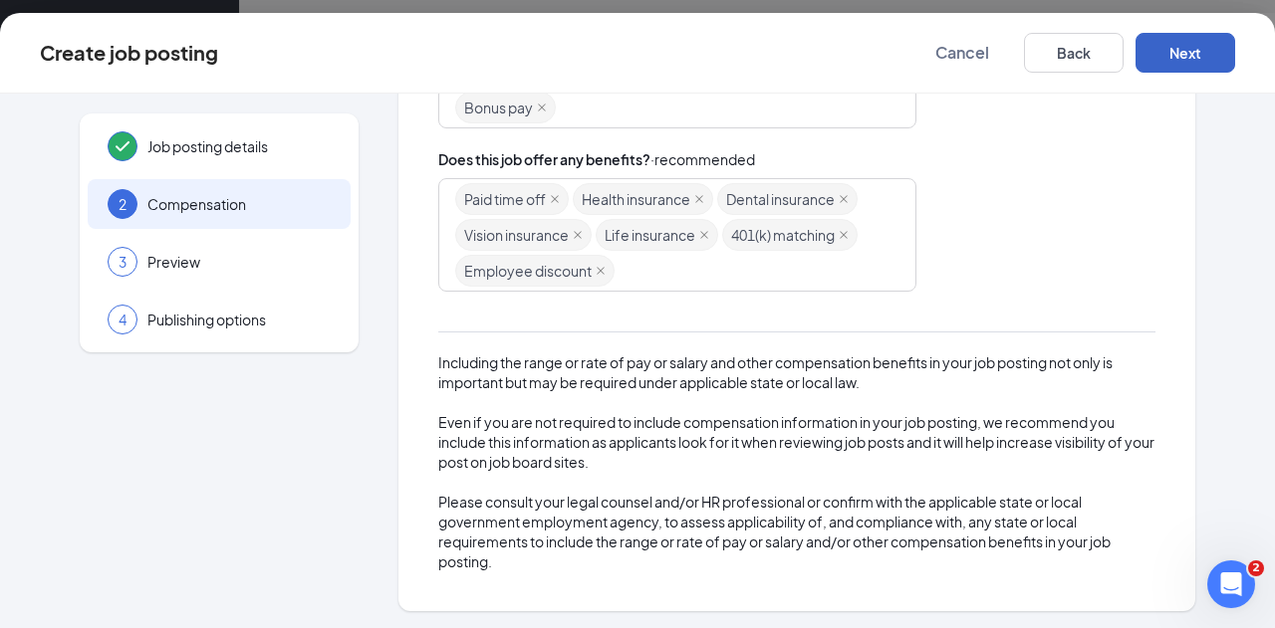
click at [1179, 55] on button "Next" at bounding box center [1185, 53] width 100 height 40
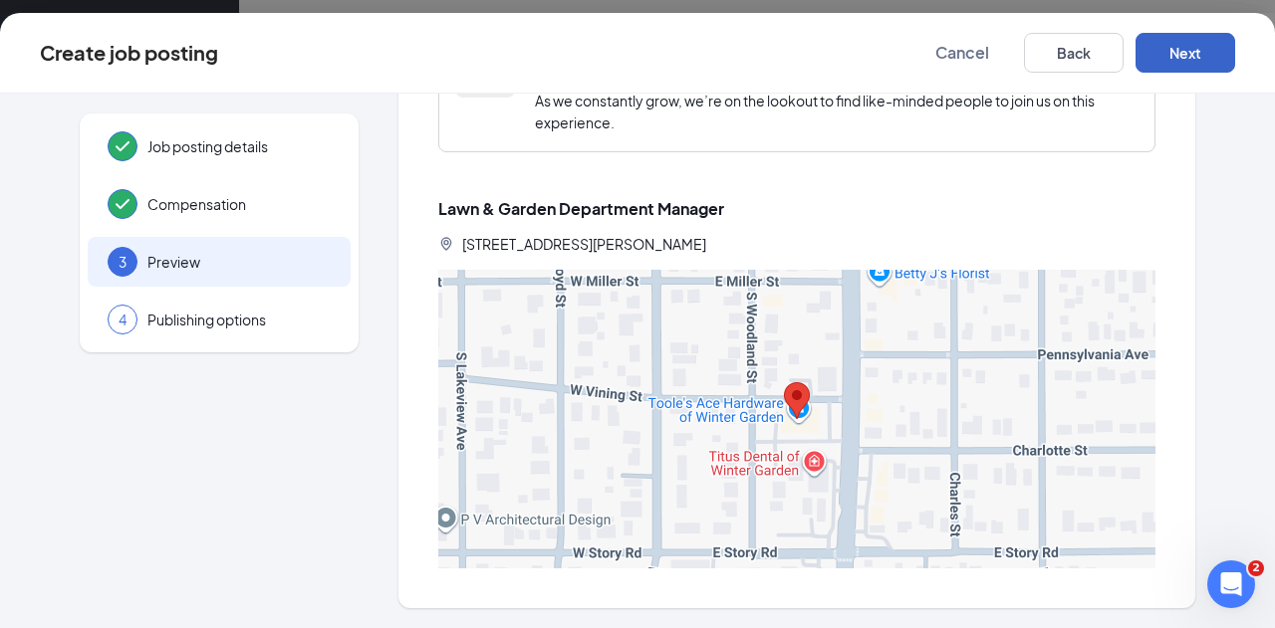
scroll to position [1911, 0]
click at [1167, 55] on button "Next" at bounding box center [1185, 53] width 100 height 40
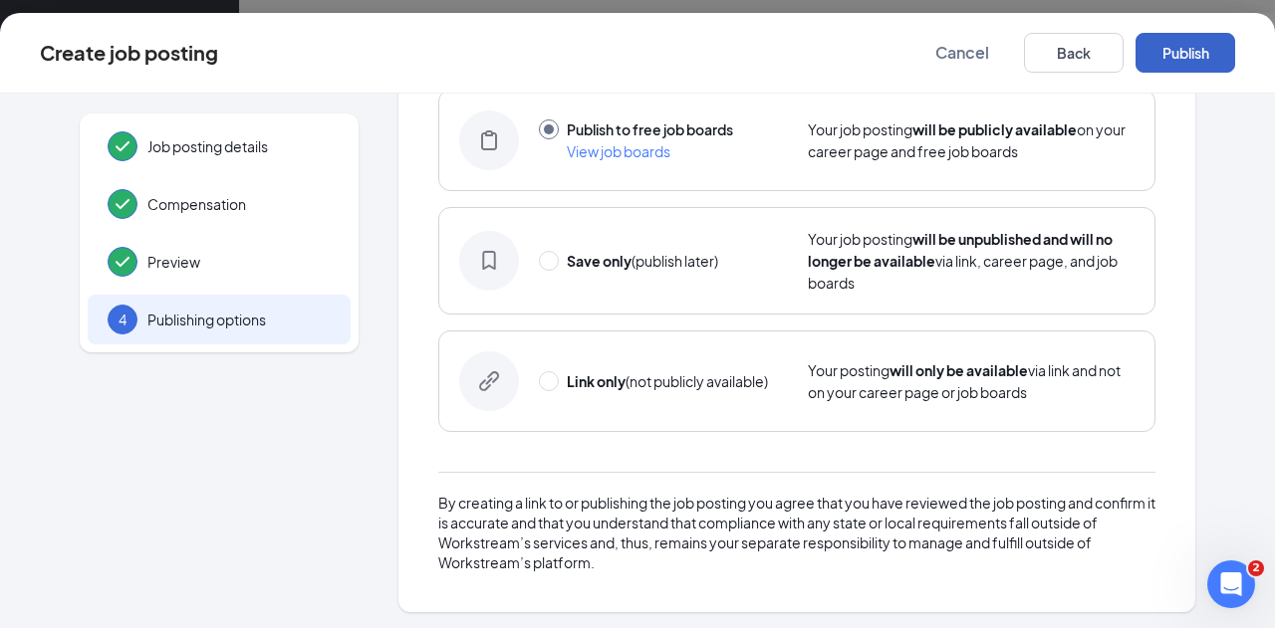
click at [1167, 55] on button "Publish" at bounding box center [1185, 53] width 100 height 40
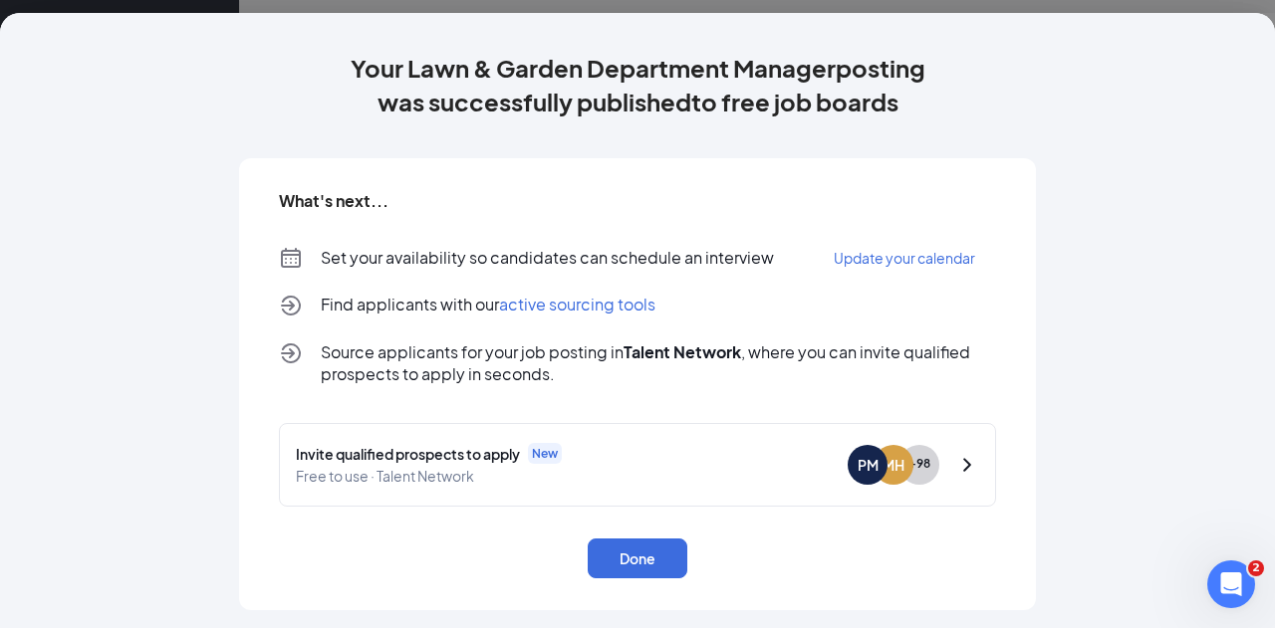
scroll to position [0, 0]
